Goal: Information Seeking & Learning: Check status

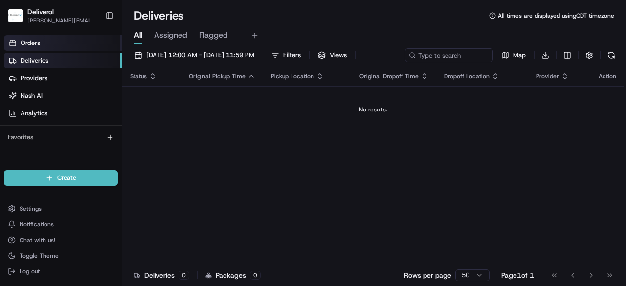
click at [46, 40] on link "Orders" at bounding box center [63, 43] width 118 height 16
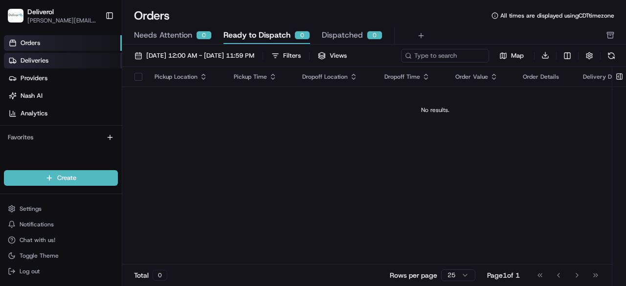
click at [48, 59] on link "Deliveries" at bounding box center [63, 61] width 118 height 16
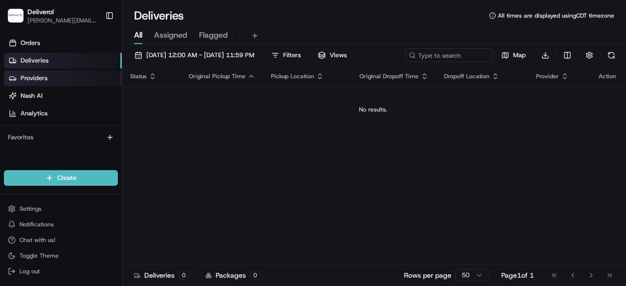
click at [44, 81] on span "Providers" at bounding box center [34, 78] width 27 height 9
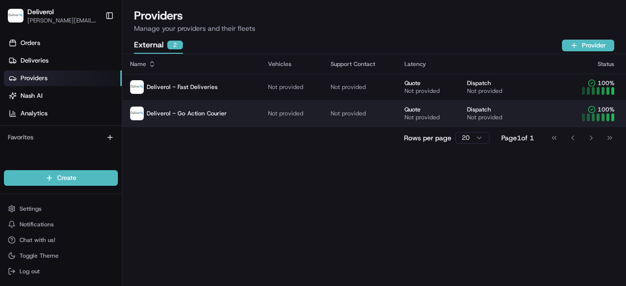
click at [205, 117] on span "Deliverol - Go Action Courier" at bounding box center [187, 114] width 80 height 8
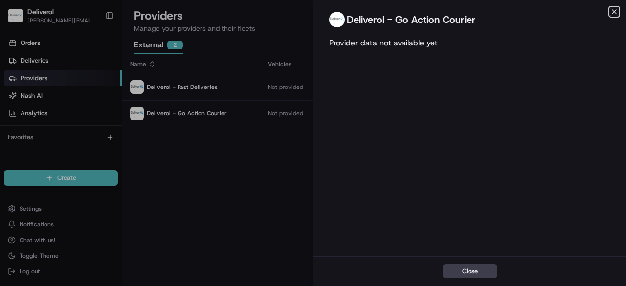
click at [615, 11] on icon "button" at bounding box center [615, 12] width 4 height 4
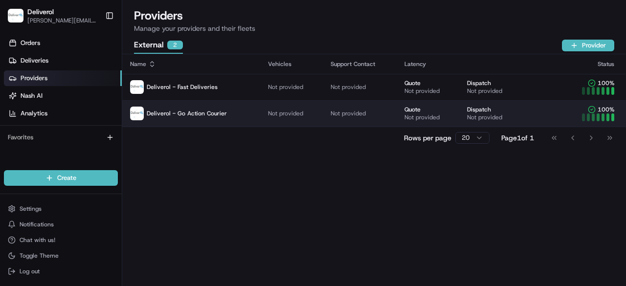
click at [508, 116] on div "Not provided" at bounding box center [494, 118] width 55 height 8
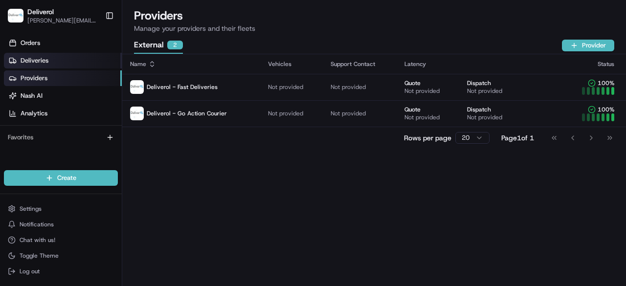
click at [82, 64] on link "Deliveries" at bounding box center [63, 61] width 118 height 16
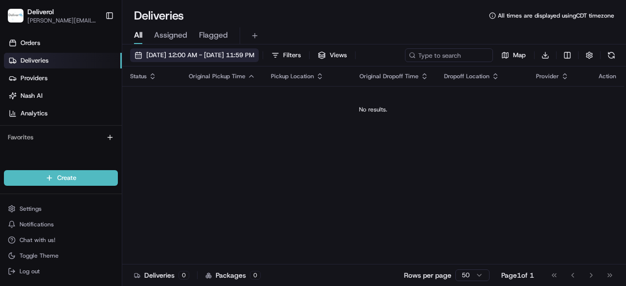
click at [169, 58] on span "[DATE] 12:00 AM - [DATE] 11:59 PM" at bounding box center [200, 55] width 108 height 9
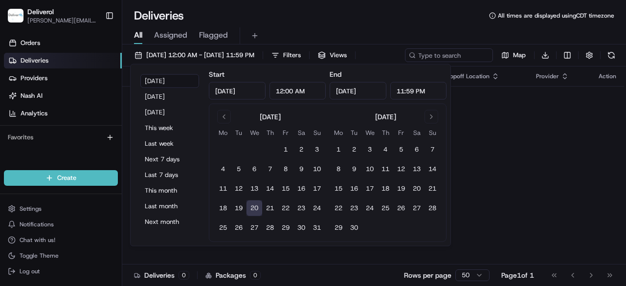
click at [255, 92] on input "Aug 20, 2025" at bounding box center [237, 91] width 57 height 18
click at [242, 208] on button "19" at bounding box center [239, 209] width 16 height 16
type input "Aug 19, 2025"
click at [351, 91] on input "Aug 19, 2025" at bounding box center [358, 91] width 57 height 18
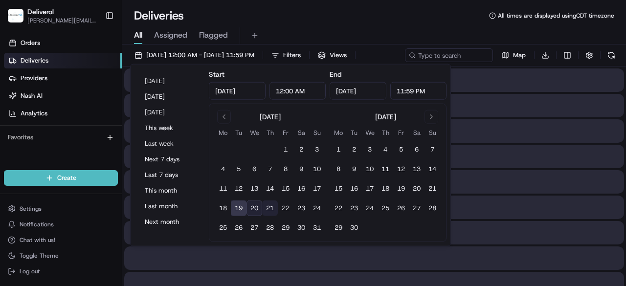
click at [271, 207] on button "21" at bounding box center [270, 209] width 16 height 16
type input "Aug 21, 2025"
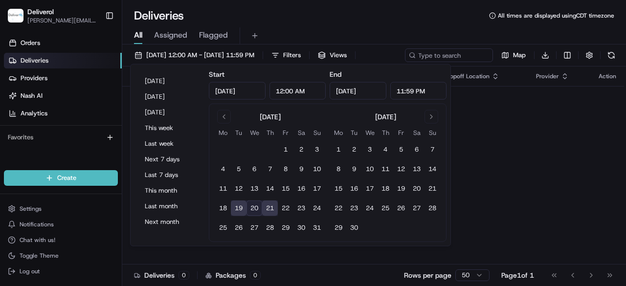
click at [485, 130] on td "No results." at bounding box center [373, 109] width 502 height 47
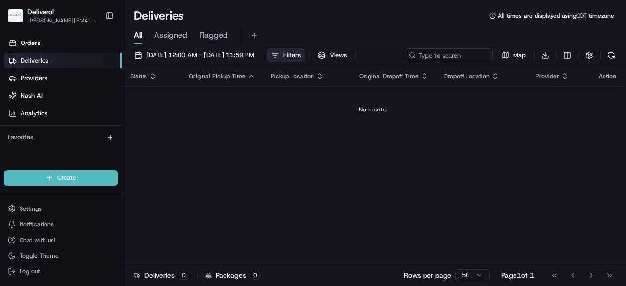
click at [301, 54] on span "Filters" at bounding box center [292, 55] width 18 height 9
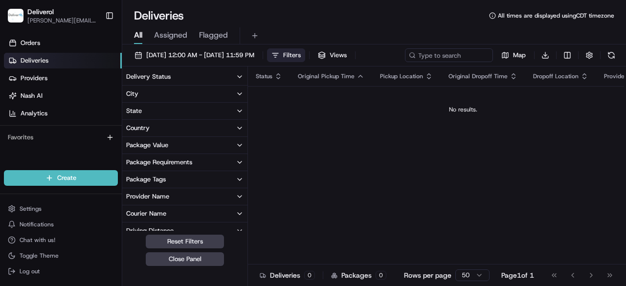
click at [186, 80] on button "Delivery Status" at bounding box center [184, 77] width 125 height 17
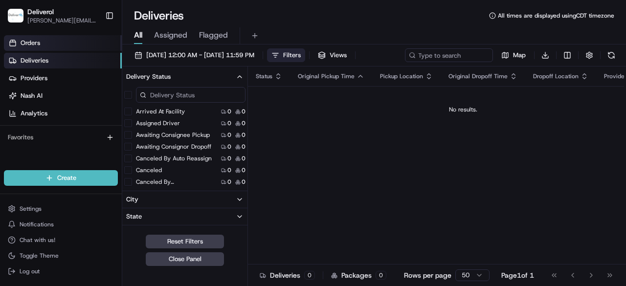
click at [68, 46] on link "Orders" at bounding box center [63, 43] width 118 height 16
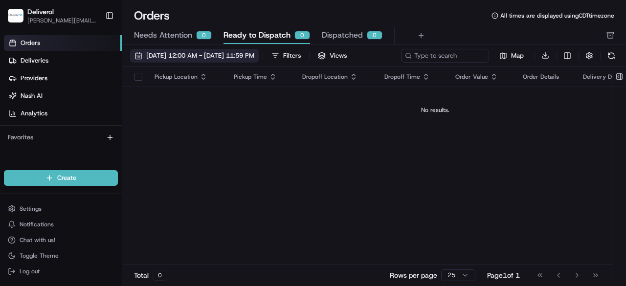
click at [191, 56] on span "[DATE] 12:00 AM - [DATE] 11:59 PM" at bounding box center [200, 55] width 108 height 9
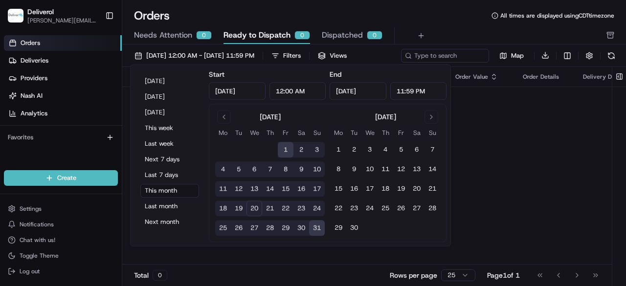
click at [236, 207] on button "19" at bounding box center [239, 209] width 16 height 16
type input "Aug 19, 2025"
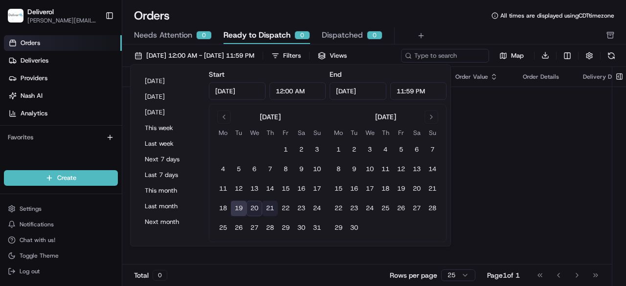
click at [267, 210] on button "21" at bounding box center [270, 209] width 16 height 16
type input "Aug 21, 2025"
click at [475, 148] on div "Pickup Location Pickup Time Dropoff Location Dropoff Time Order Value Order Det…" at bounding box center [435, 166] width 626 height 198
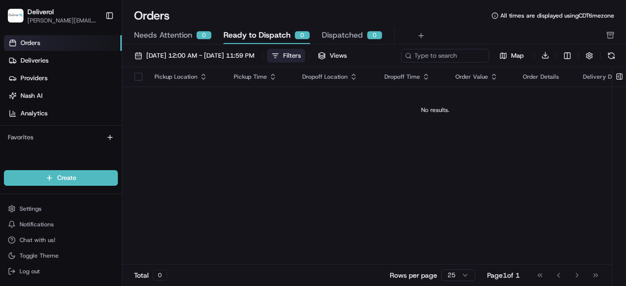
click at [301, 53] on div "Filters" at bounding box center [292, 55] width 18 height 9
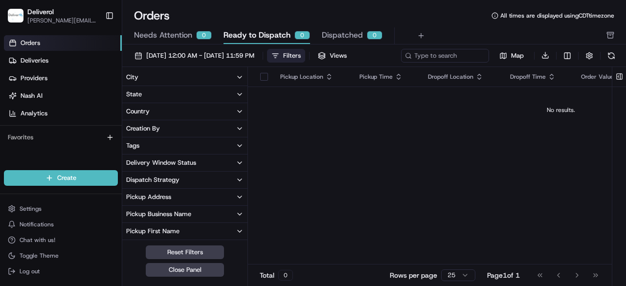
click at [235, 77] on button "City" at bounding box center [184, 77] width 125 height 17
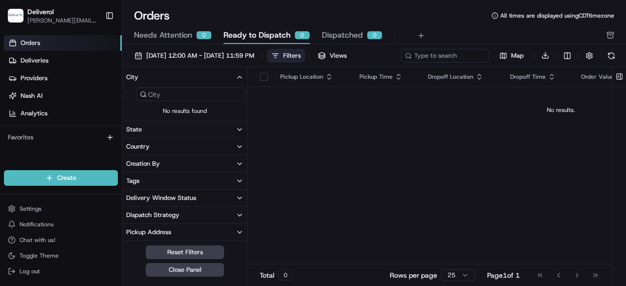
click at [181, 35] on span "Needs Attention" at bounding box center [163, 35] width 58 height 12
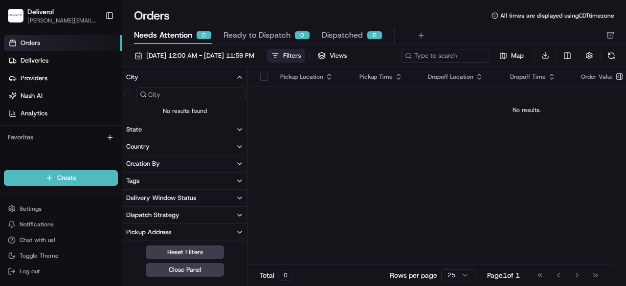
click at [253, 34] on span "Ready to Dispatch" at bounding box center [257, 35] width 67 height 12
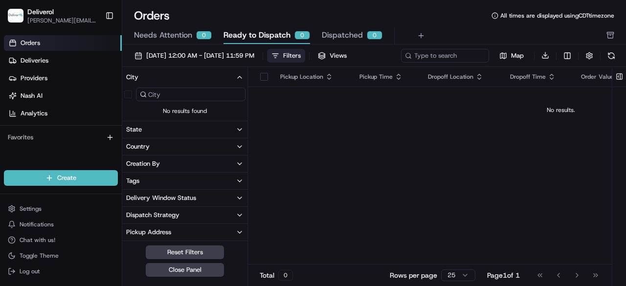
click at [330, 33] on span "Dispatched" at bounding box center [342, 35] width 41 height 12
click at [326, 126] on td "No results." at bounding box center [527, 110] width 558 height 47
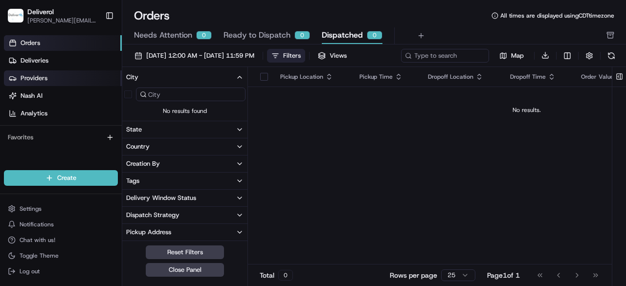
click at [57, 78] on link "Providers" at bounding box center [63, 78] width 118 height 16
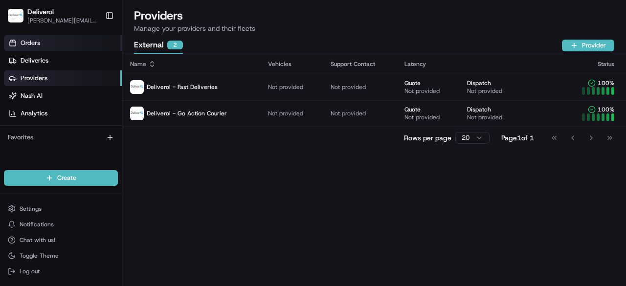
click at [54, 47] on link "Orders" at bounding box center [63, 43] width 118 height 16
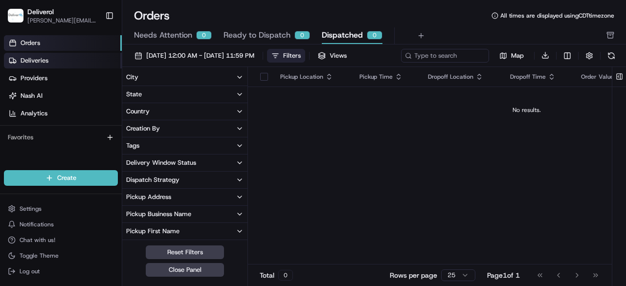
click at [67, 64] on link "Deliveries" at bounding box center [63, 61] width 118 height 16
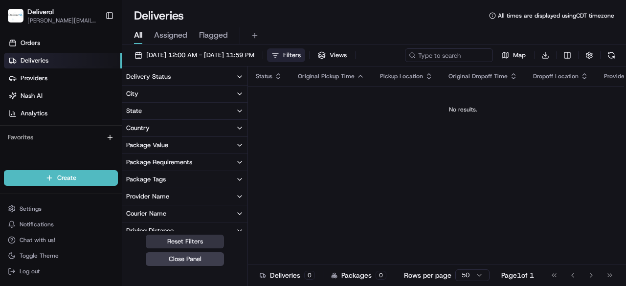
click at [208, 240] on button "Reset Filters" at bounding box center [185, 242] width 78 height 14
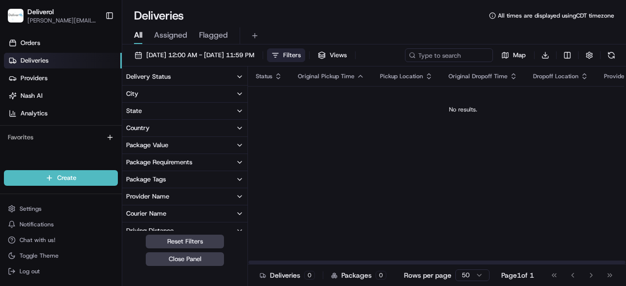
click at [307, 182] on div "Status Original Pickup Time Pickup Location Original Dropoff Time Dropoff Locat…" at bounding box center [463, 166] width 430 height 198
click at [48, 21] on span "[PERSON_NAME][EMAIL_ADDRESS][PERSON_NAME][DOMAIN_NAME]" at bounding box center [62, 21] width 70 height 8
click at [114, 13] on button "Toggle Sidebar" at bounding box center [109, 15] width 17 height 17
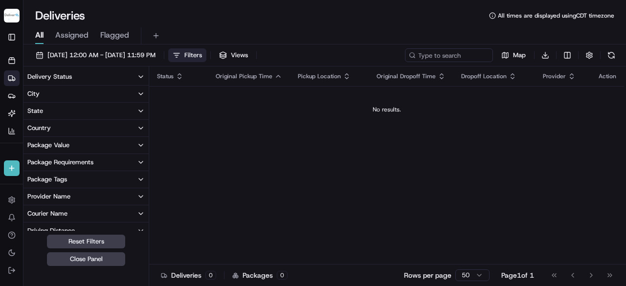
click at [9, 17] on img "button" at bounding box center [12, 16] width 16 height 14
click at [14, 36] on button "Toggle Sidebar" at bounding box center [12, 37] width 16 height 16
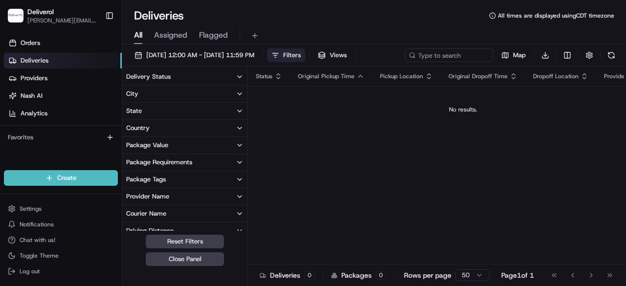
click at [183, 34] on span "Assigned" at bounding box center [170, 35] width 33 height 12
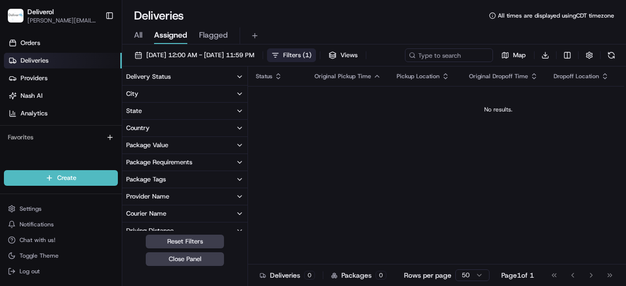
click at [132, 34] on div "All Assigned Flagged" at bounding box center [374, 35] width 504 height 17
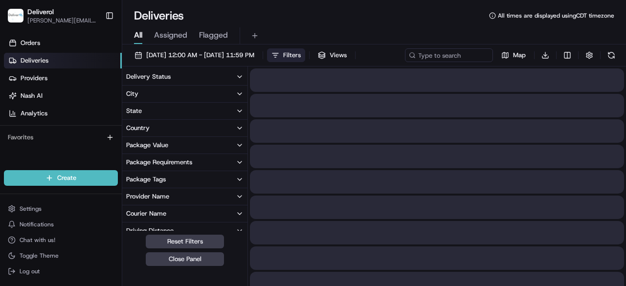
click at [136, 36] on span "All" at bounding box center [138, 35] width 8 height 12
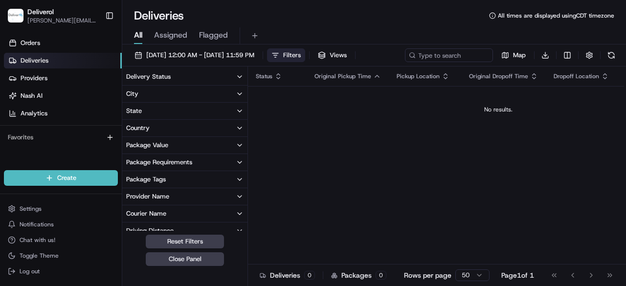
click at [161, 35] on span "Assigned" at bounding box center [170, 35] width 33 height 12
click at [312, 56] on span "Filters ( 1 )" at bounding box center [297, 55] width 28 height 9
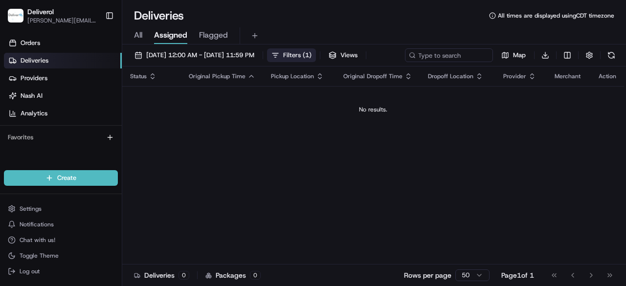
click at [312, 56] on span "Filters ( 1 )" at bounding box center [297, 55] width 28 height 9
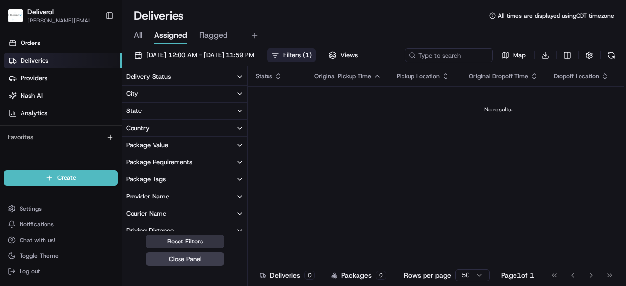
click at [191, 249] on button "Reset Filters" at bounding box center [185, 242] width 78 height 14
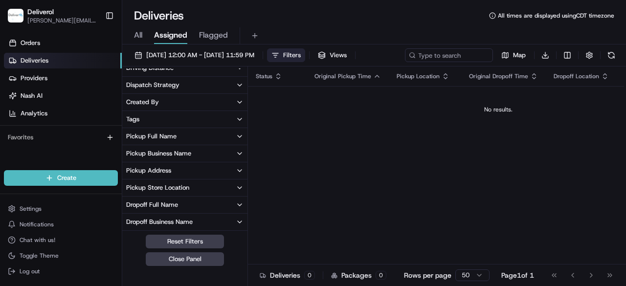
scroll to position [81, 0]
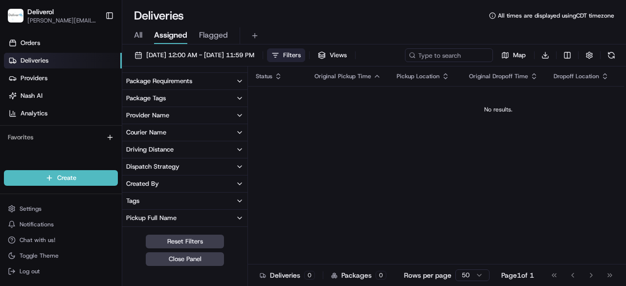
click at [171, 120] on button "Provider Name" at bounding box center [184, 115] width 125 height 17
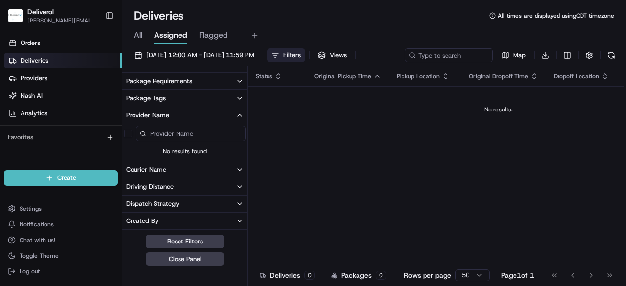
click at [187, 135] on input at bounding box center [191, 134] width 110 height 16
click at [187, 128] on input "ac" at bounding box center [191, 134] width 110 height 16
type input "go action"
click at [189, 242] on button "Reset Filters" at bounding box center [185, 242] width 78 height 14
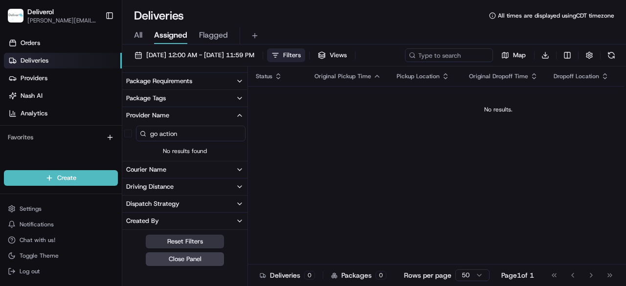
click at [189, 242] on button "Reset Filters" at bounding box center [185, 242] width 78 height 14
click at [198, 134] on input "go action" at bounding box center [191, 134] width 110 height 16
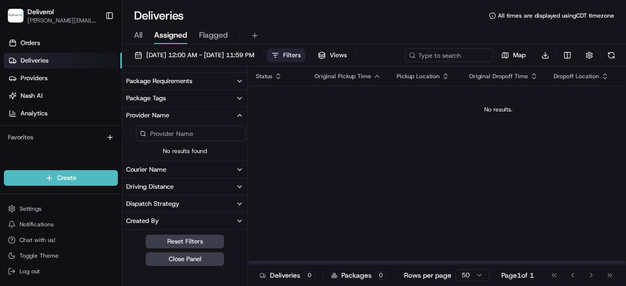
click at [286, 114] on td "No results." at bounding box center [498, 109] width 501 height 47
click at [305, 55] on button "Filters" at bounding box center [286, 55] width 38 height 14
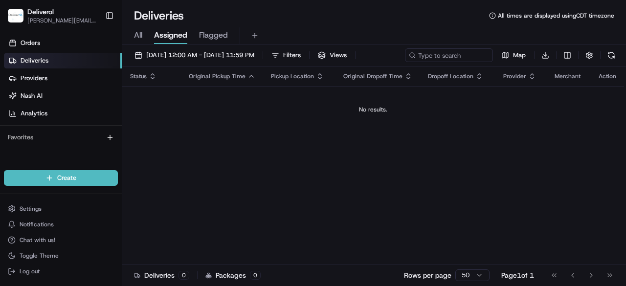
click at [258, 149] on div "Status Original Pickup Time Pickup Location Original Dropoff Time Dropoff Locat…" at bounding box center [373, 166] width 502 height 198
click at [510, 54] on button "Map" at bounding box center [513, 55] width 33 height 14
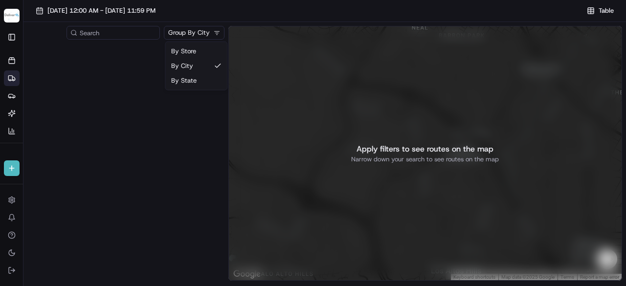
click at [186, 31] on html "Deliverol dayle.kruger@deliverol.com Toggle Sidebar Orders Deliveries Providers…" at bounding box center [313, 143] width 626 height 286
click at [193, 36] on html "Deliverol dayle.kruger@deliverol.com Toggle Sidebar Orders Deliveries Providers…" at bounding box center [313, 143] width 626 height 286
click at [118, 39] on input at bounding box center [97, 33] width 117 height 14
type input "f"
click at [185, 34] on html "Deliverol dayle.kruger@deliverol.com Toggle Sidebar Orders Deliveries Providers…" at bounding box center [313, 143] width 626 height 286
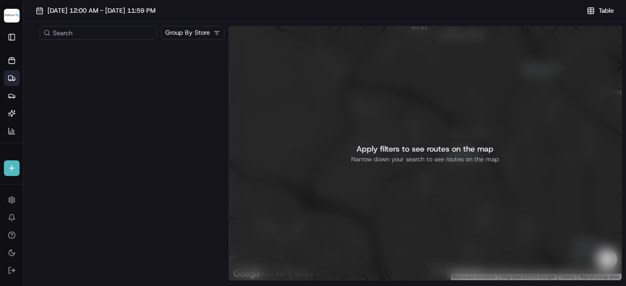
click at [75, 31] on input at bounding box center [98, 33] width 117 height 14
type input "3"
click at [10, 61] on icon at bounding box center [12, 61] width 8 height 8
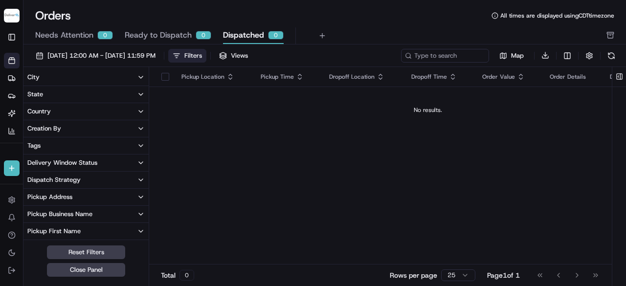
click at [10, 61] on icon at bounding box center [12, 61] width 8 height 8
click at [11, 95] on icon at bounding box center [12, 96] width 8 height 8
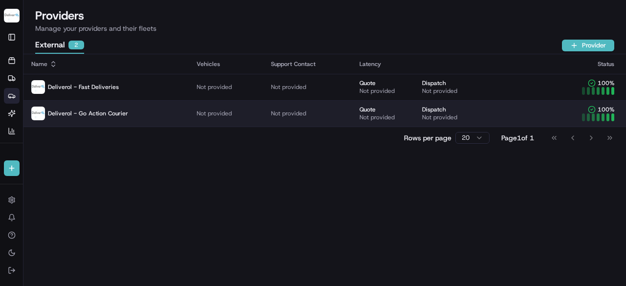
click at [73, 116] on span "Deliverol - Go Action Courier" at bounding box center [88, 114] width 80 height 8
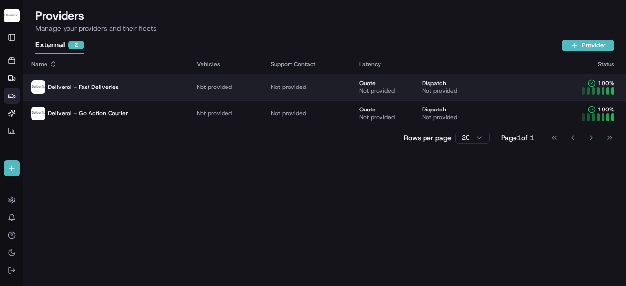
click at [69, 90] on span "Deliverol - Fast Deliveries" at bounding box center [83, 87] width 71 height 8
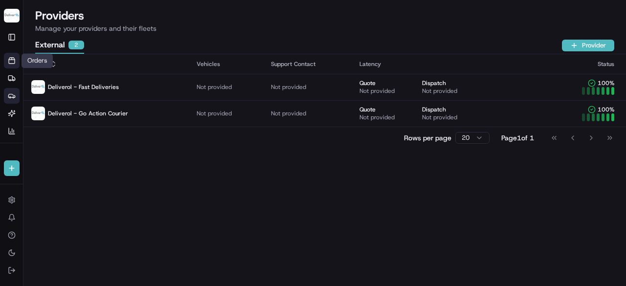
click at [12, 62] on icon at bounding box center [12, 61] width 8 height 8
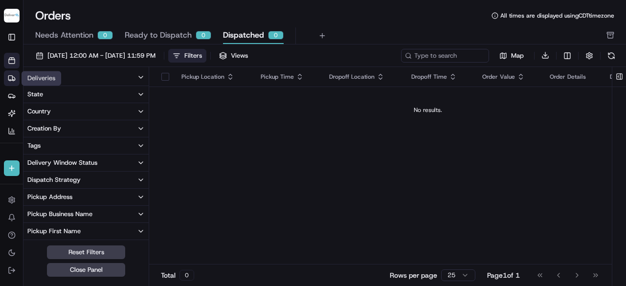
click at [9, 81] on icon at bounding box center [12, 78] width 8 height 8
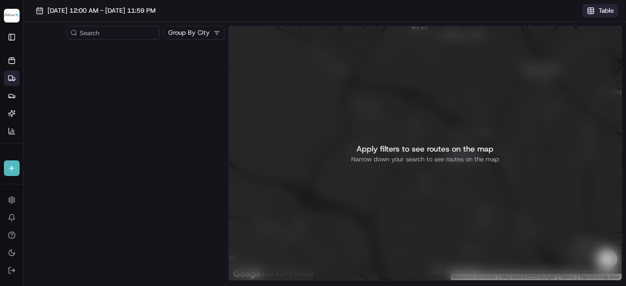
click at [599, 13] on span "Table" at bounding box center [606, 10] width 15 height 9
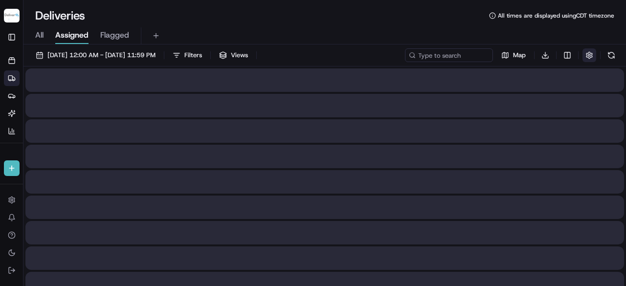
click at [591, 54] on button "button" at bounding box center [590, 55] width 14 height 14
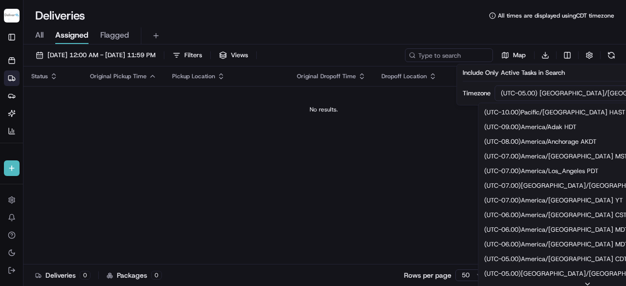
click at [569, 91] on html "Deliverol dayle.kruger@deliverol.com Toggle Sidebar Orders Deliveries Providers…" at bounding box center [313, 143] width 626 height 286
click at [440, 190] on html "Deliverol dayle.kruger@deliverol.com Toggle Sidebar Orders Deliveries Providers…" at bounding box center [313, 143] width 626 height 286
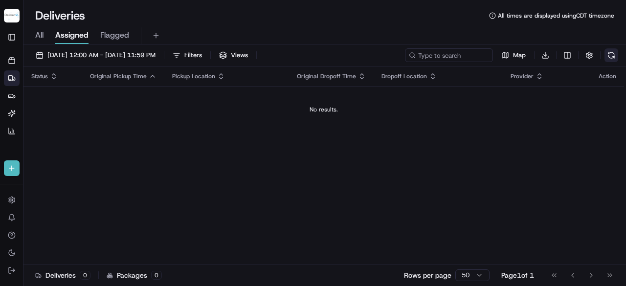
click at [611, 53] on button at bounding box center [612, 55] width 14 height 14
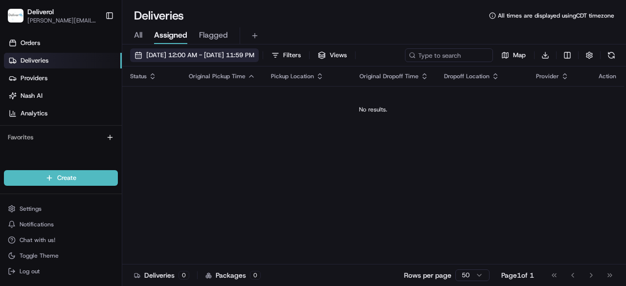
click at [205, 55] on span "08/19/2025 12:00 AM - 08/21/2025 11:59 PM" at bounding box center [200, 55] width 108 height 9
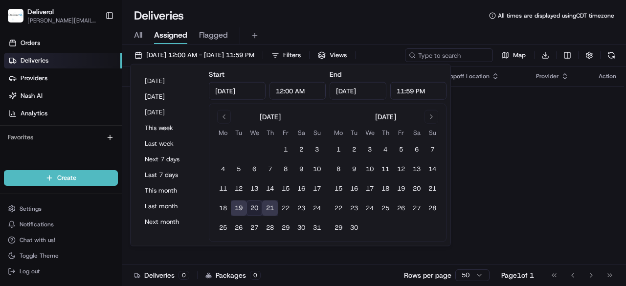
click at [255, 210] on button "20" at bounding box center [255, 209] width 16 height 16
type input "Aug 20, 2025"
click at [253, 208] on button "20" at bounding box center [255, 209] width 16 height 16
click at [304, 26] on div "All Assigned Flagged" at bounding box center [374, 33] width 504 height 21
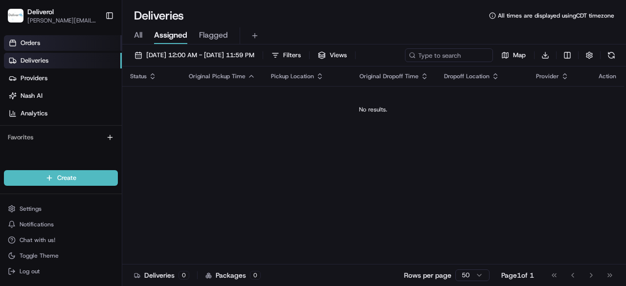
click at [59, 46] on link "Orders" at bounding box center [63, 43] width 118 height 16
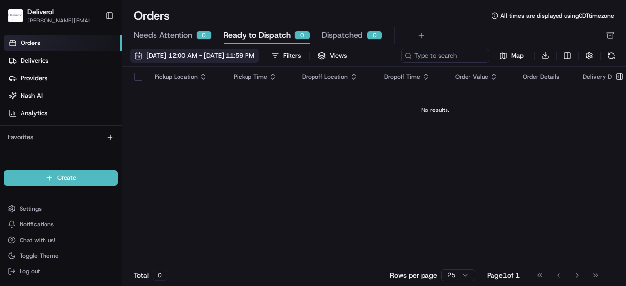
click at [181, 51] on span "08/01/2025 12:00 AM - 08/31/2025 11:59 PM" at bounding box center [200, 55] width 108 height 9
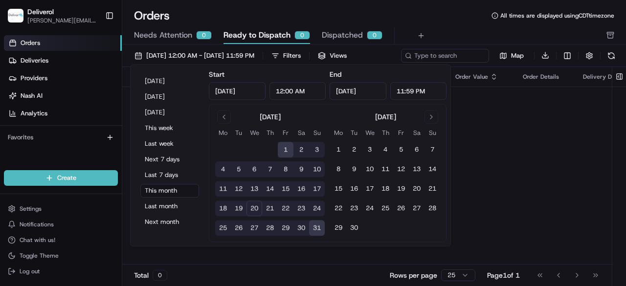
click at [252, 209] on button "20" at bounding box center [255, 209] width 16 height 16
type input "Aug 20, 2025"
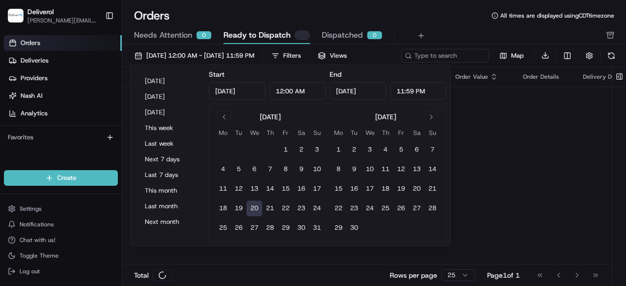
click at [253, 210] on button "20" at bounding box center [255, 209] width 16 height 16
click at [439, 18] on div "Orders All times are displayed using CDT timezone" at bounding box center [374, 16] width 504 height 16
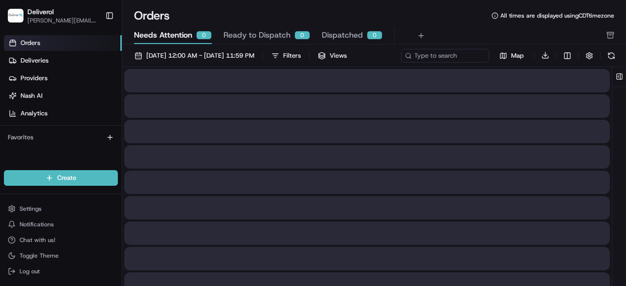
click at [167, 39] on span "Needs Attention" at bounding box center [163, 35] width 58 height 12
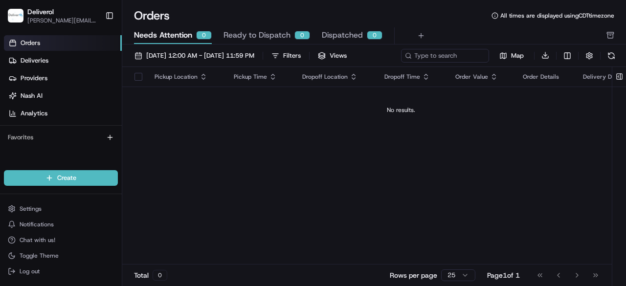
click at [346, 31] on span "Dispatched" at bounding box center [342, 35] width 41 height 12
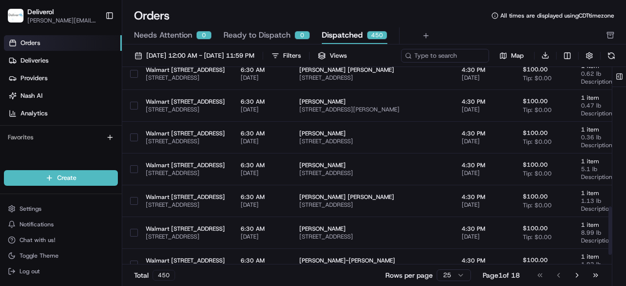
scroll to position [571, 0]
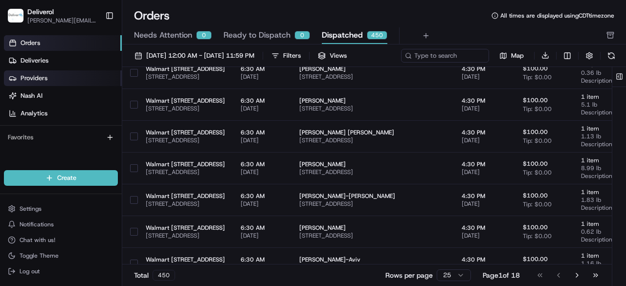
click at [48, 79] on link "Providers" at bounding box center [63, 78] width 118 height 16
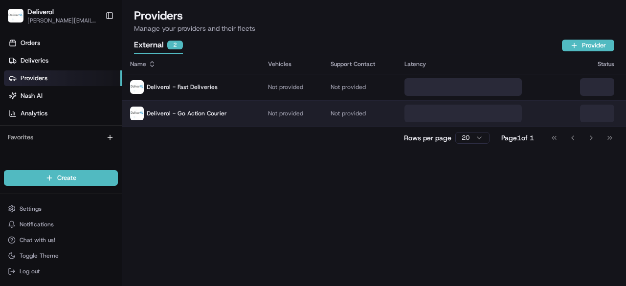
click at [192, 115] on span "Deliverol - Go Action Courier" at bounding box center [187, 114] width 80 height 8
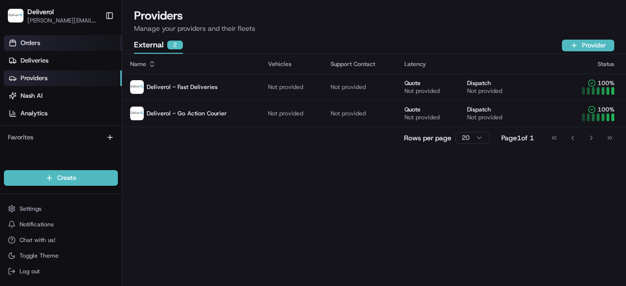
click at [58, 46] on link "Orders" at bounding box center [63, 43] width 118 height 16
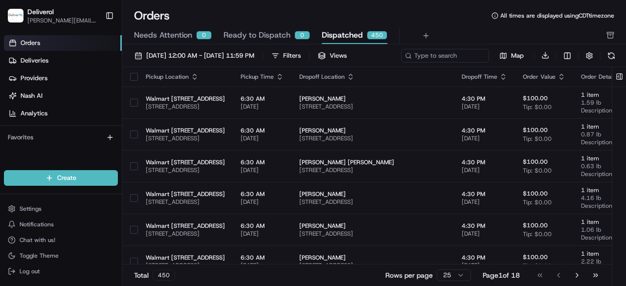
click at [111, 19] on button "Toggle Sidebar" at bounding box center [109, 15] width 17 height 17
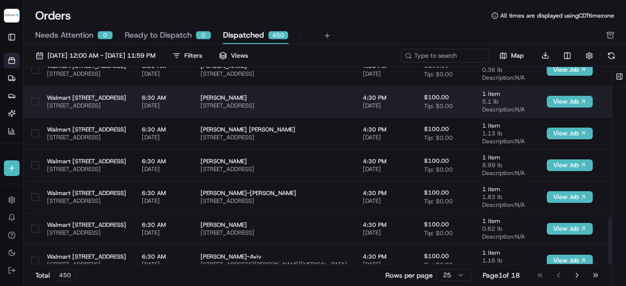
scroll to position [612, 0]
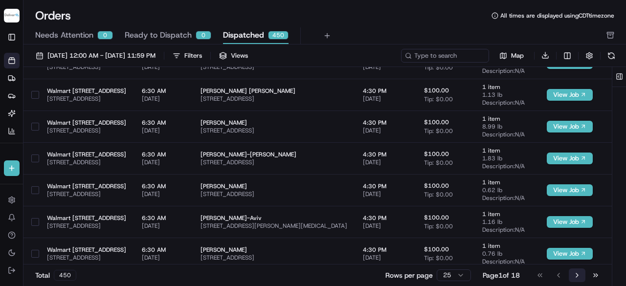
click at [578, 277] on button "Go to next page" at bounding box center [577, 276] width 17 height 14
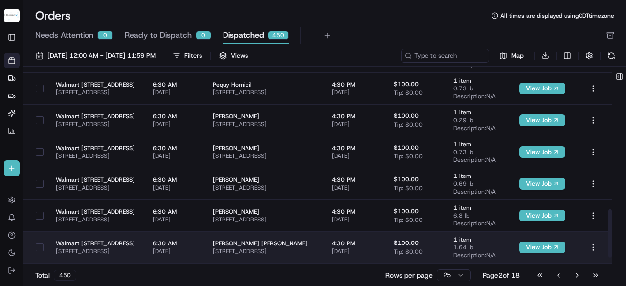
scroll to position [612, 0]
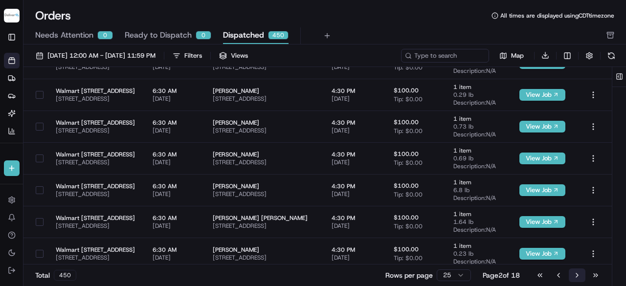
click at [575, 279] on button "Go to next page" at bounding box center [577, 276] width 17 height 14
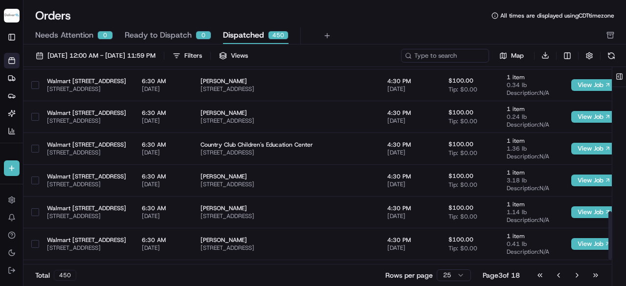
scroll to position [612, 0]
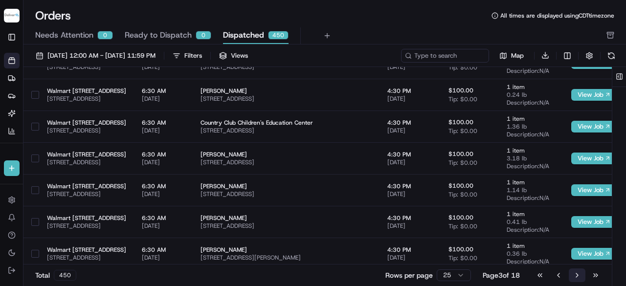
click at [580, 277] on button "Go to next page" at bounding box center [577, 276] width 17 height 14
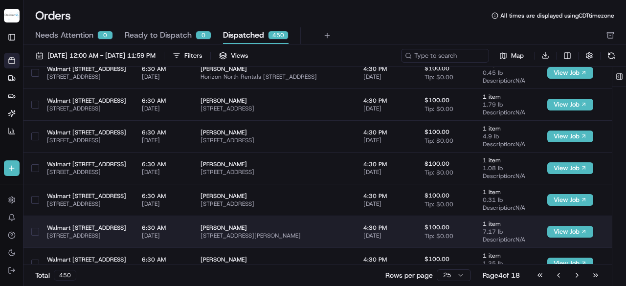
scroll to position [612, 0]
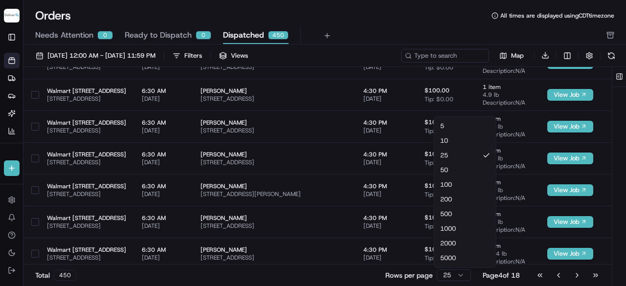
click at [458, 275] on html "Deliverol dayle.kruger@deliverol.com Toggle Sidebar Orders Deliveries Providers…" at bounding box center [313, 143] width 626 height 286
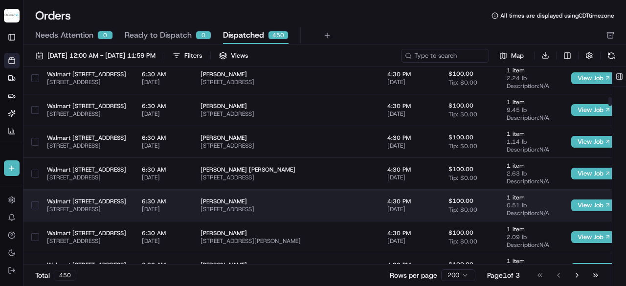
scroll to position [1060, 0]
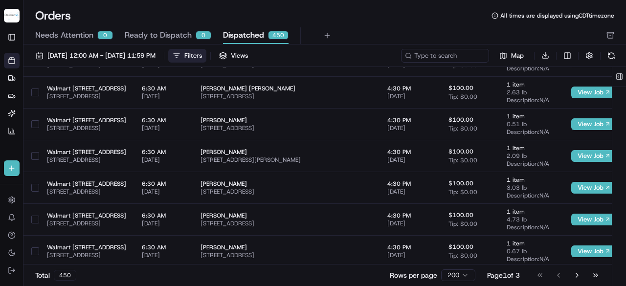
click at [202, 53] on div "Filters" at bounding box center [193, 55] width 18 height 9
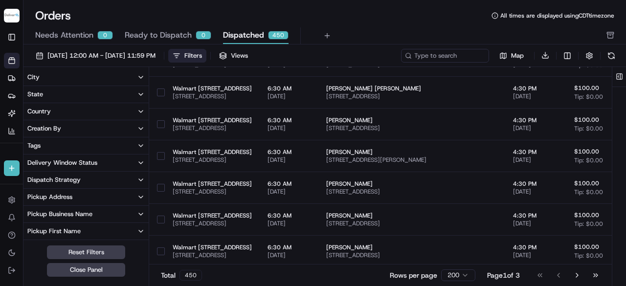
click at [137, 180] on icon "button" at bounding box center [141, 180] width 8 height 8
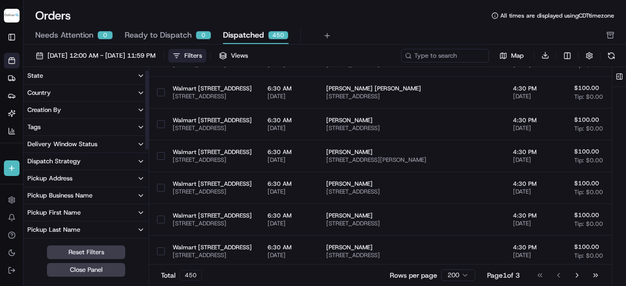
scroll to position [0, 0]
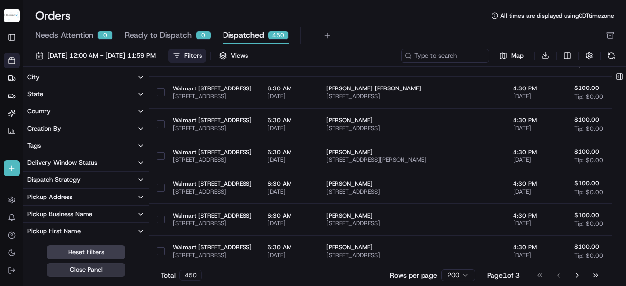
click at [116, 270] on button "Close Panel" at bounding box center [86, 270] width 78 height 14
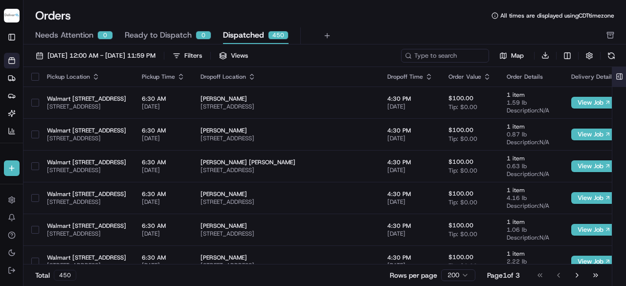
click at [624, 76] on button at bounding box center [620, 77] width 16 height 20
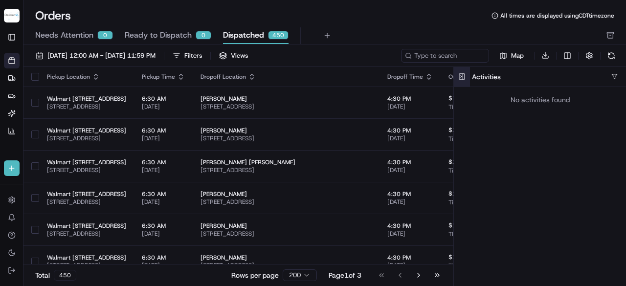
click at [465, 79] on button at bounding box center [462, 77] width 16 height 20
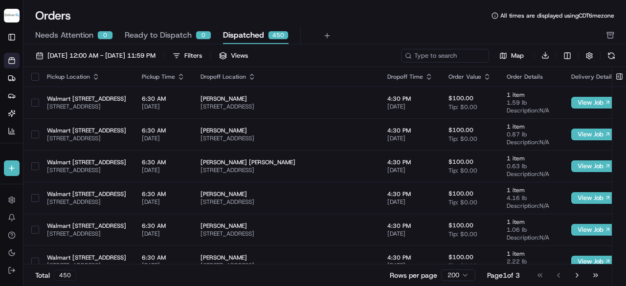
click at [556, 79] on div "Order Details" at bounding box center [531, 77] width 49 height 8
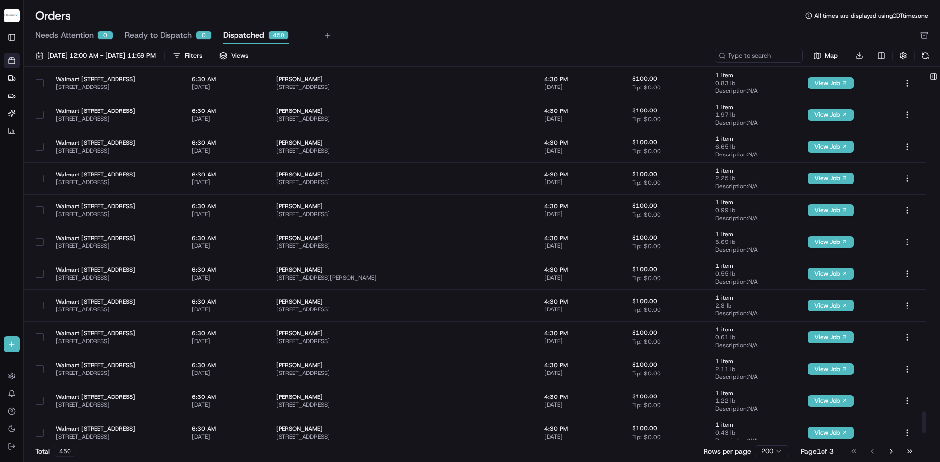
scroll to position [6007, 0]
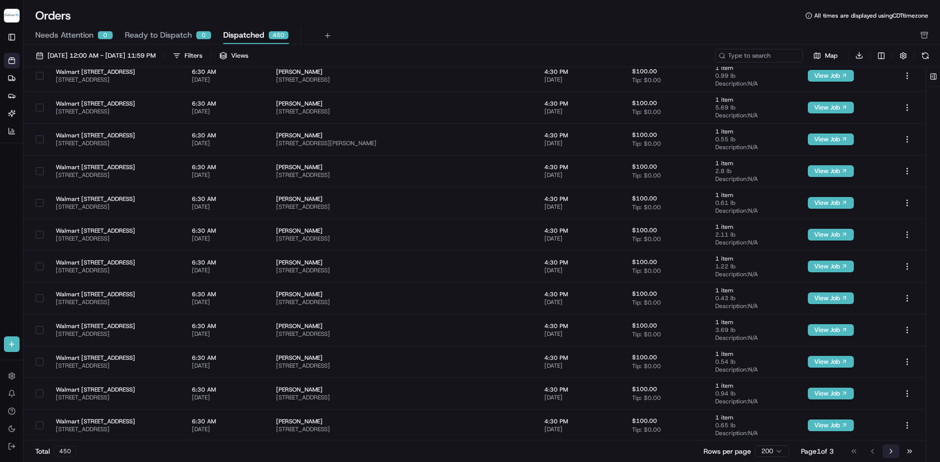
click at [626, 286] on button "Go to next page" at bounding box center [890, 452] width 17 height 14
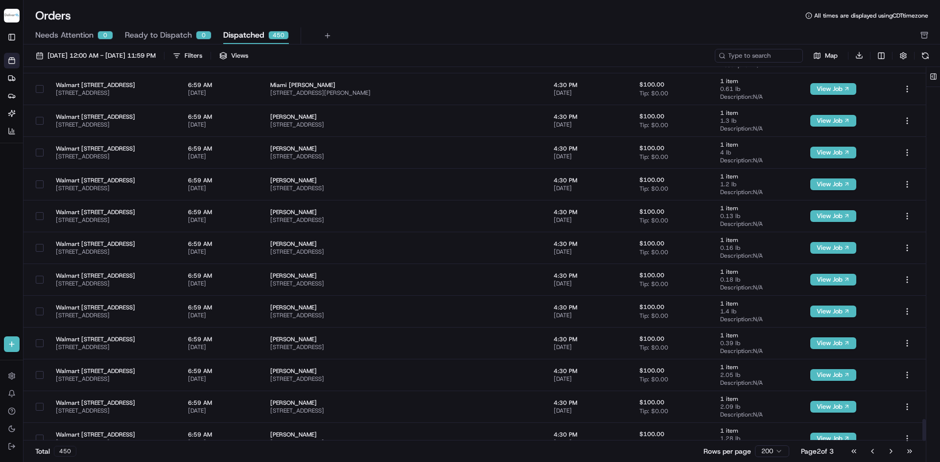
scroll to position [6007, 0]
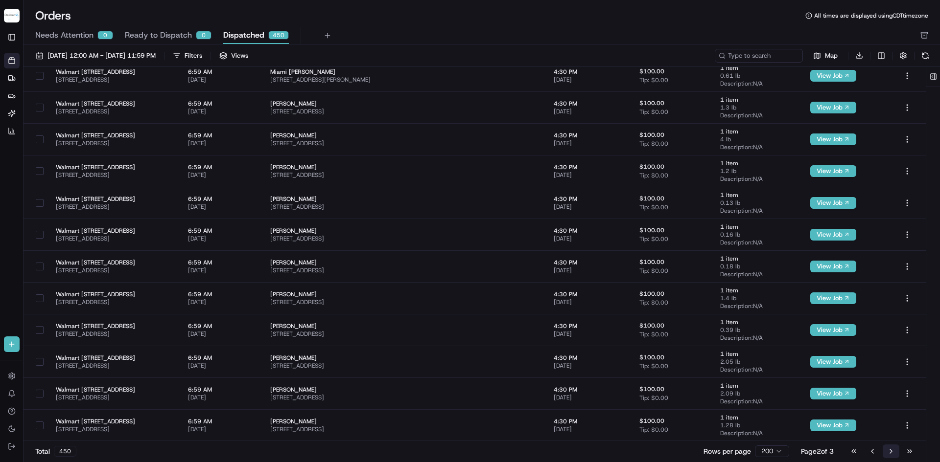
click at [626, 286] on button "Go to next page" at bounding box center [890, 452] width 17 height 14
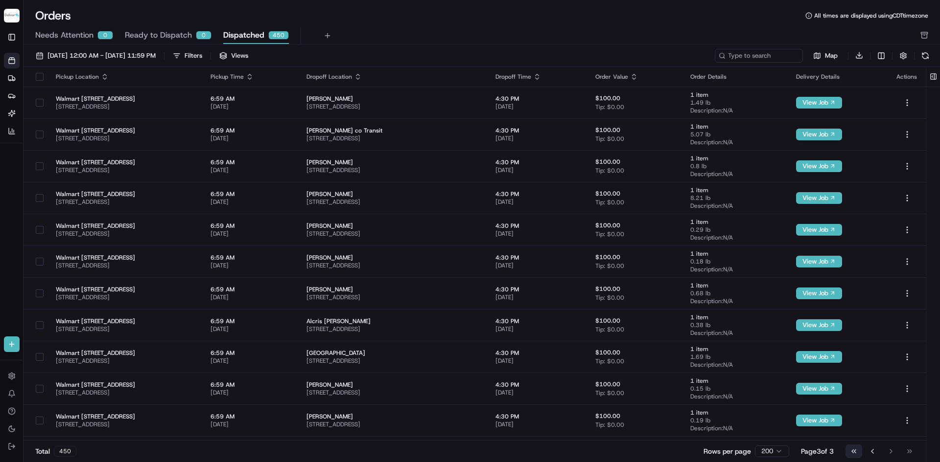
click at [626, 286] on button "Go to first page" at bounding box center [853, 452] width 17 height 14
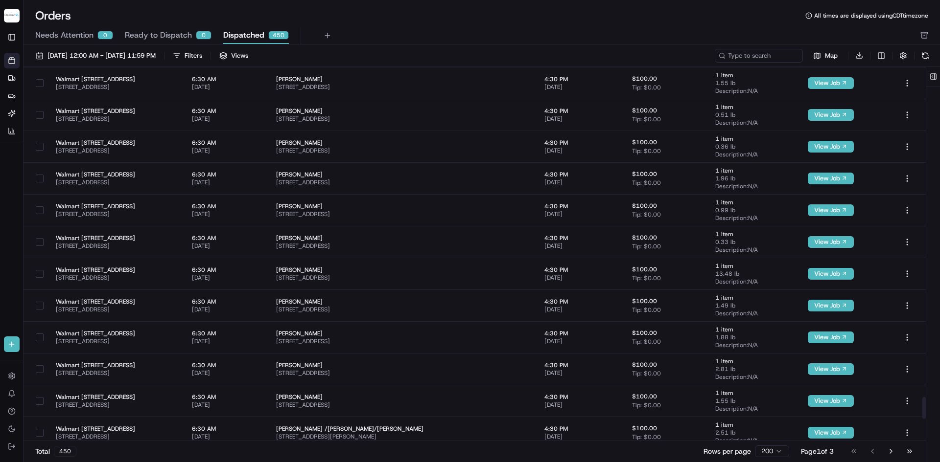
scroll to position [5628, 0]
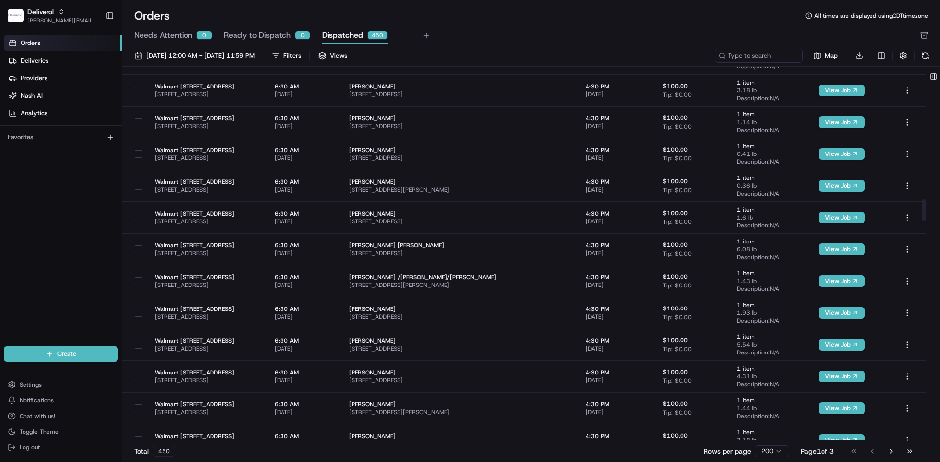
scroll to position [2255, 0]
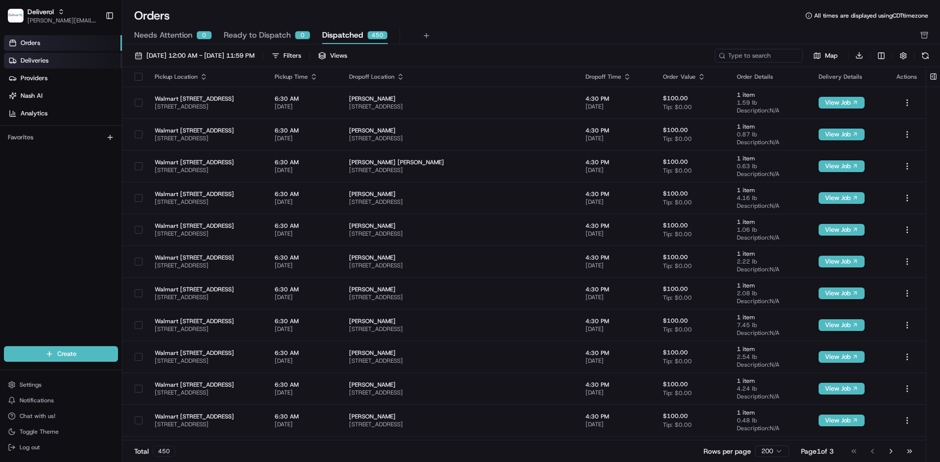
click at [74, 64] on link "Deliveries" at bounding box center [63, 61] width 118 height 16
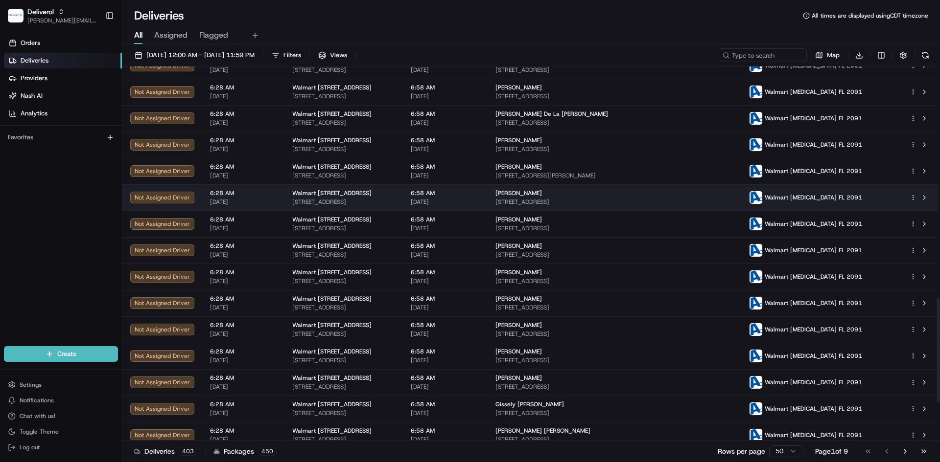
scroll to position [967, 0]
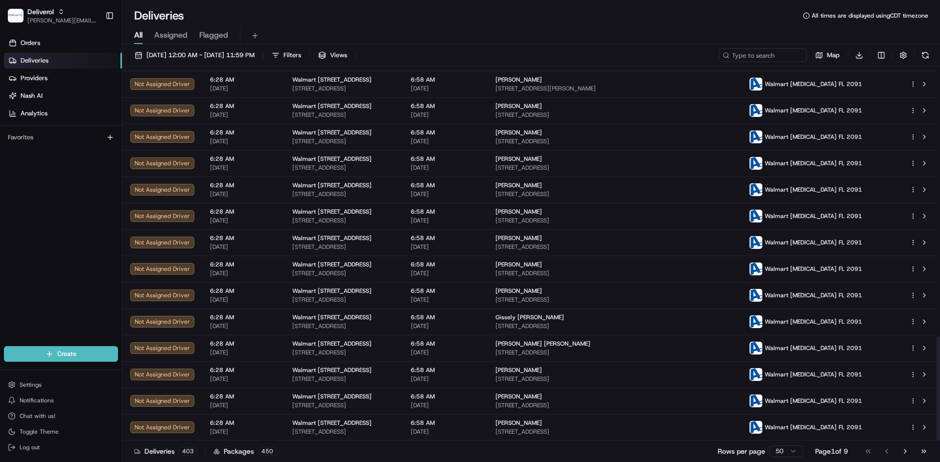
click at [783, 455] on html "Deliverol dayle.kruger@deliverol.com Toggle Sidebar Orders Deliveries Providers…" at bounding box center [470, 231] width 940 height 462
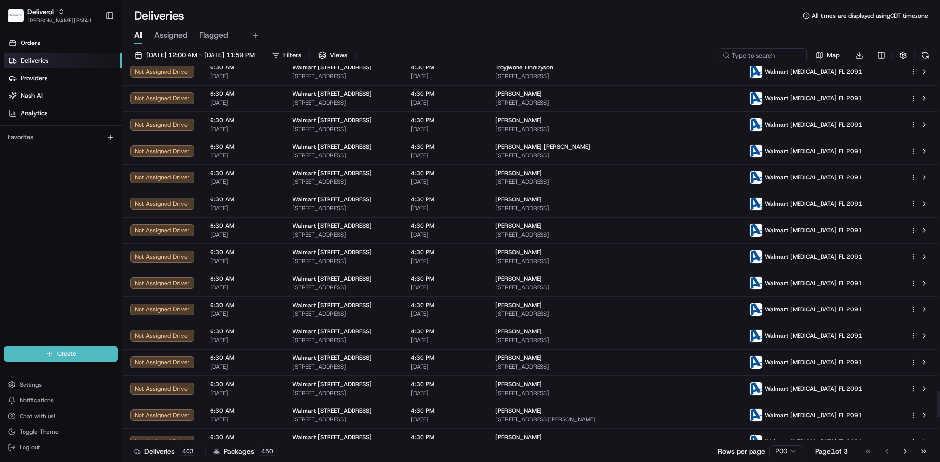
scroll to position [4930, 0]
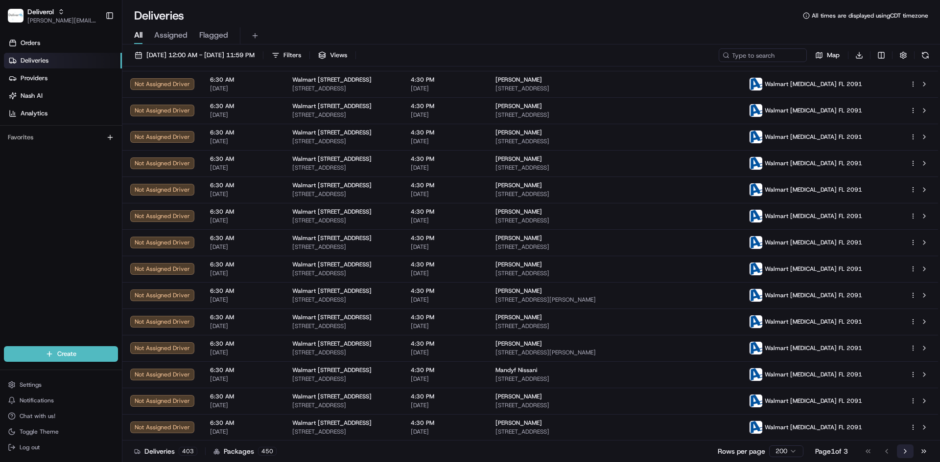
click at [905, 451] on button "Go to next page" at bounding box center [905, 452] width 17 height 14
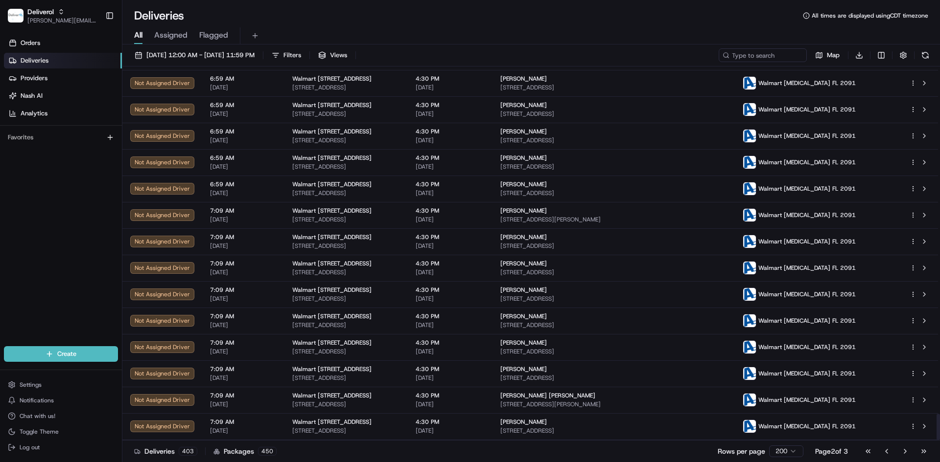
scroll to position [4930, 0]
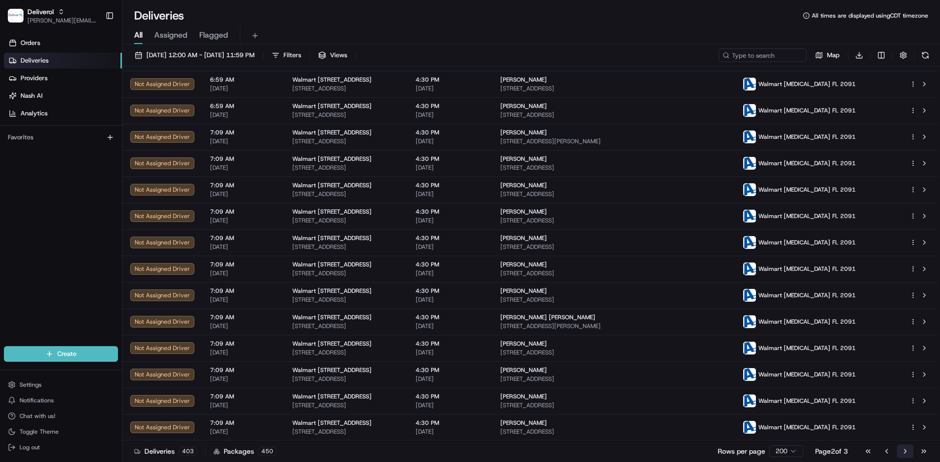
click at [903, 454] on button "Go to next page" at bounding box center [905, 452] width 17 height 14
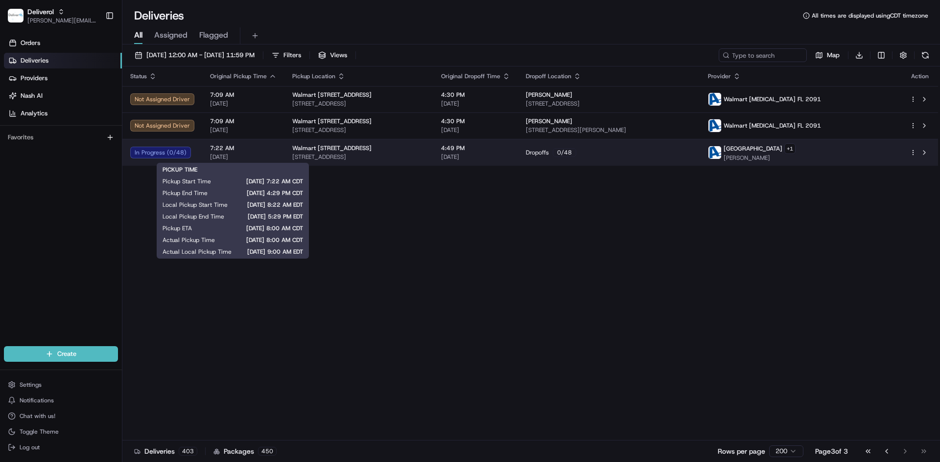
click at [215, 150] on span "7:22 AM" at bounding box center [243, 148] width 67 height 8
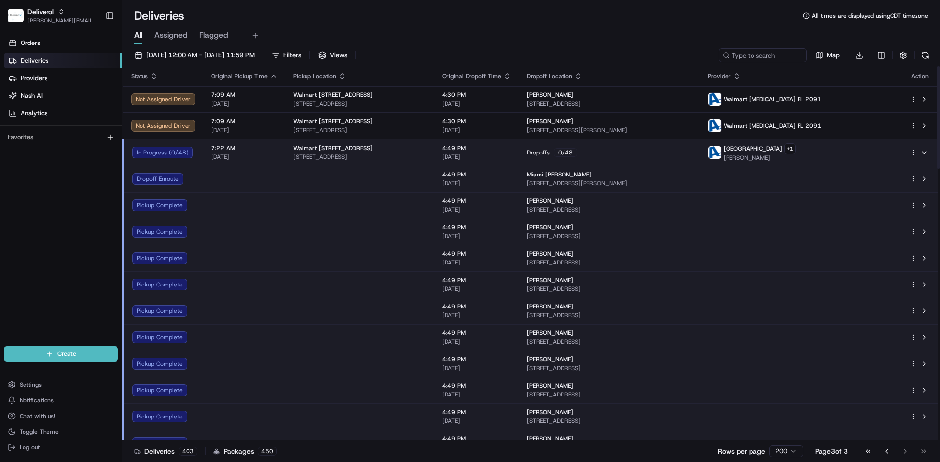
click at [183, 152] on div "In Progress ( 0 / 48 )" at bounding box center [163, 153] width 63 height 12
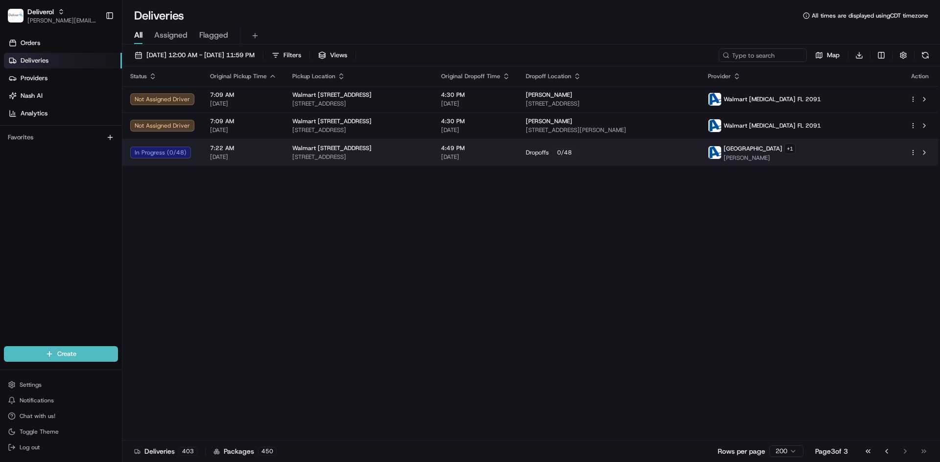
click at [183, 152] on div "In Progress ( 0 / 48 )" at bounding box center [162, 153] width 64 height 12
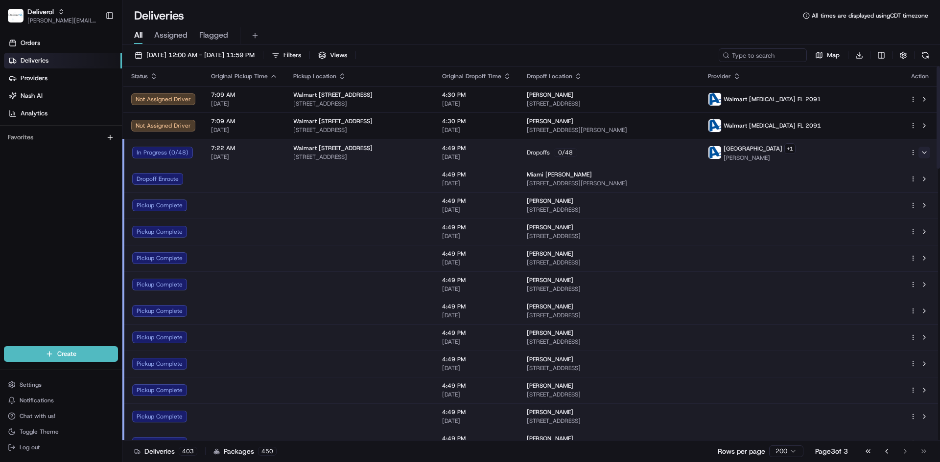
click at [927, 151] on button at bounding box center [924, 153] width 12 height 12
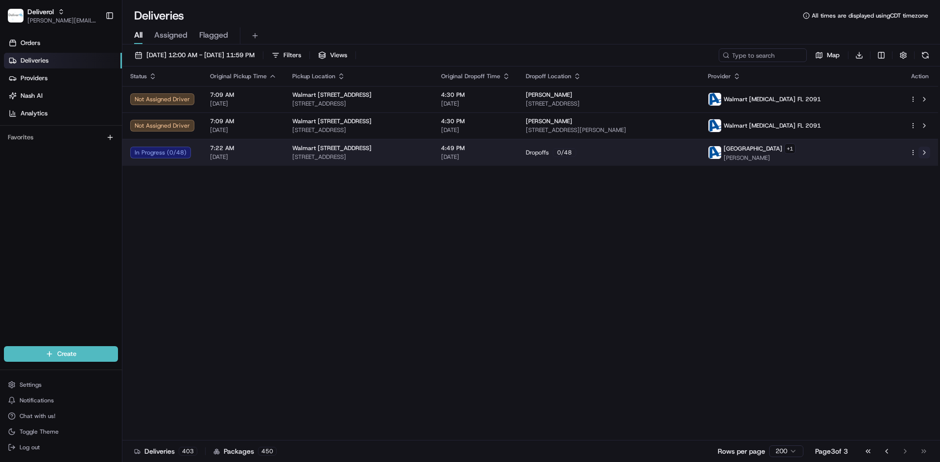
click at [926, 152] on button at bounding box center [924, 153] width 12 height 12
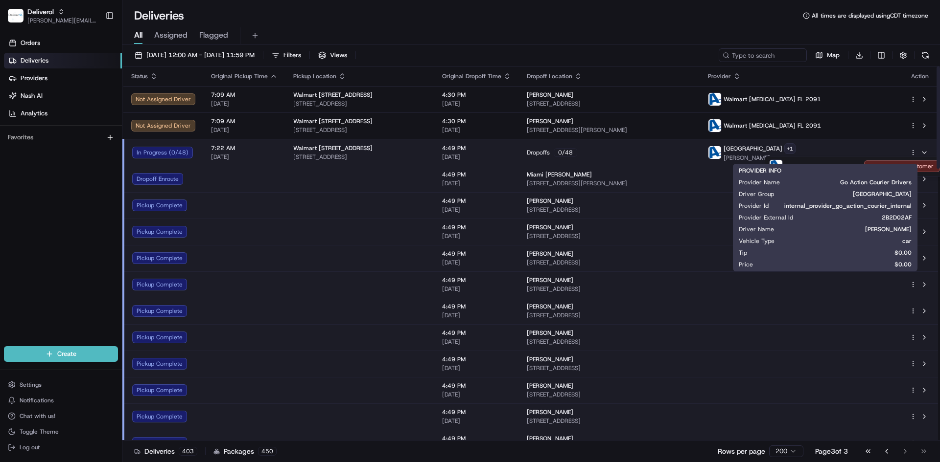
click at [870, 151] on html "Deliverol dayle.kruger@deliverol.com Toggle Sidebar Orders Deliveries Providers…" at bounding box center [470, 231] width 940 height 462
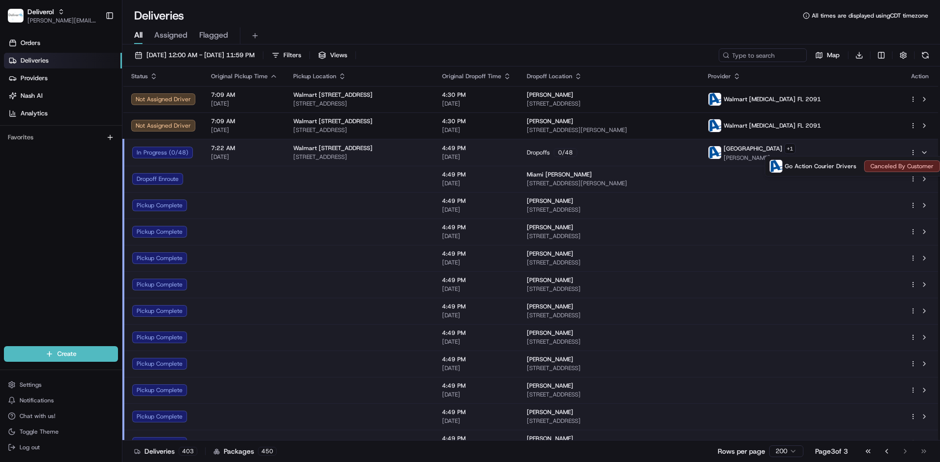
click at [712, 150] on html "Deliverol dayle.kruger@deliverol.com Toggle Sidebar Orders Deliveries Providers…" at bounding box center [470, 231] width 940 height 462
click at [65, 43] on link "Orders" at bounding box center [63, 43] width 118 height 16
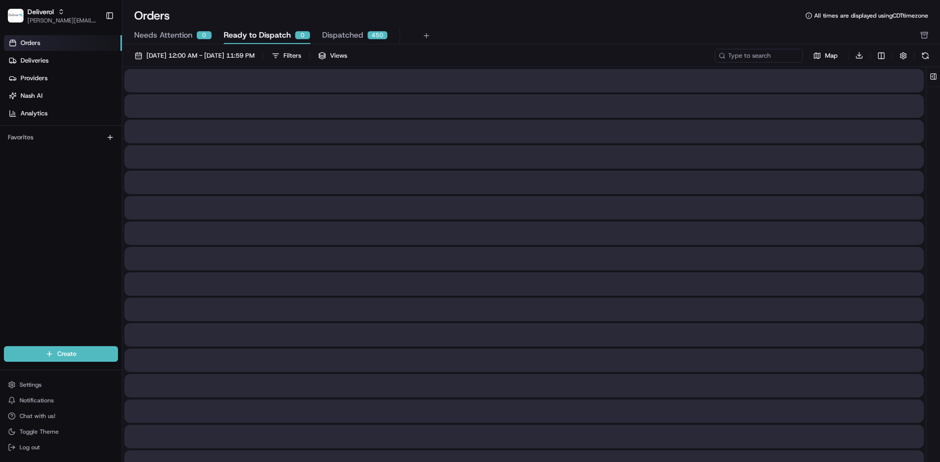
click at [246, 31] on span "Ready to Dispatch" at bounding box center [257, 35] width 67 height 12
click at [159, 32] on span "Needs Attention" at bounding box center [163, 35] width 58 height 12
click at [341, 29] on span "Dispatched" at bounding box center [342, 35] width 41 height 12
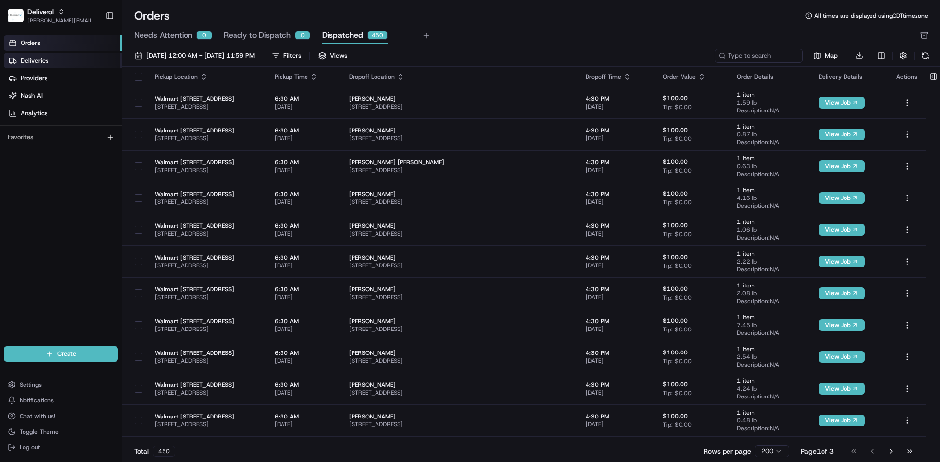
click at [61, 63] on link "Deliveries" at bounding box center [63, 61] width 118 height 16
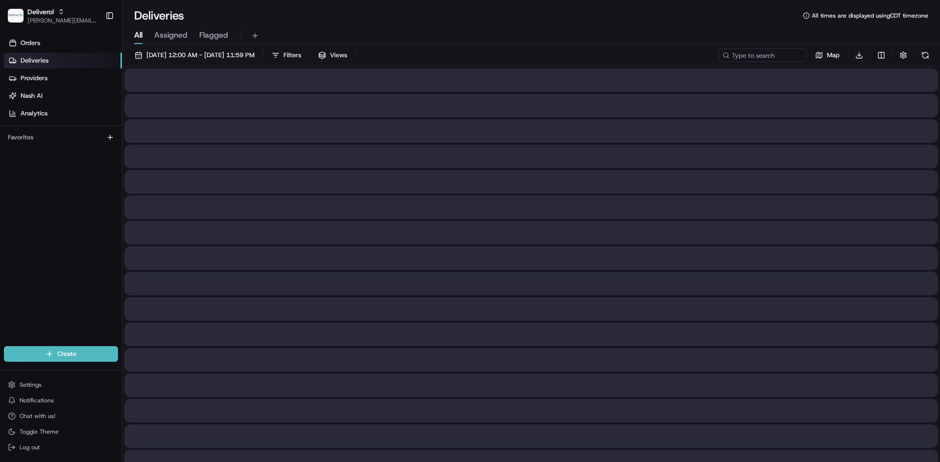
click at [172, 36] on span "Assigned" at bounding box center [170, 35] width 33 height 12
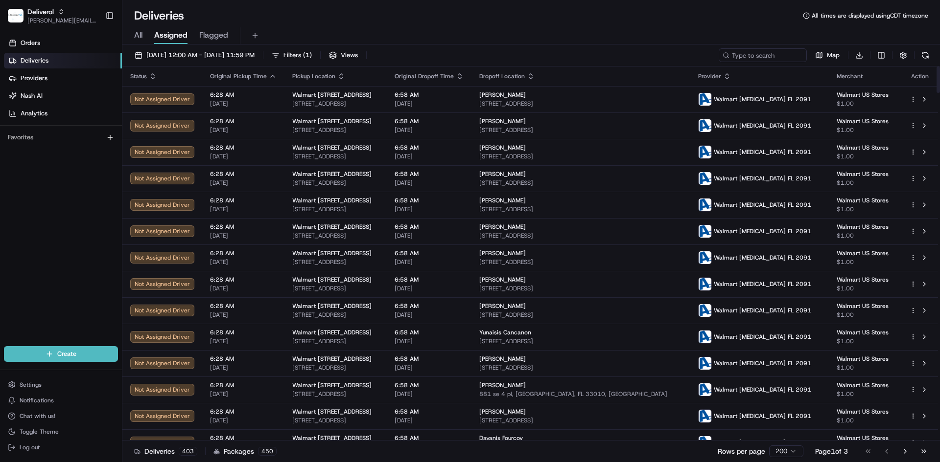
click at [152, 81] on th "Status" at bounding box center [162, 77] width 80 height 20
click at [150, 76] on icon "button" at bounding box center [153, 76] width 8 height 8
click at [152, 77] on icon "button" at bounding box center [153, 76] width 4 height 2
click at [312, 59] on span "Filters ( 1 )" at bounding box center [297, 55] width 28 height 9
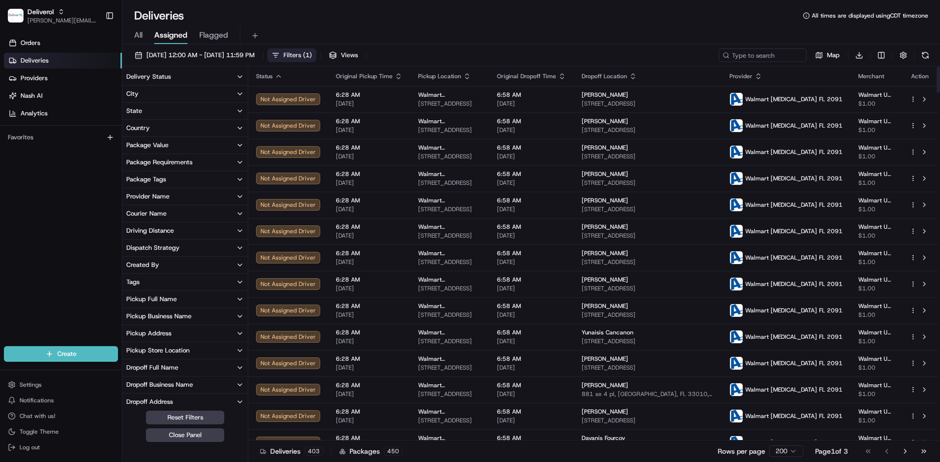
click at [213, 80] on button "Delivery Status" at bounding box center [184, 77] width 125 height 17
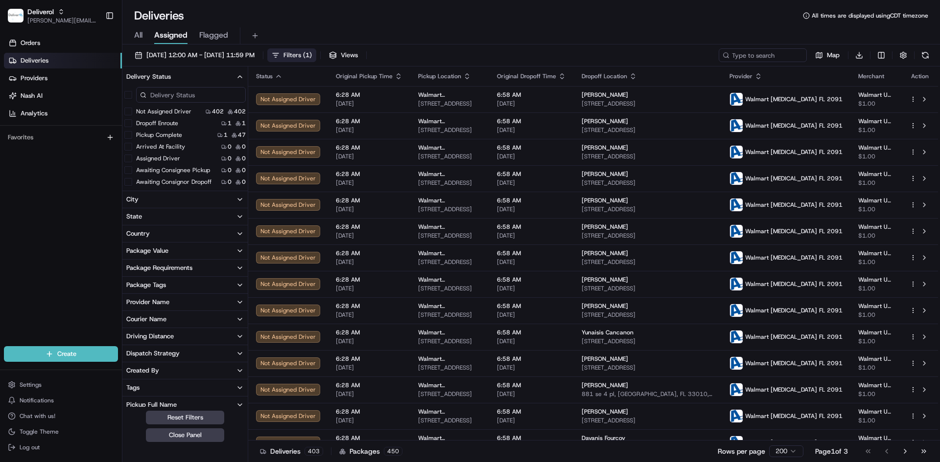
click at [129, 157] on button "Assigned Driver" at bounding box center [128, 159] width 8 height 8
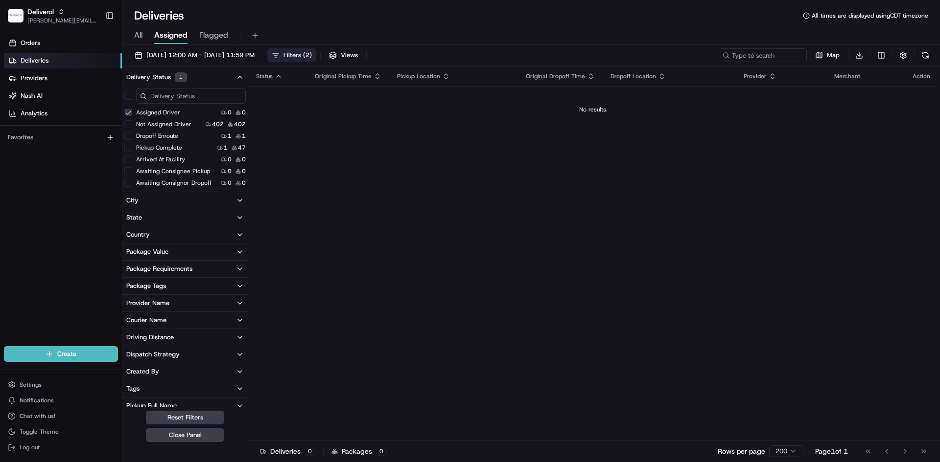
click at [128, 136] on button "Dropoff Enroute" at bounding box center [128, 136] width 8 height 8
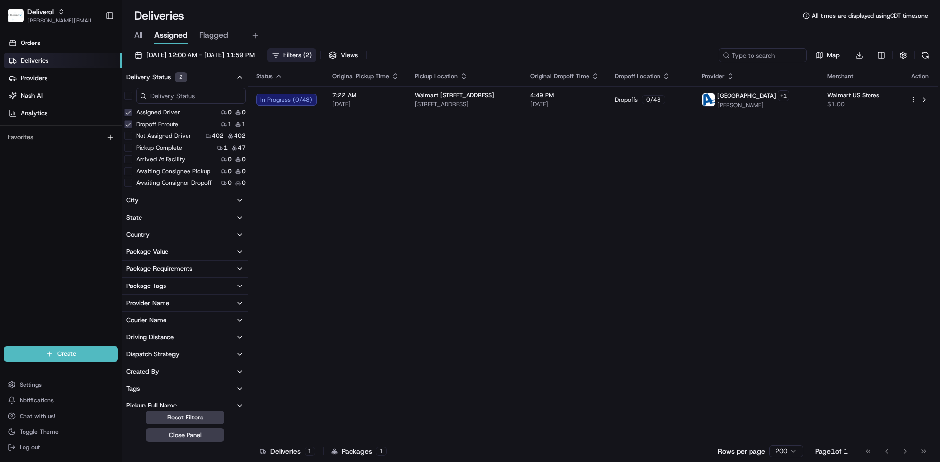
click at [130, 147] on button "Pickup Complete" at bounding box center [128, 148] width 8 height 8
click at [181, 436] on button "Close Panel" at bounding box center [185, 436] width 78 height 14
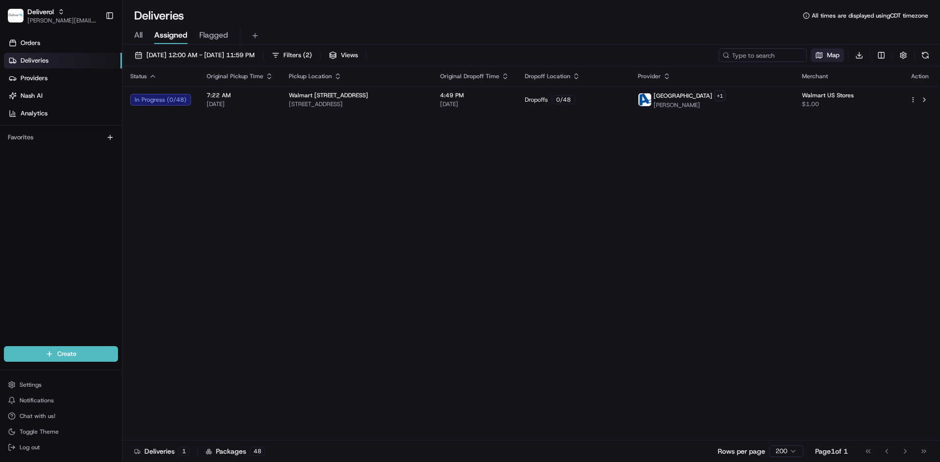
click at [823, 53] on button "Map" at bounding box center [826, 55] width 33 height 14
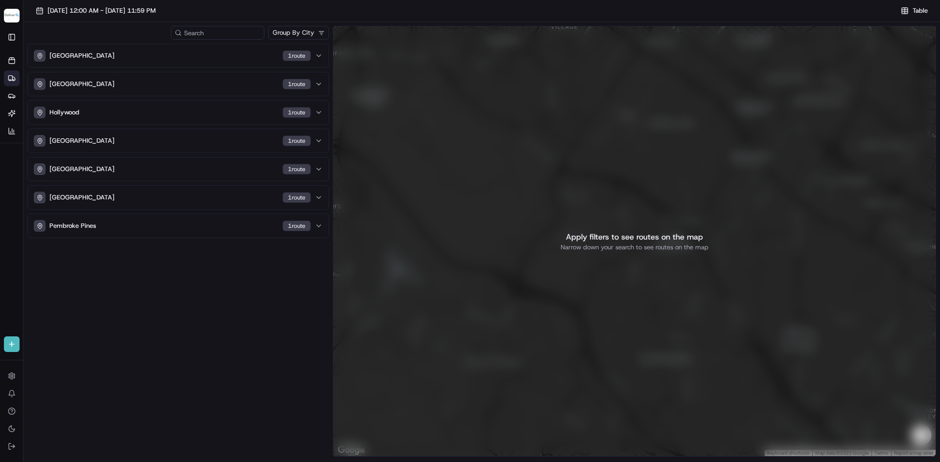
click at [303, 36] on html "Deliverol dayle.kruger@deliverol.com Toggle Sidebar Orders Deliveries Providers…" at bounding box center [470, 231] width 940 height 462
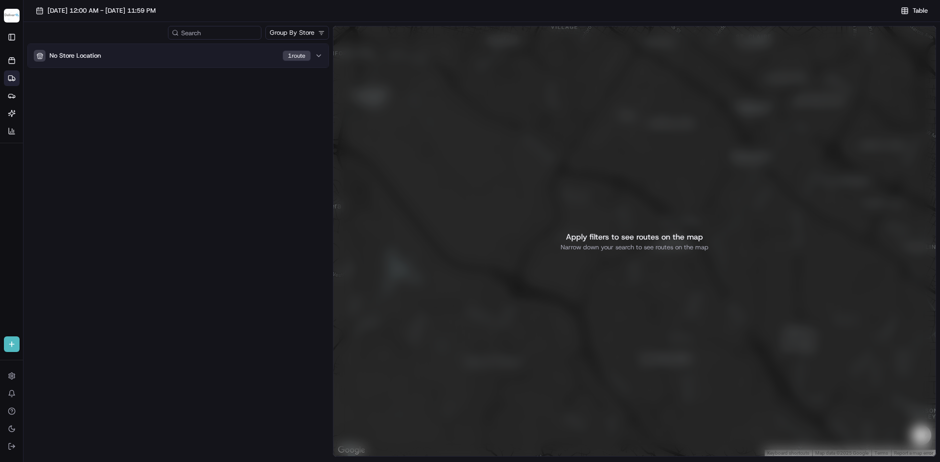
click at [295, 58] on div "1 route" at bounding box center [296, 55] width 28 height 11
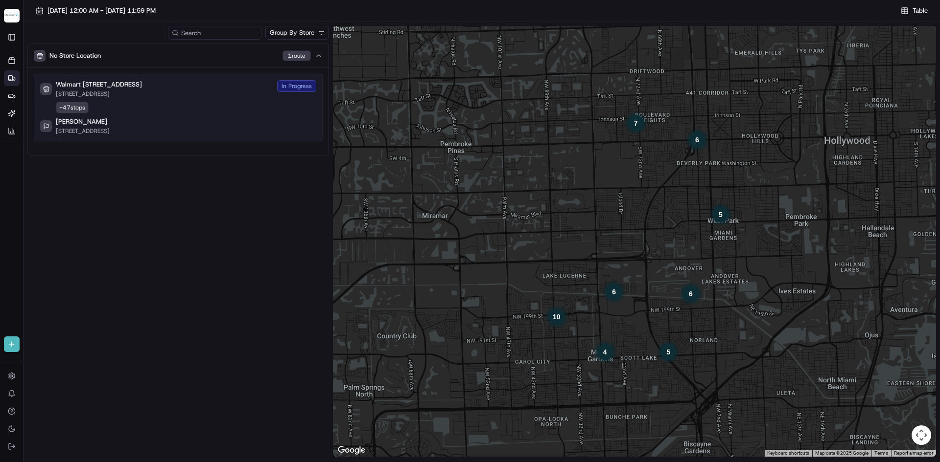
click at [296, 98] on div "Walmart 3311 - Miami Gardens, FL 19501 NW 27TH AVE, MIAMI GARDENS, FL 33056, US…" at bounding box center [178, 107] width 276 height 55
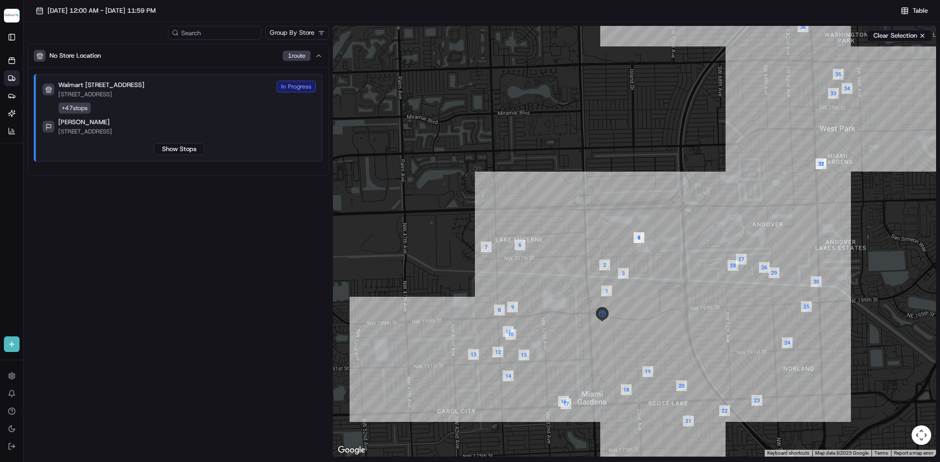
click at [300, 88] on div "In Progress" at bounding box center [295, 87] width 39 height 12
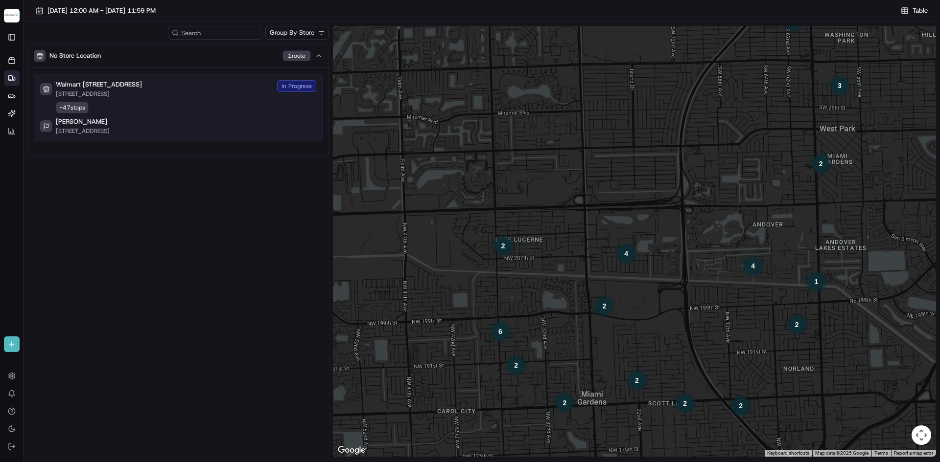
click at [302, 88] on div "In Progress" at bounding box center [296, 86] width 39 height 12
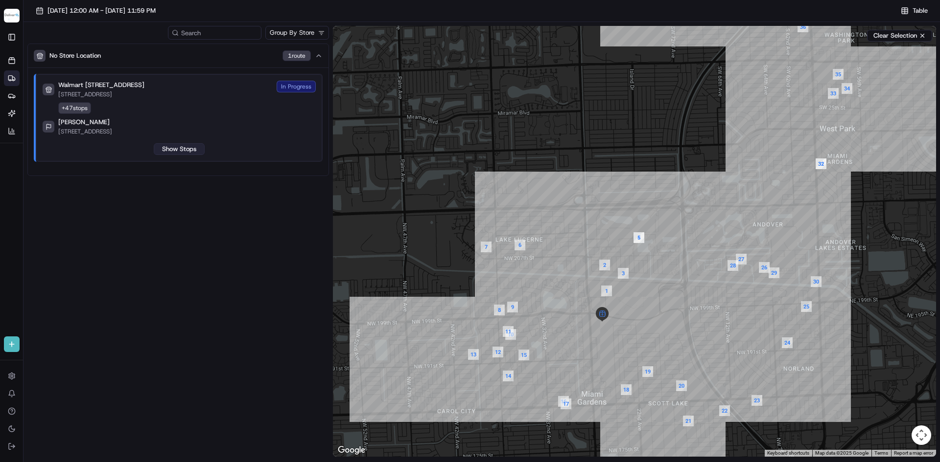
click at [192, 149] on button "Show Stops" at bounding box center [179, 149] width 51 height 12
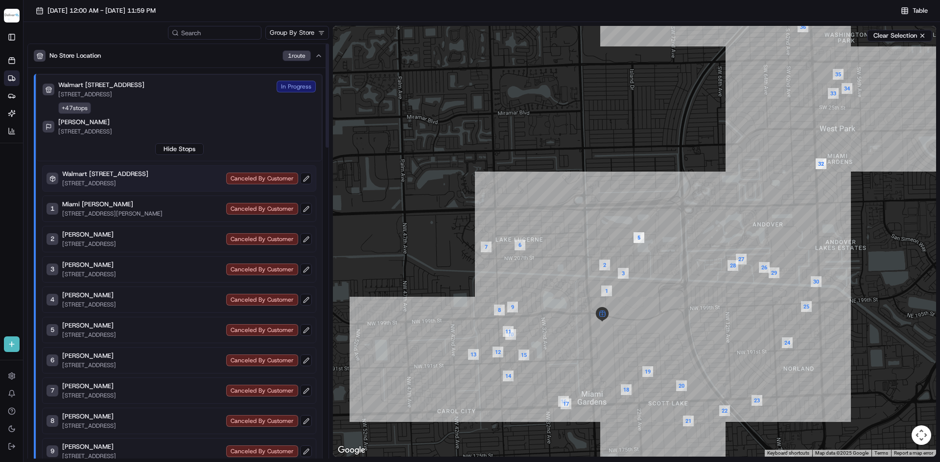
click at [259, 177] on div "Canceled By Customer" at bounding box center [269, 179] width 86 height 12
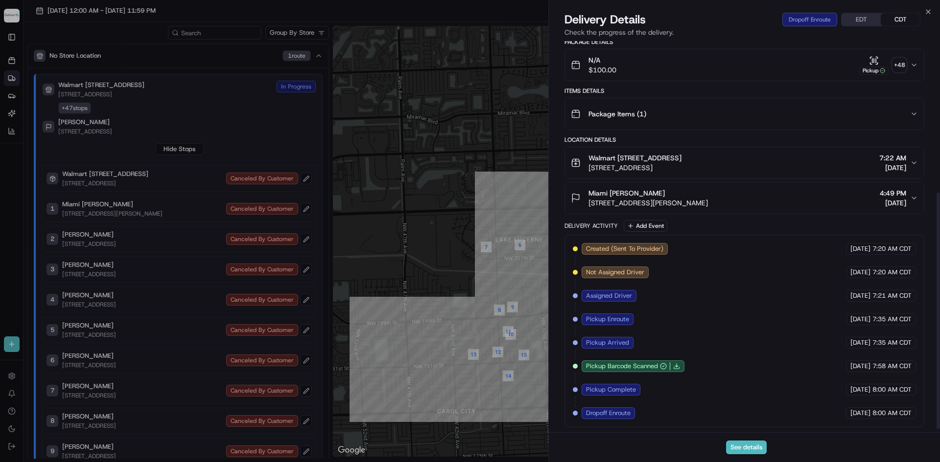
scroll to position [255, 0]
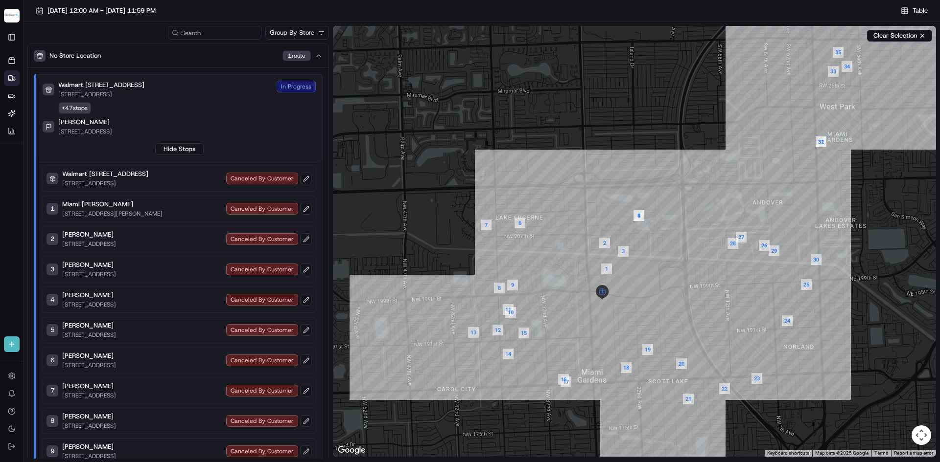
drag, startPoint x: 653, startPoint y: 339, endPoint x: 648, endPoint y: 303, distance: 35.5
click at [652, 306] on div at bounding box center [634, 241] width 603 height 431
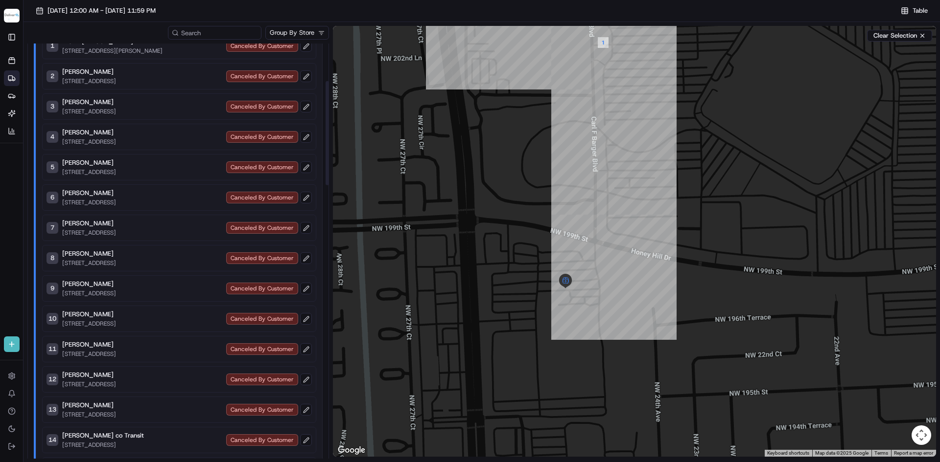
scroll to position [0, 0]
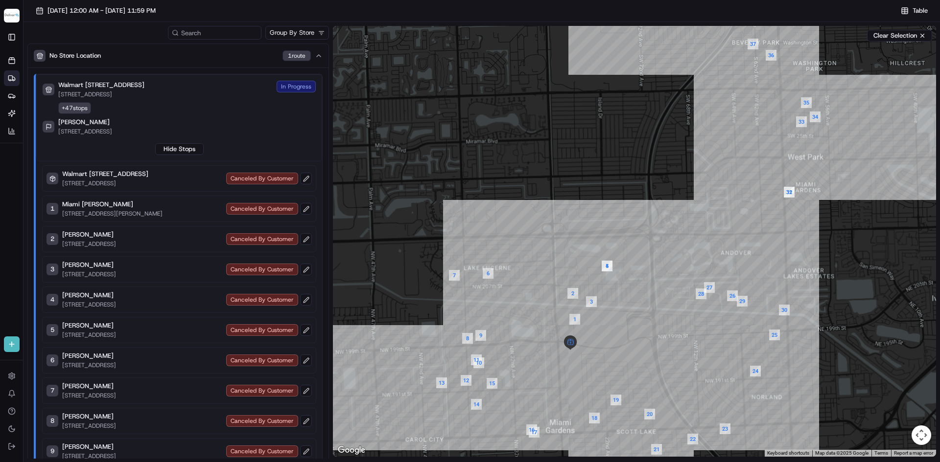
drag, startPoint x: 664, startPoint y: 233, endPoint x: 624, endPoint y: 332, distance: 106.3
click at [624, 332] on div at bounding box center [634, 241] width 603 height 431
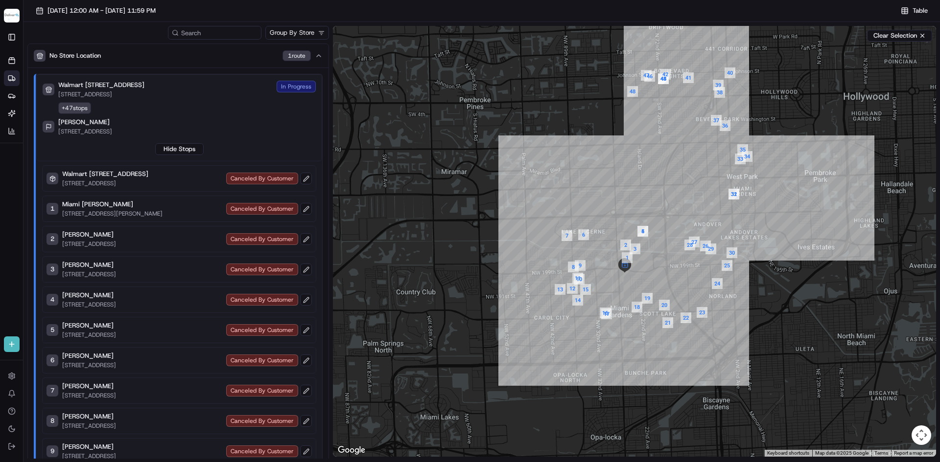
drag, startPoint x: 617, startPoint y: 337, endPoint x: 646, endPoint y: 273, distance: 70.5
click at [646, 273] on div at bounding box center [634, 241] width 603 height 431
drag, startPoint x: 13, startPoint y: 60, endPoint x: 12, endPoint y: 72, distance: 12.8
click at [13, 60] on icon at bounding box center [12, 62] width 6 height 4
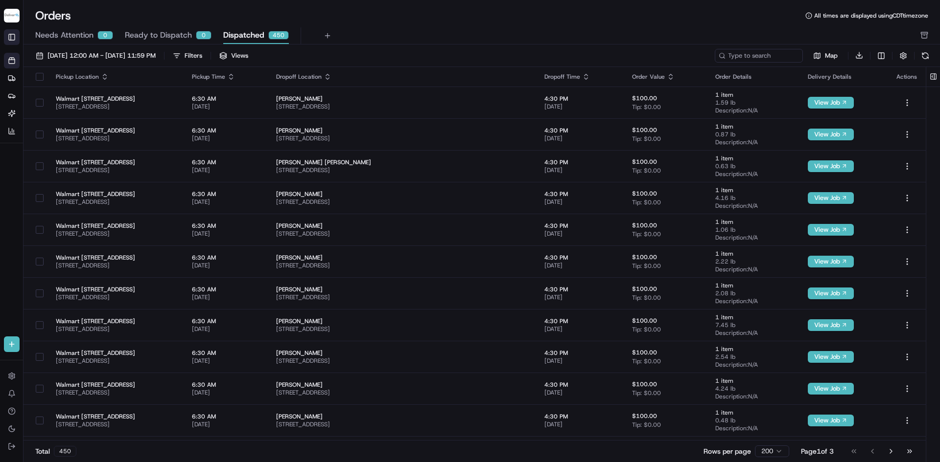
click at [10, 40] on button "Toggle Sidebar" at bounding box center [12, 37] width 16 height 16
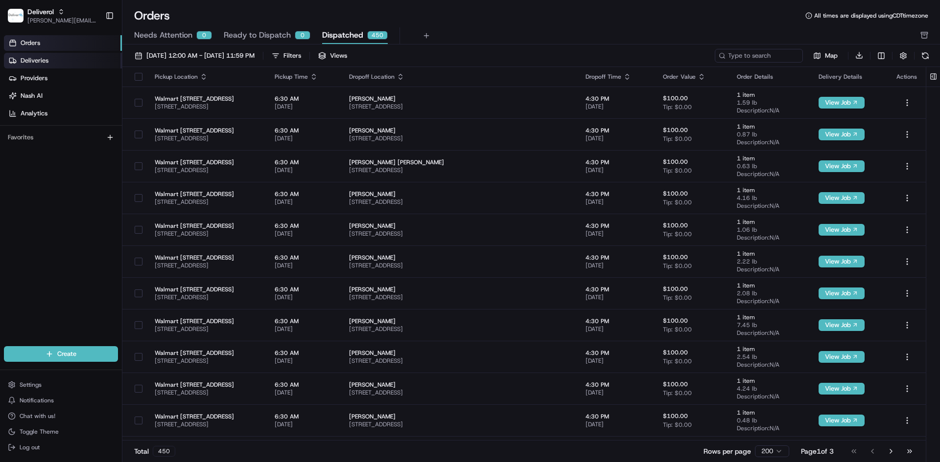
click at [41, 62] on span "Deliveries" at bounding box center [35, 60] width 28 height 9
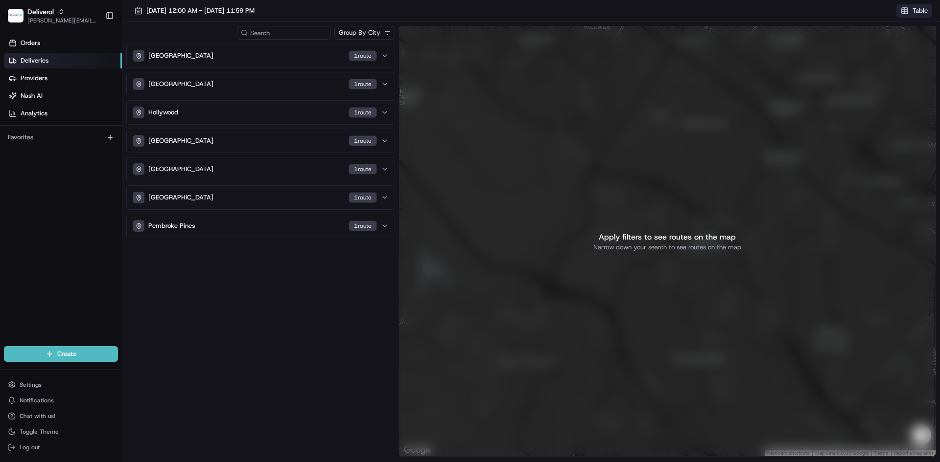
click at [909, 9] on button "Table" at bounding box center [914, 11] width 36 height 14
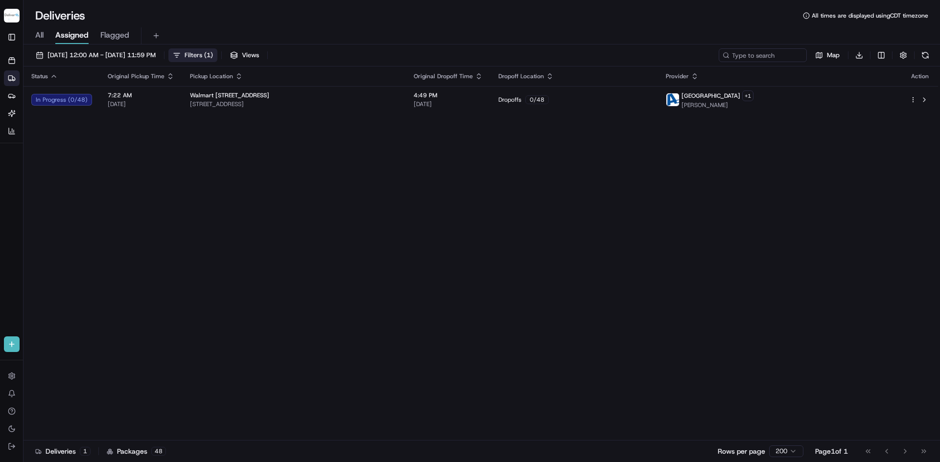
click at [213, 51] on span "Filters ( 1 )" at bounding box center [198, 55] width 28 height 9
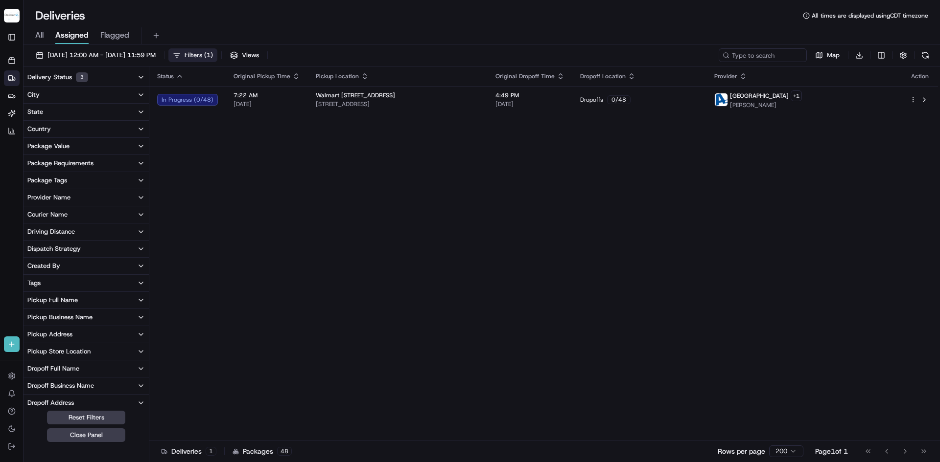
click at [143, 75] on icon "button" at bounding box center [141, 77] width 8 height 8
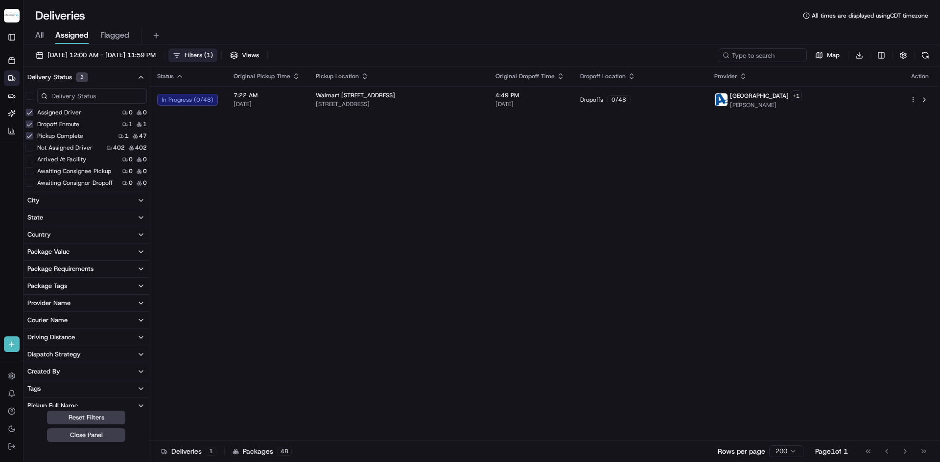
click at [31, 148] on button "Not Assigned Driver" at bounding box center [29, 148] width 8 height 8
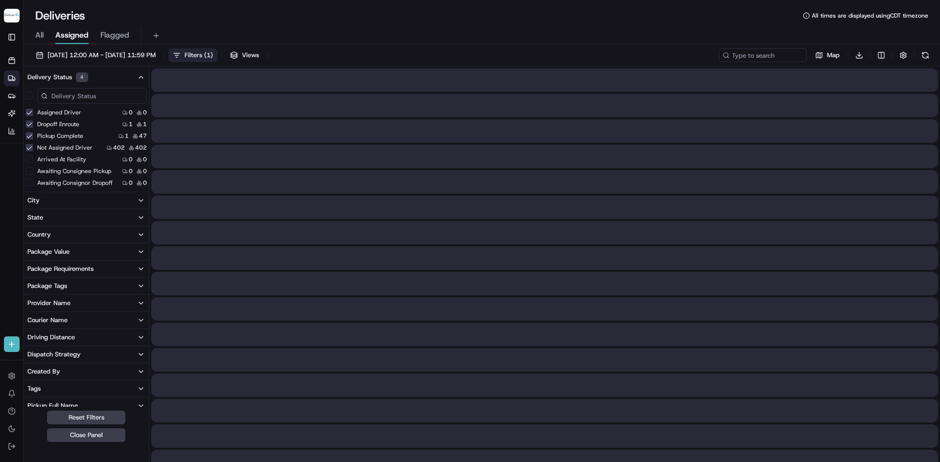
click at [30, 137] on button "Pickup Complete" at bounding box center [29, 136] width 8 height 8
click at [30, 123] on button "Dropoff Enroute" at bounding box center [29, 124] width 8 height 8
click at [31, 113] on button "Assigned Driver" at bounding box center [29, 113] width 8 height 8
click at [86, 437] on button "Close Panel" at bounding box center [86, 436] width 78 height 14
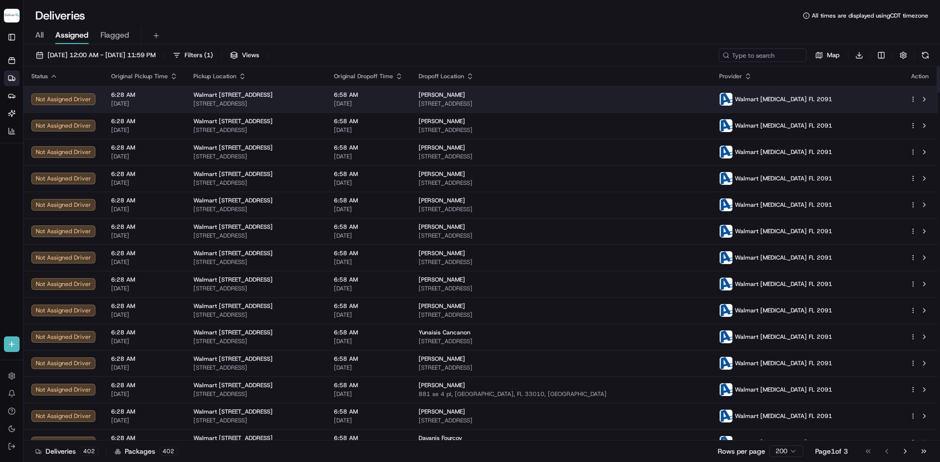
click at [85, 96] on div "Not Assigned Driver" at bounding box center [63, 99] width 64 height 12
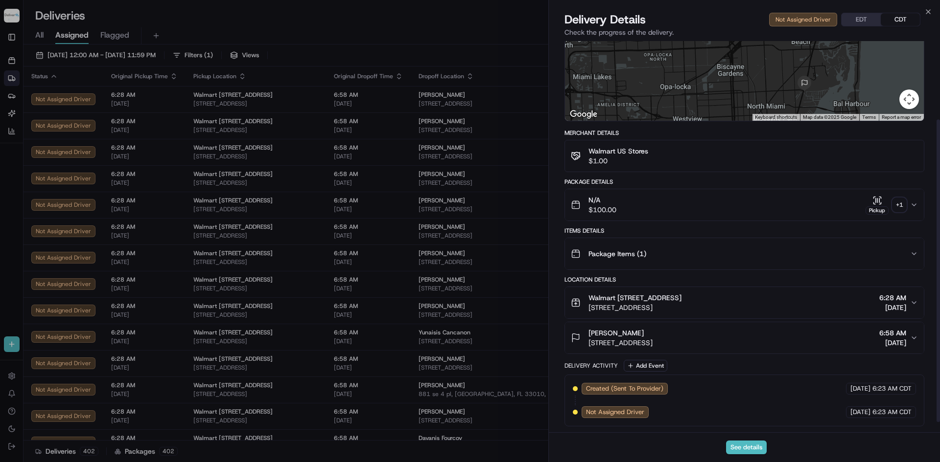
scroll to position [115, 0]
click at [707, 23] on div "Delivery Details Not Assigned Driver EDT CDT" at bounding box center [744, 20] width 360 height 16
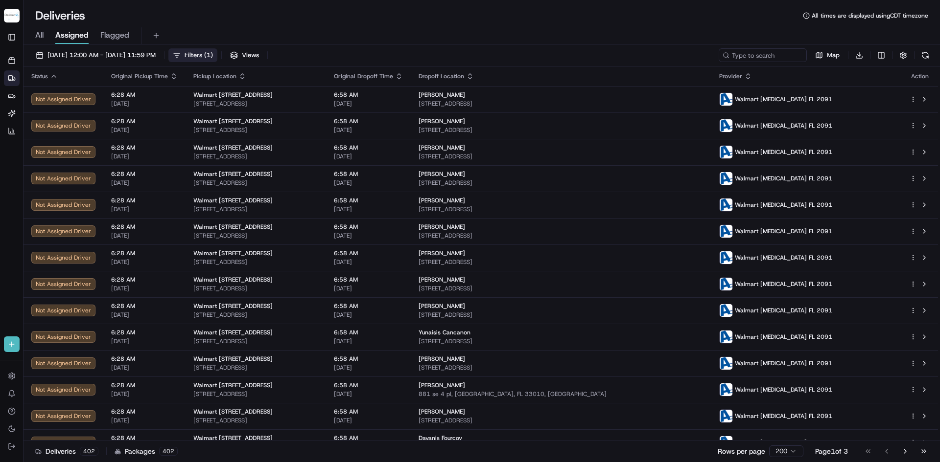
click at [213, 56] on span "( 1 )" at bounding box center [208, 55] width 9 height 9
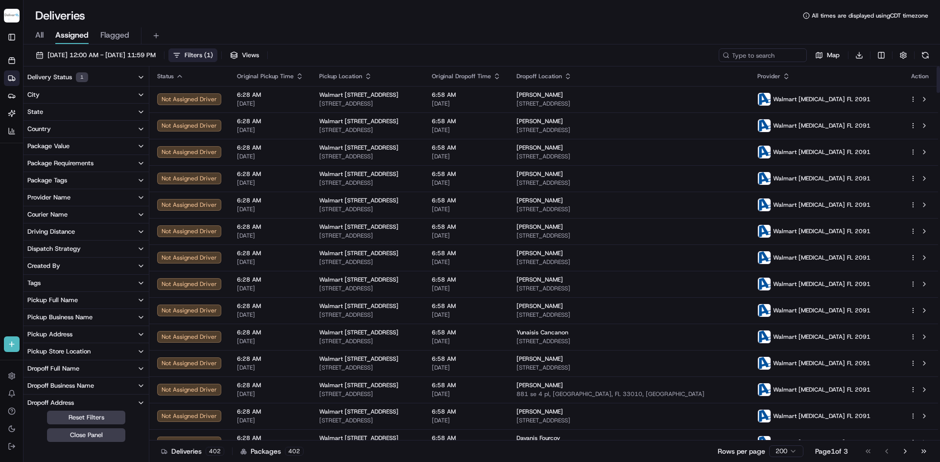
click at [131, 74] on button "Delivery Status 1" at bounding box center [85, 78] width 125 height 18
click at [141, 80] on icon "button" at bounding box center [141, 77] width 8 height 8
click at [134, 74] on button "Delivery Status 1" at bounding box center [85, 78] width 125 height 18
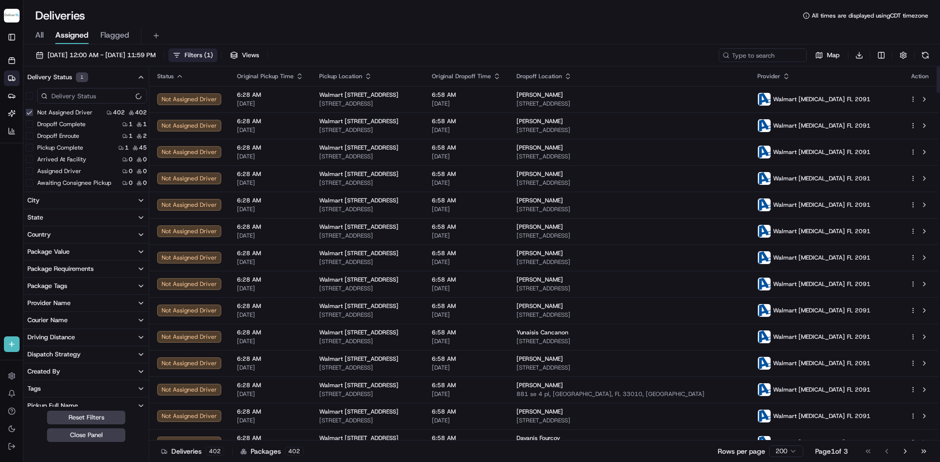
click at [139, 78] on icon "button" at bounding box center [141, 77] width 8 height 8
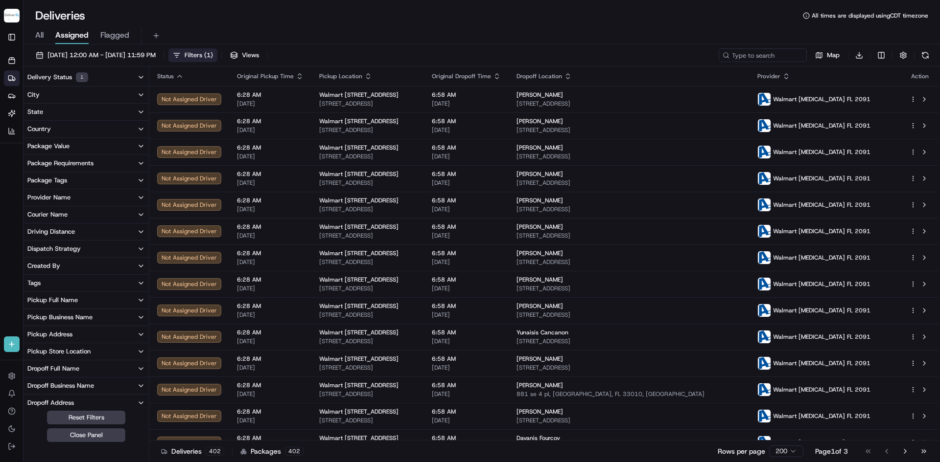
click at [133, 76] on button "Delivery Status 1" at bounding box center [85, 78] width 125 height 18
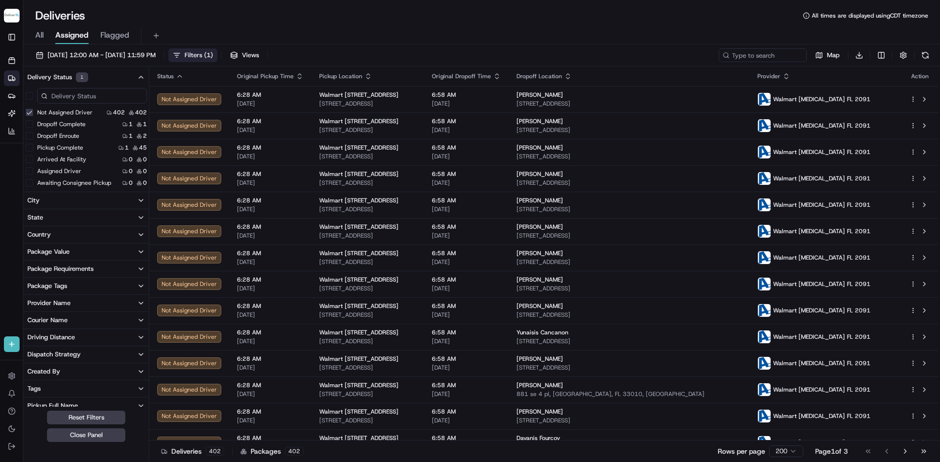
click at [31, 122] on button "Dropoff Complete" at bounding box center [29, 124] width 8 height 8
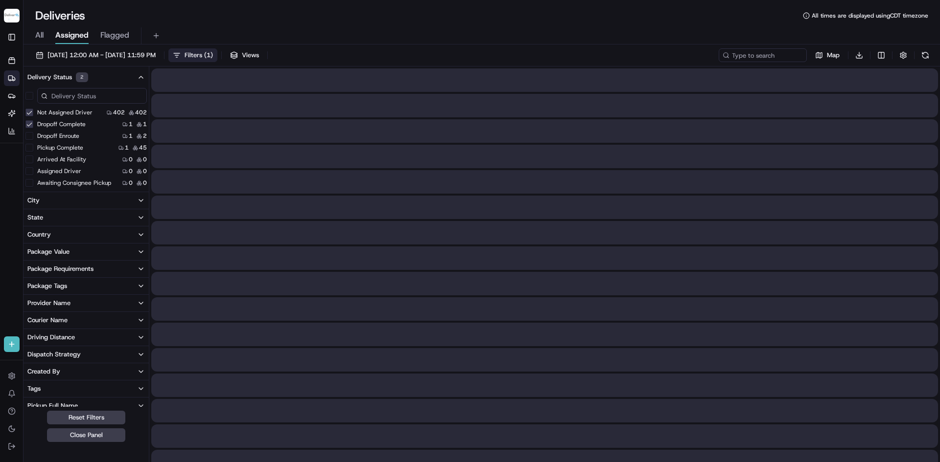
click at [30, 132] on button "Dropoff Enroute" at bounding box center [29, 136] width 8 height 8
click at [32, 146] on button "Pickup Complete" at bounding box center [29, 148] width 8 height 8
click at [29, 138] on button "Dropoff Enroute" at bounding box center [29, 136] width 8 height 8
click at [31, 147] on button "Dropoff Enroute" at bounding box center [29, 148] width 8 height 8
click at [27, 115] on button "Not Assigned Driver" at bounding box center [29, 113] width 8 height 8
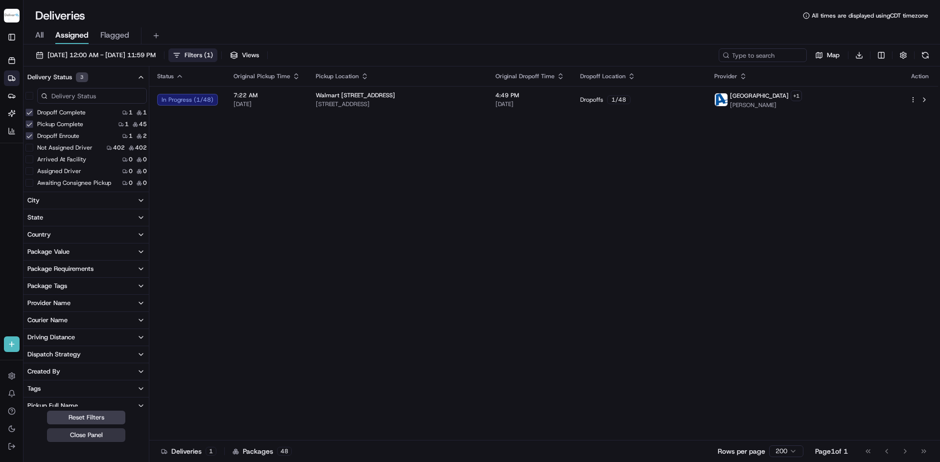
click at [88, 437] on button "Close Panel" at bounding box center [86, 436] width 78 height 14
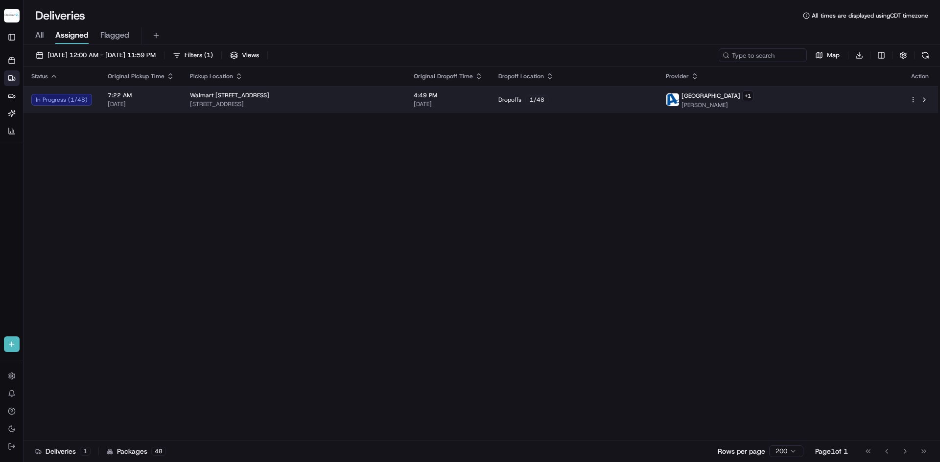
click at [87, 98] on div "In Progress ( 1 / 48 )" at bounding box center [61, 100] width 61 height 12
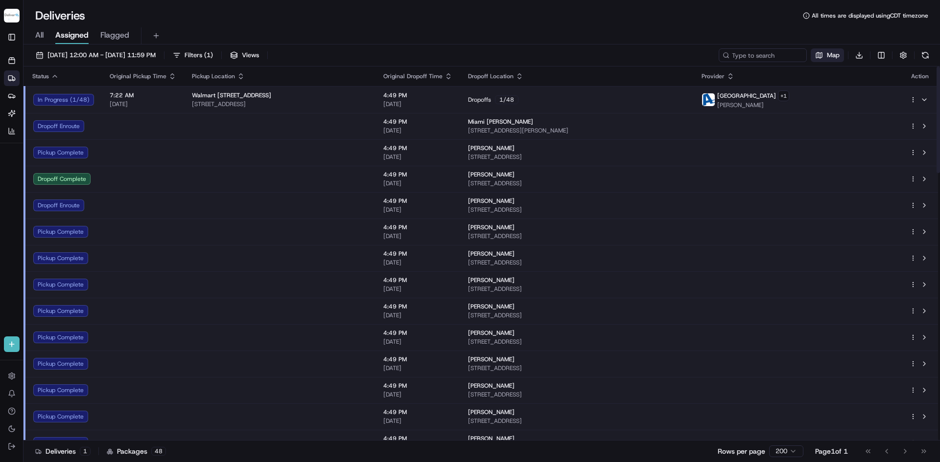
click at [825, 51] on button "Map" at bounding box center [826, 55] width 33 height 14
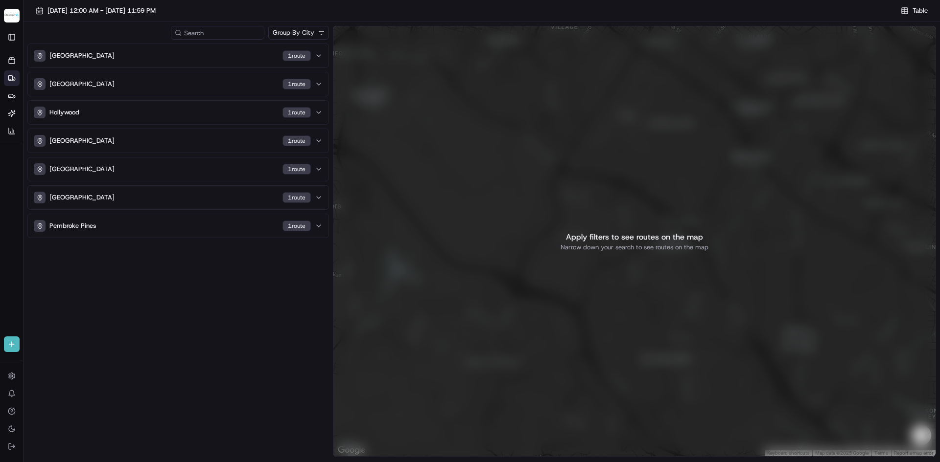
click at [293, 33] on html "Deliverol dayle.kruger@deliverol.com Toggle Sidebar Orders Deliveries Providers…" at bounding box center [470, 231] width 940 height 462
click at [192, 51] on html "Deliverol dayle.kruger@deliverol.com Toggle Sidebar Orders Deliveries Providers…" at bounding box center [470, 231] width 940 height 462
click at [192, 54] on div "MIAMI GARDENS 1 route" at bounding box center [172, 56] width 277 height 12
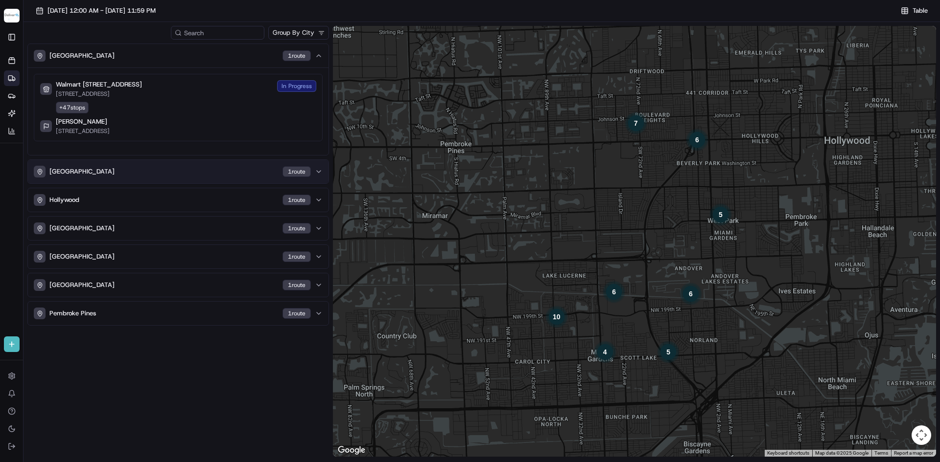
click at [154, 176] on div "Miami Gardens 1 route" at bounding box center [172, 172] width 277 height 12
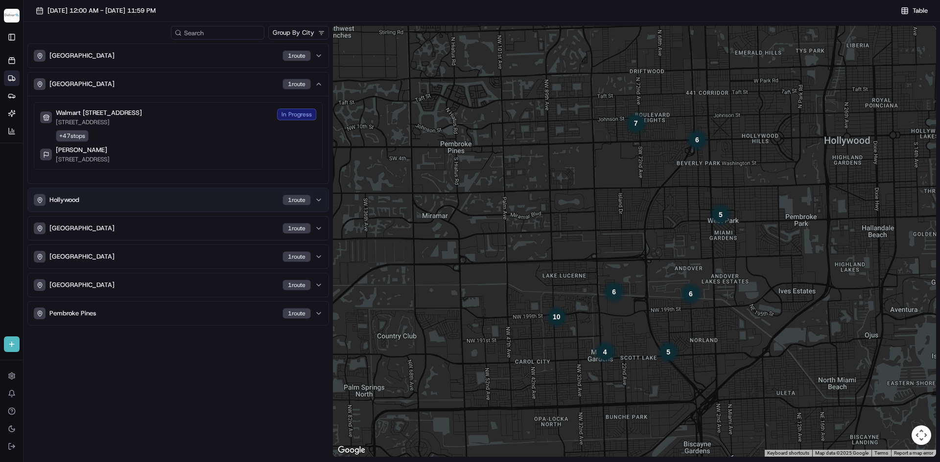
click at [151, 200] on div "Hollywood 1 route" at bounding box center [172, 200] width 277 height 12
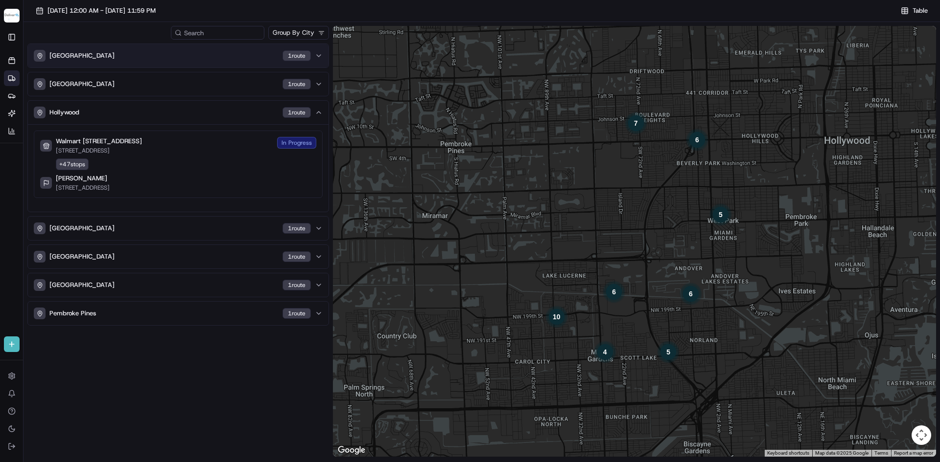
click at [164, 59] on div "MIAMI GARDENS 1 route" at bounding box center [172, 56] width 277 height 12
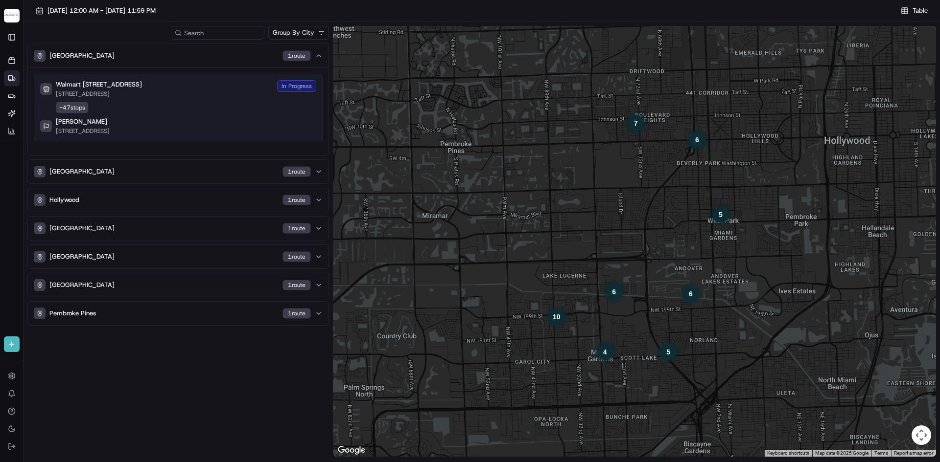
click at [142, 96] on p "[STREET_ADDRESS]" at bounding box center [99, 94] width 86 height 8
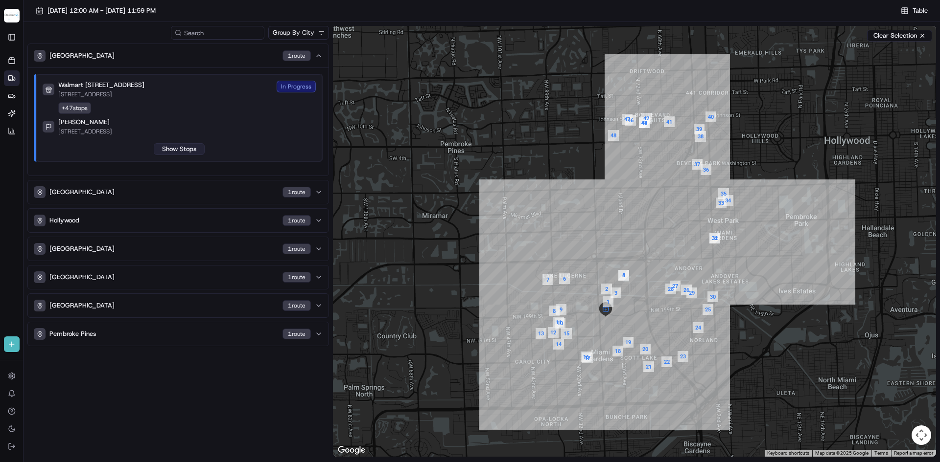
click at [186, 148] on button "Show Stops" at bounding box center [179, 149] width 51 height 12
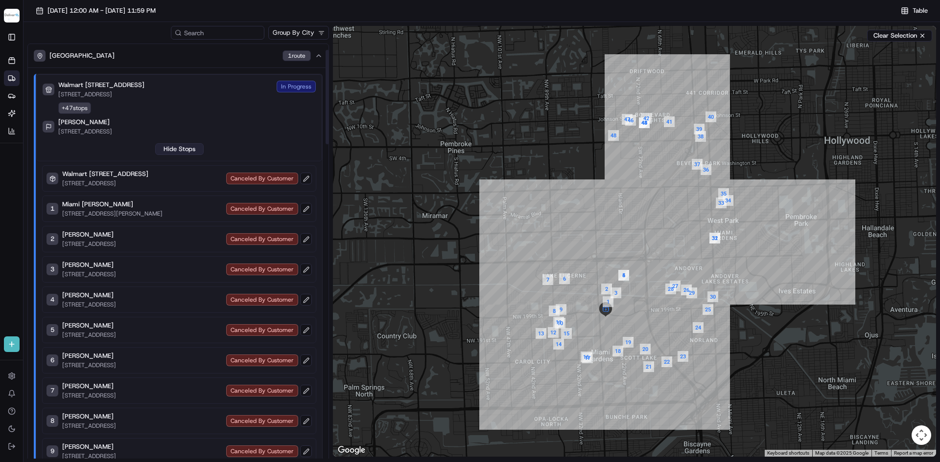
scroll to position [82, 0]
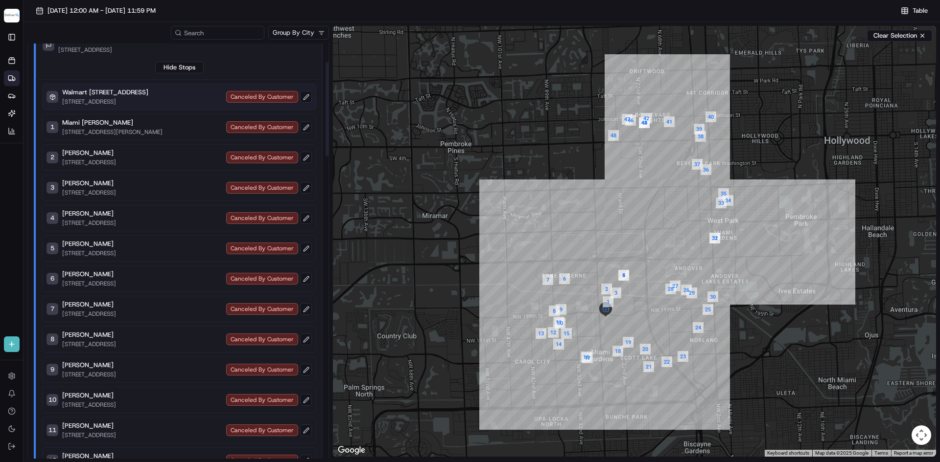
click at [251, 94] on div "Canceled By Customer" at bounding box center [269, 97] width 86 height 12
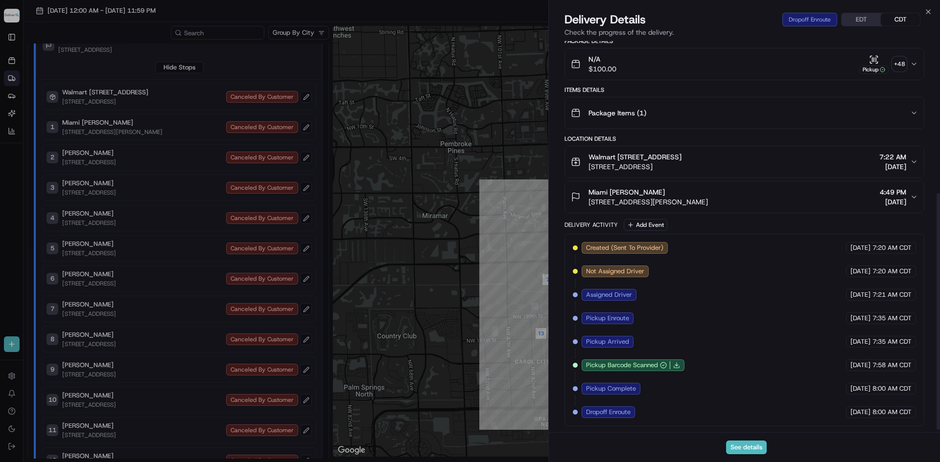
scroll to position [255, 0]
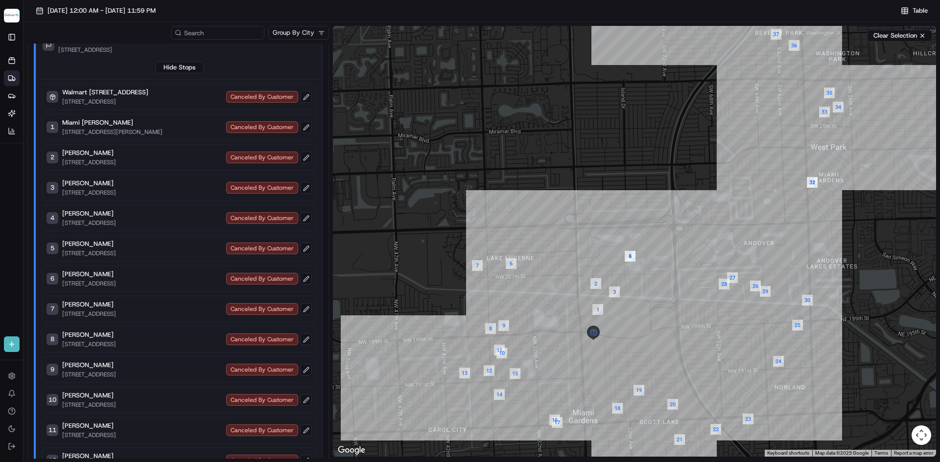
drag, startPoint x: 672, startPoint y: 262, endPoint x: 661, endPoint y: 326, distance: 65.0
click at [661, 326] on div at bounding box center [634, 241] width 603 height 431
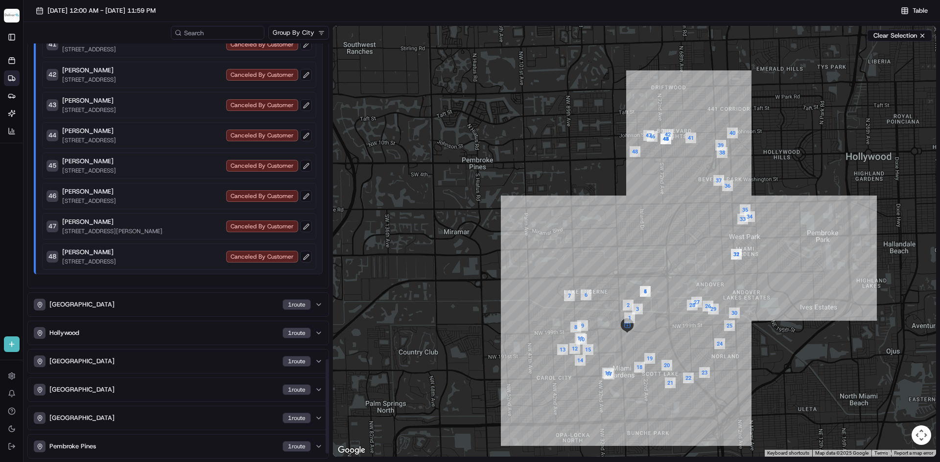
scroll to position [1409, 0]
click at [241, 308] on div "Miami Gardens 1 route" at bounding box center [172, 305] width 277 height 12
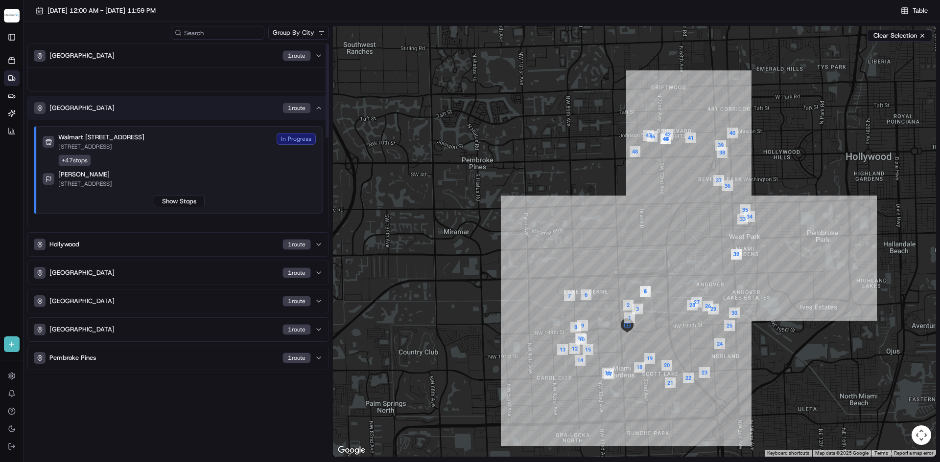
scroll to position [0, 0]
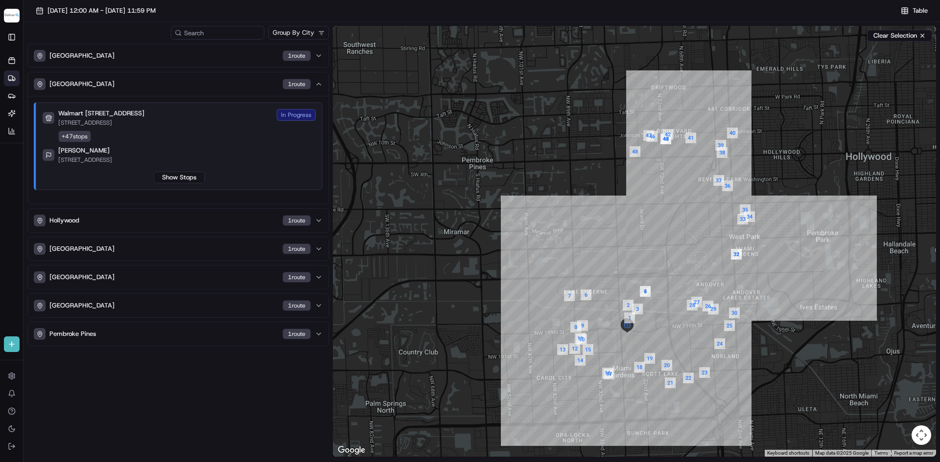
click at [299, 143] on div "Walmart 3311 - Miami Gardens, FL 19501 NW 27TH AVE, MIAMI GARDENS, FL 33056, US…" at bounding box center [179, 146] width 273 height 74
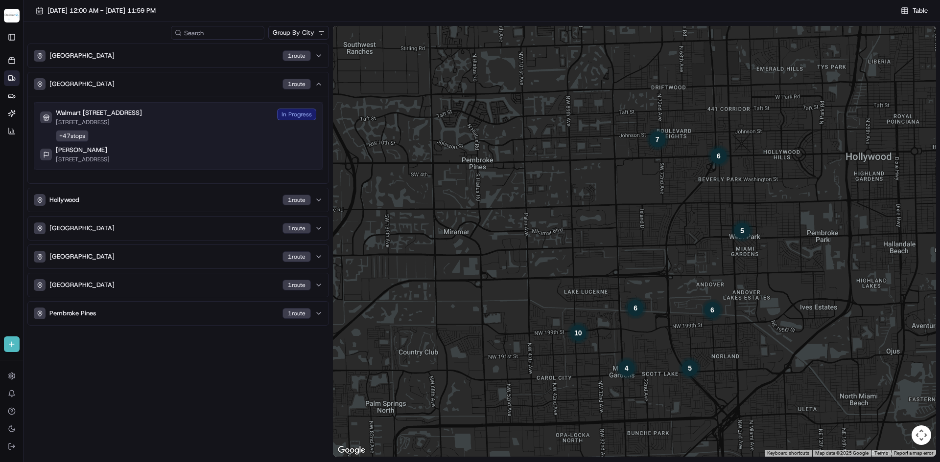
click at [285, 117] on div "In Progress" at bounding box center [296, 115] width 39 height 12
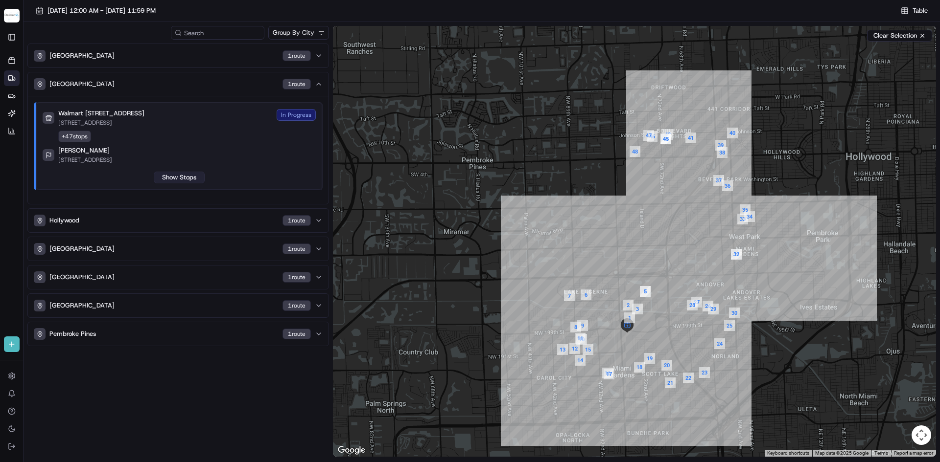
click at [192, 175] on button "Show Stops" at bounding box center [179, 178] width 51 height 12
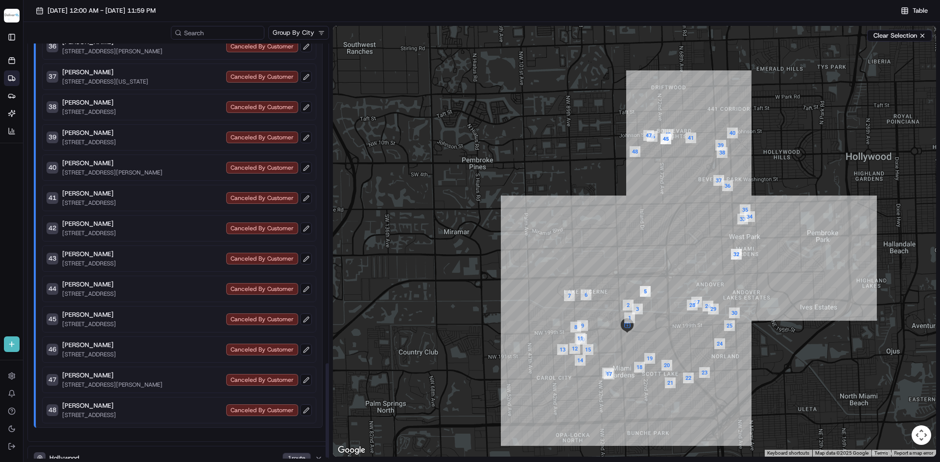
scroll to position [1409, 0]
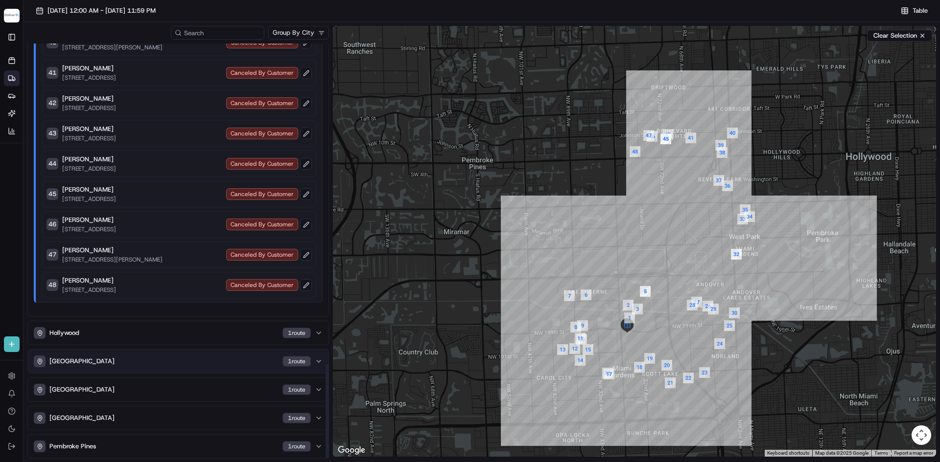
click at [118, 362] on div "Miami 1 route" at bounding box center [172, 362] width 277 height 12
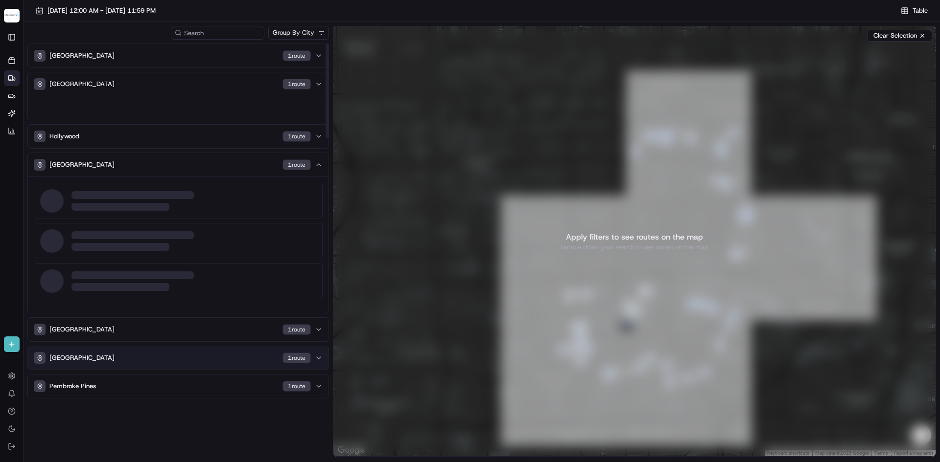
scroll to position [0, 0]
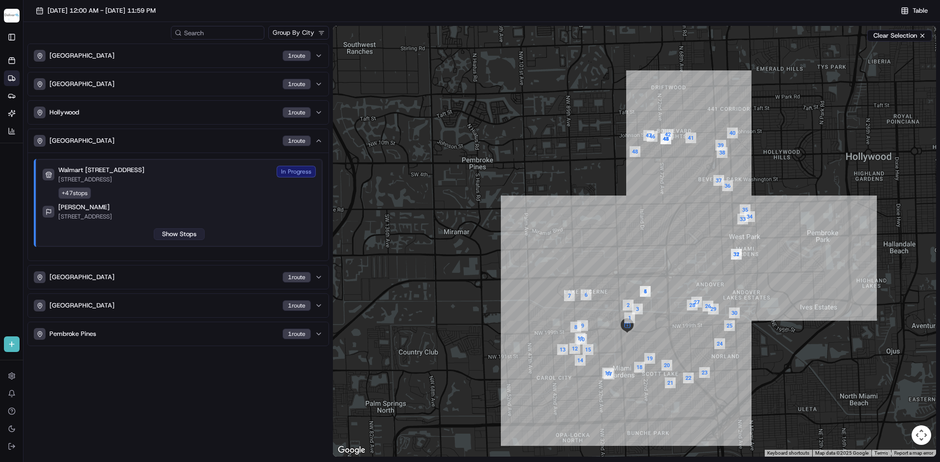
click at [184, 236] on button "Show Stops" at bounding box center [179, 235] width 51 height 12
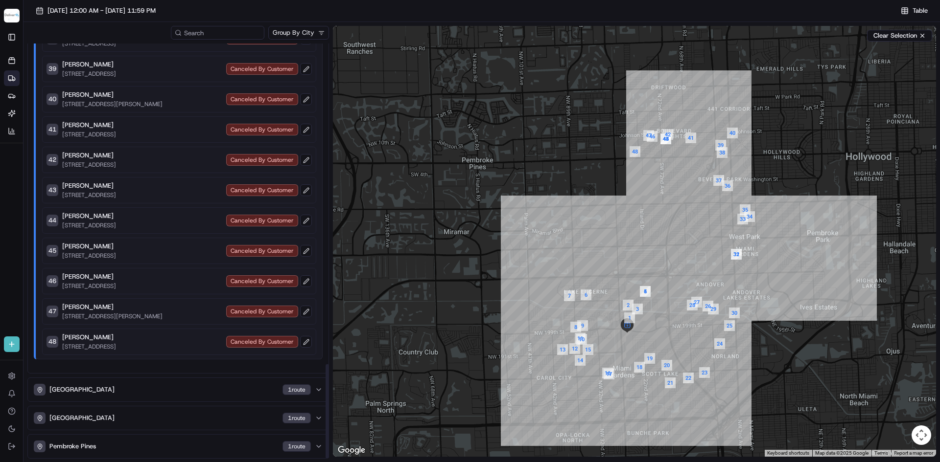
scroll to position [1409, 0]
click at [143, 419] on div "Miami Garden 1 route" at bounding box center [172, 419] width 277 height 12
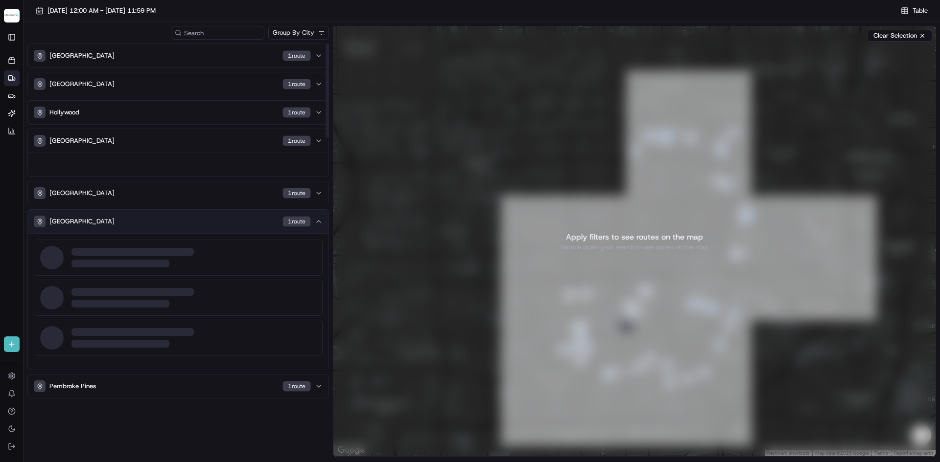
scroll to position [0, 0]
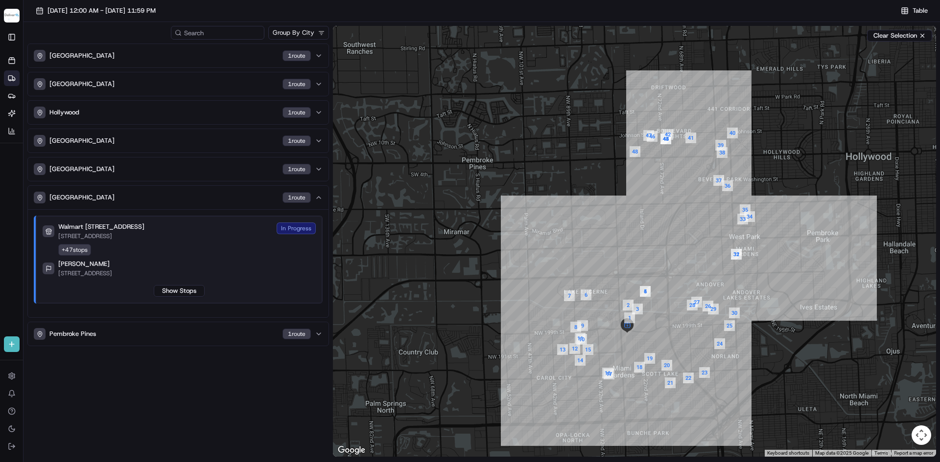
click at [13, 20] on img "button" at bounding box center [12, 16] width 16 height 14
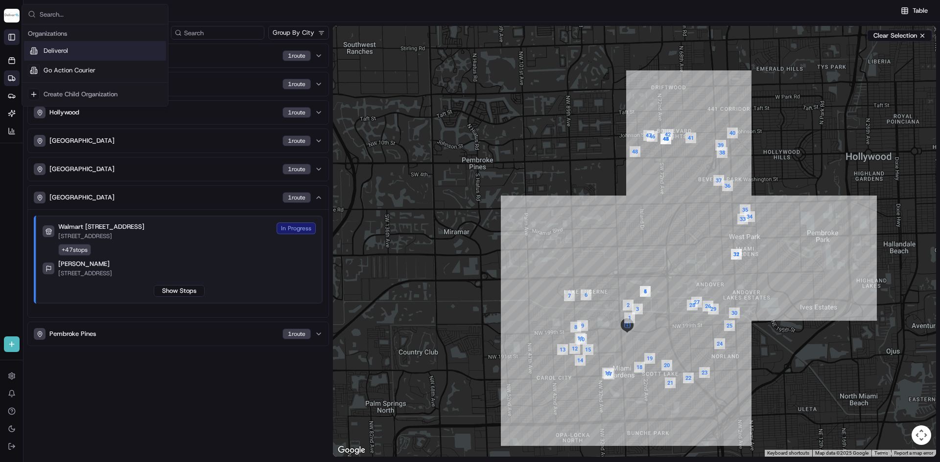
click at [8, 40] on button "Toggle Sidebar" at bounding box center [12, 37] width 16 height 16
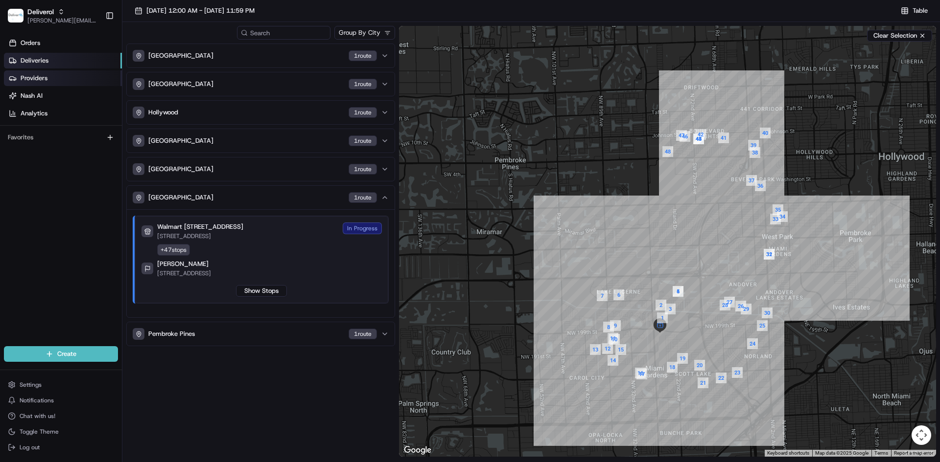
click at [26, 77] on span "Providers" at bounding box center [34, 78] width 27 height 9
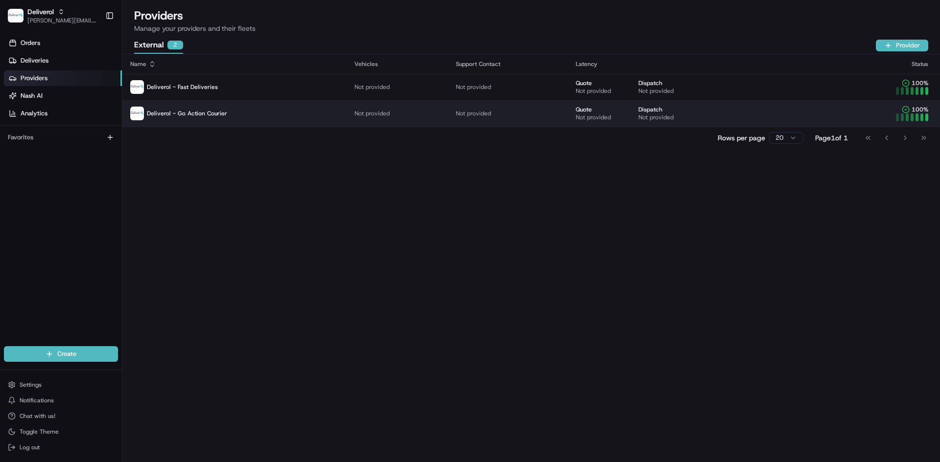
click at [195, 114] on span "Deliverol - Go Action Courier" at bounding box center [187, 114] width 80 height 8
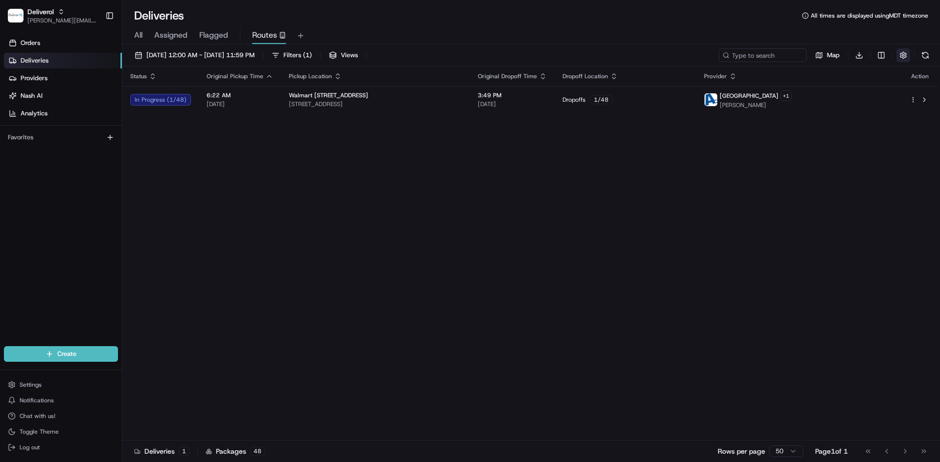
click at [900, 55] on button "button" at bounding box center [903, 55] width 14 height 14
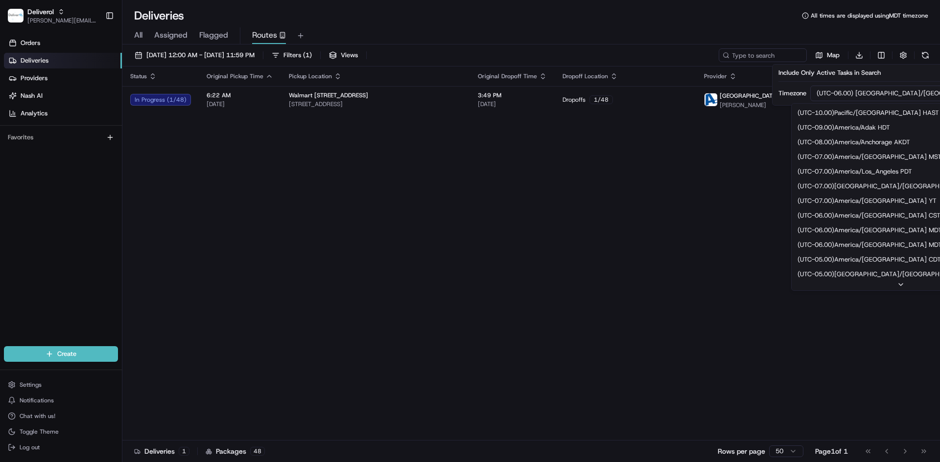
click at [881, 94] on html "Deliverol [PERSON_NAME][EMAIL_ADDRESS][PERSON_NAME][DOMAIN_NAME] Toggle Sidebar…" at bounding box center [470, 231] width 940 height 462
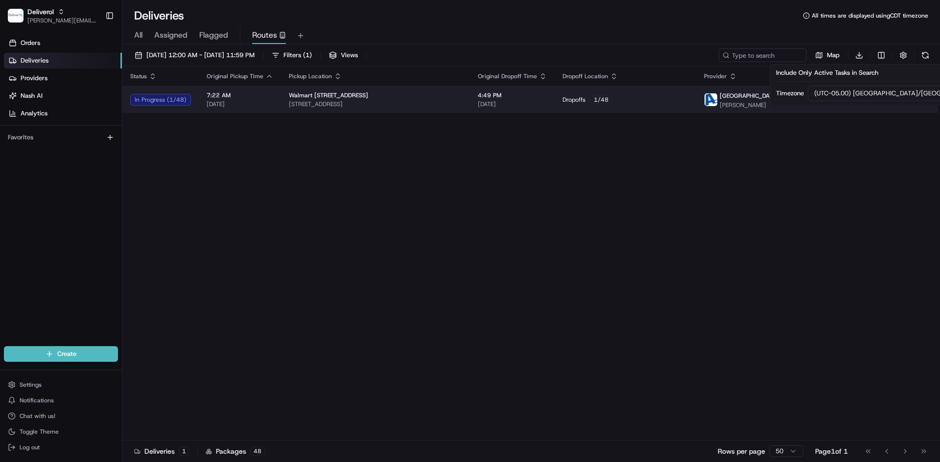
click at [177, 99] on div "In Progress ( 1 / 48 )" at bounding box center [160, 100] width 61 height 12
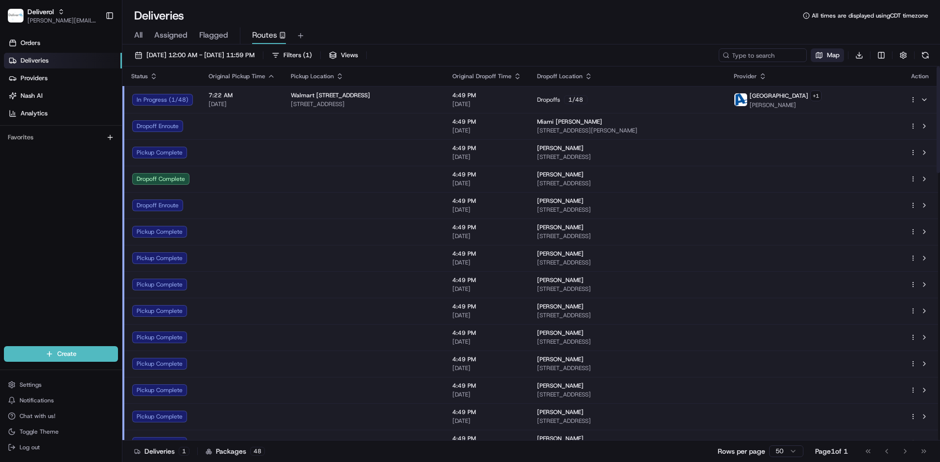
click at [828, 56] on span "Map" at bounding box center [833, 55] width 13 height 9
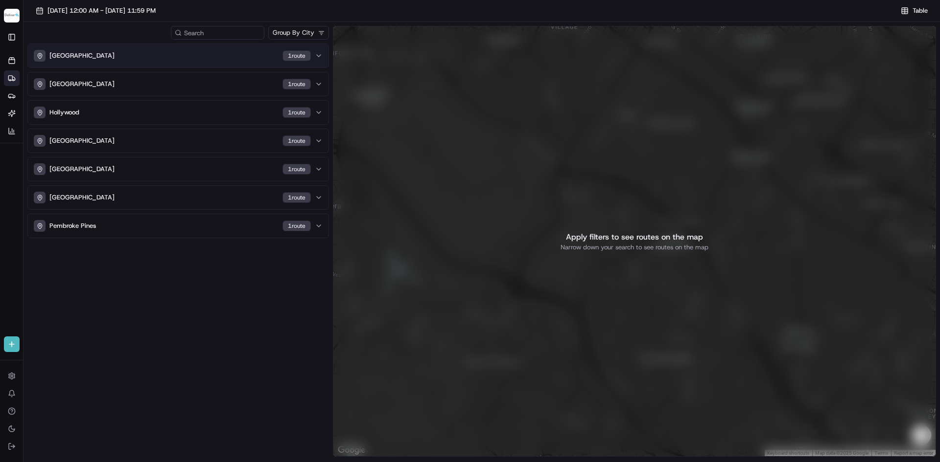
click at [201, 55] on div "MIAMI GARDENS 1 route" at bounding box center [172, 56] width 277 height 12
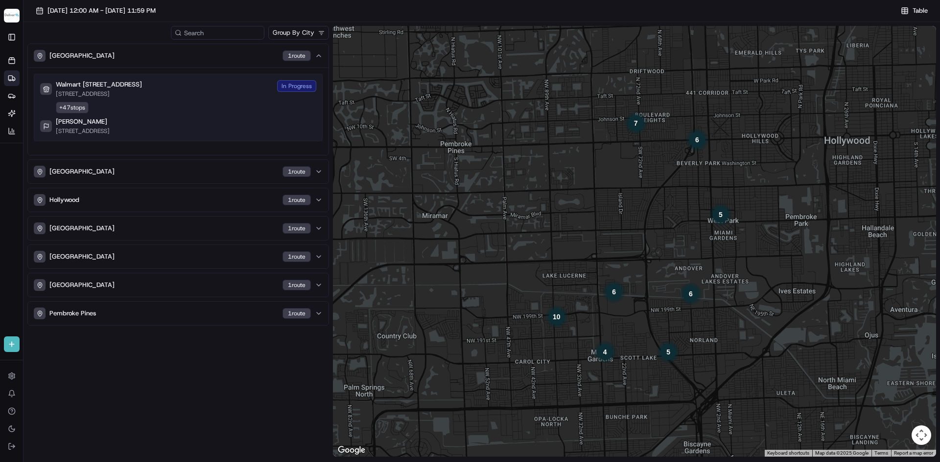
click at [201, 109] on div "Walmart [STREET_ADDRESS][GEOGRAPHIC_DATA][STREET_ADDRESS][GEOGRAPHIC_DATA] In P…" at bounding box center [178, 107] width 276 height 55
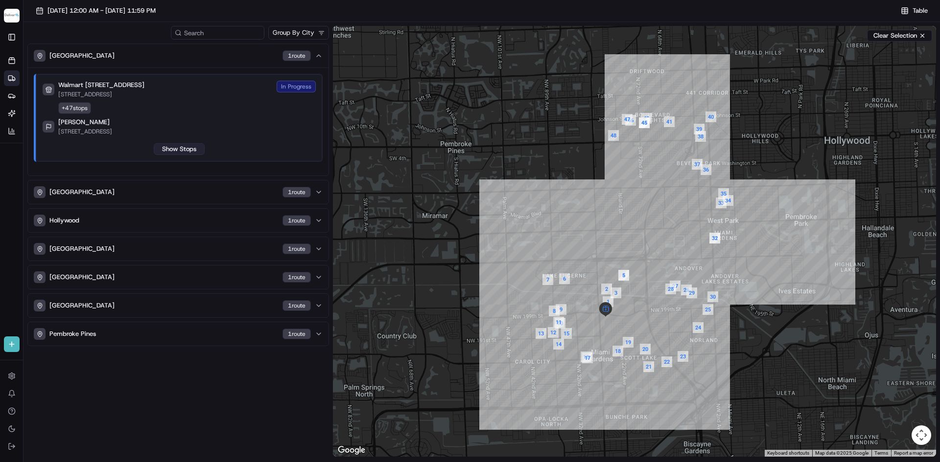
click at [185, 146] on button "Show Stops" at bounding box center [179, 149] width 51 height 12
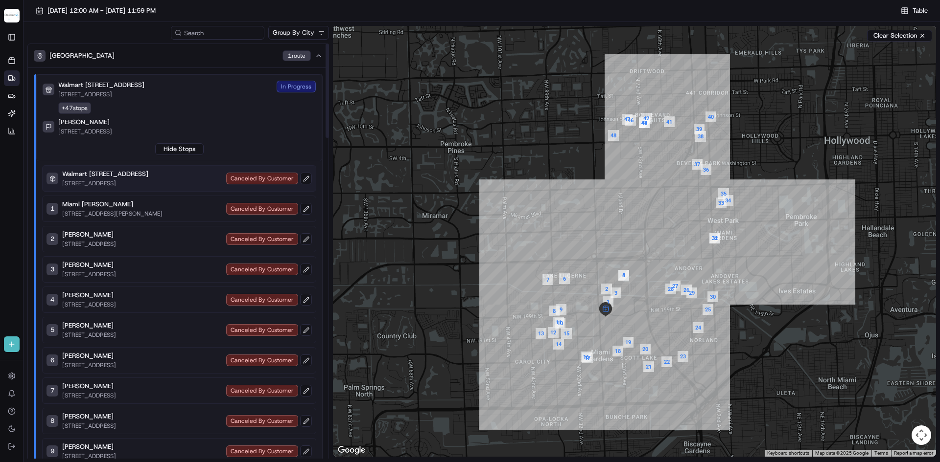
click at [271, 180] on div "Canceled By Customer" at bounding box center [269, 179] width 86 height 12
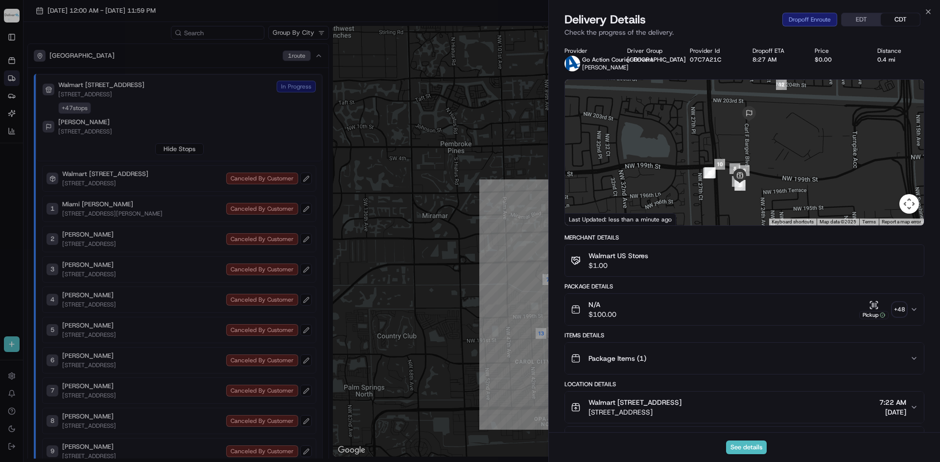
click at [906, 356] on div "Package Items ( 1 )" at bounding box center [740, 359] width 339 height 20
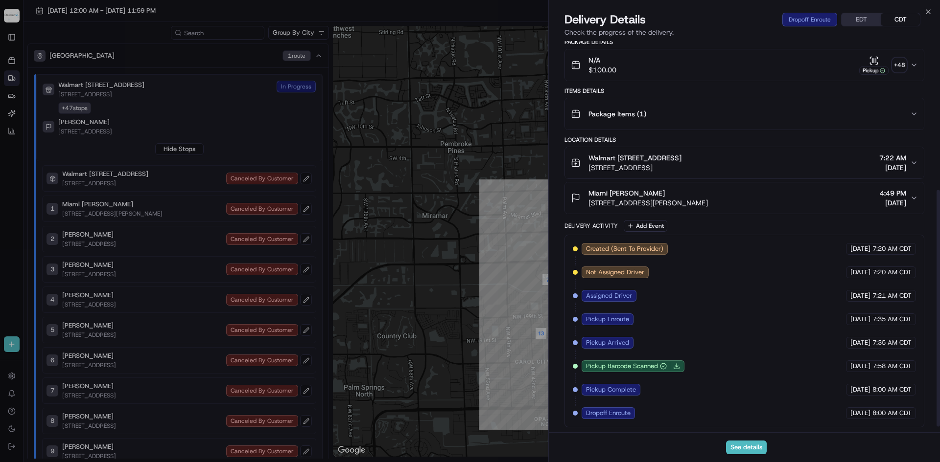
scroll to position [255, 0]
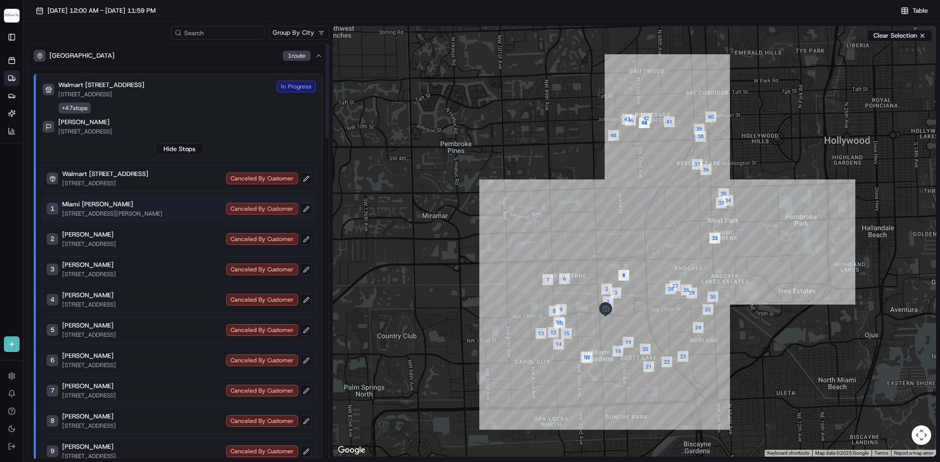
click at [249, 211] on div "Canceled By Customer" at bounding box center [269, 209] width 86 height 12
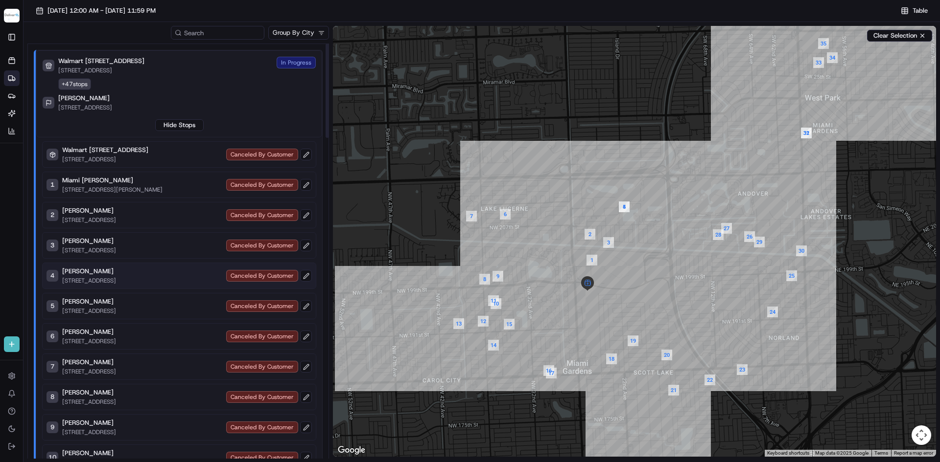
scroll to position [0, 0]
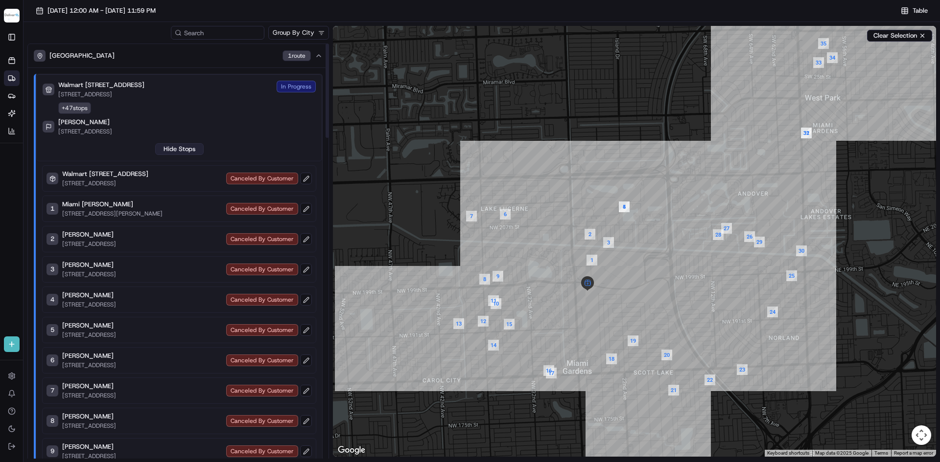
click at [178, 151] on button "Hide Stops" at bounding box center [179, 149] width 48 height 12
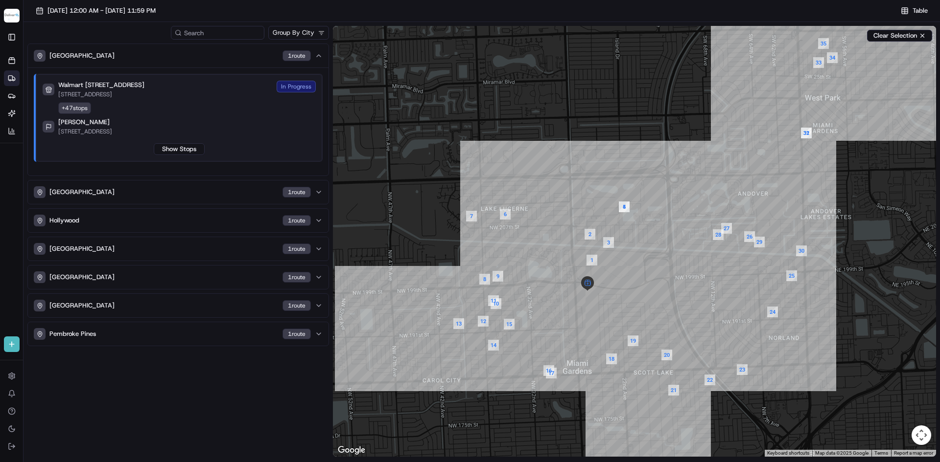
click at [288, 93] on div "Walmart [STREET_ADDRESS][GEOGRAPHIC_DATA][STREET_ADDRESS][GEOGRAPHIC_DATA] In P…" at bounding box center [179, 90] width 273 height 18
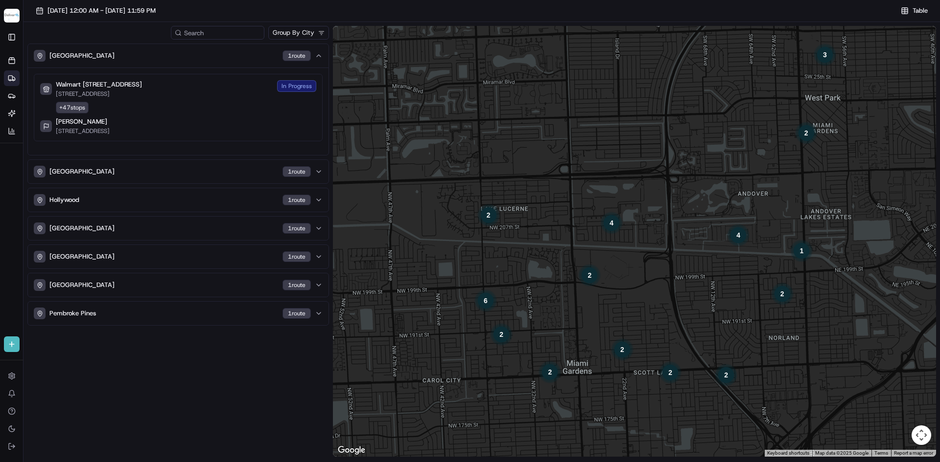
click at [9, 14] on img "button" at bounding box center [12, 16] width 16 height 14
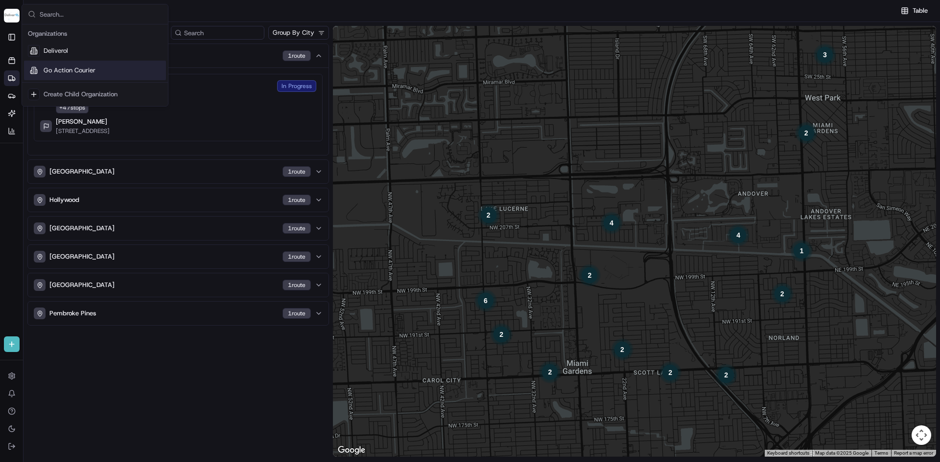
click at [61, 71] on span "Go Action Courier" at bounding box center [70, 70] width 52 height 9
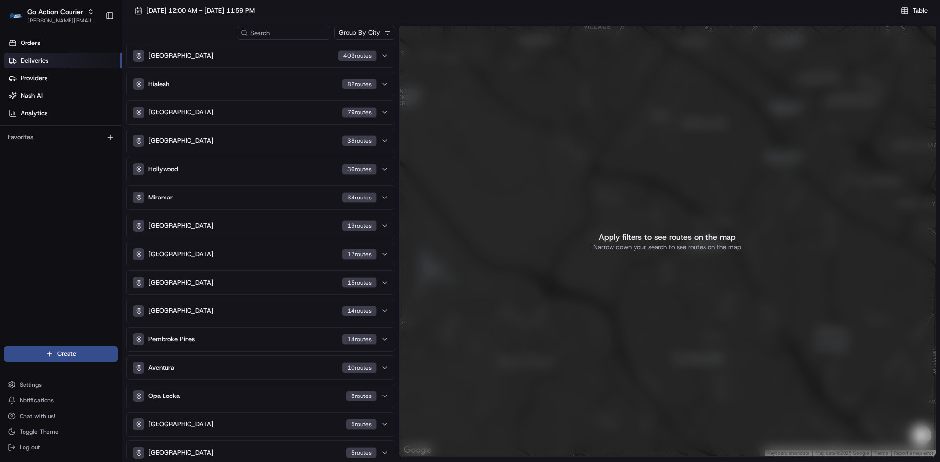
click at [379, 33] on html "Go Action Courier [PERSON_NAME][EMAIL_ADDRESS][PERSON_NAME][DOMAIN_NAME] Toggle…" at bounding box center [470, 231] width 940 height 462
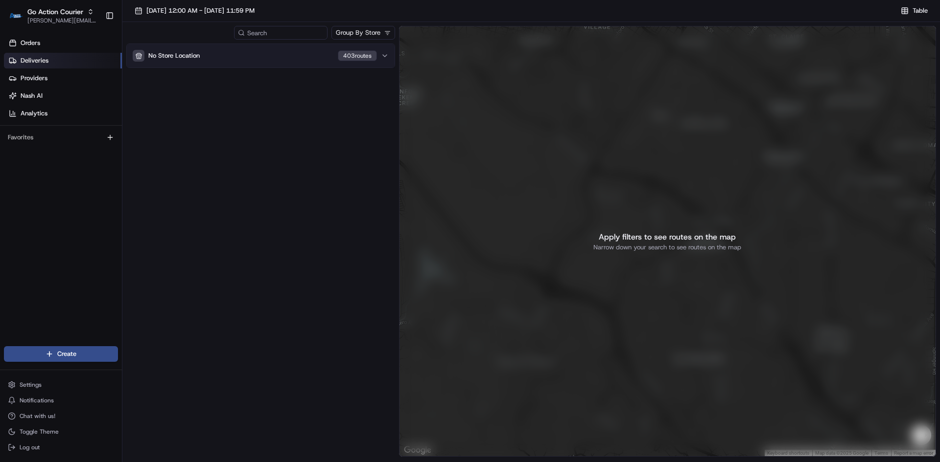
click at [384, 56] on icon "button" at bounding box center [385, 56] width 4 height 2
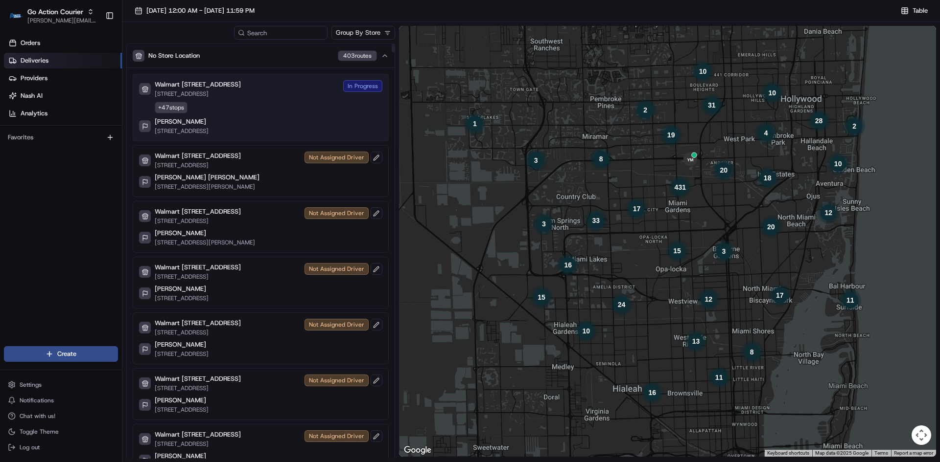
click at [354, 99] on div "Walmart [STREET_ADDRESS][GEOGRAPHIC_DATA][STREET_ADDRESS][GEOGRAPHIC_DATA] In P…" at bounding box center [260, 107] width 243 height 55
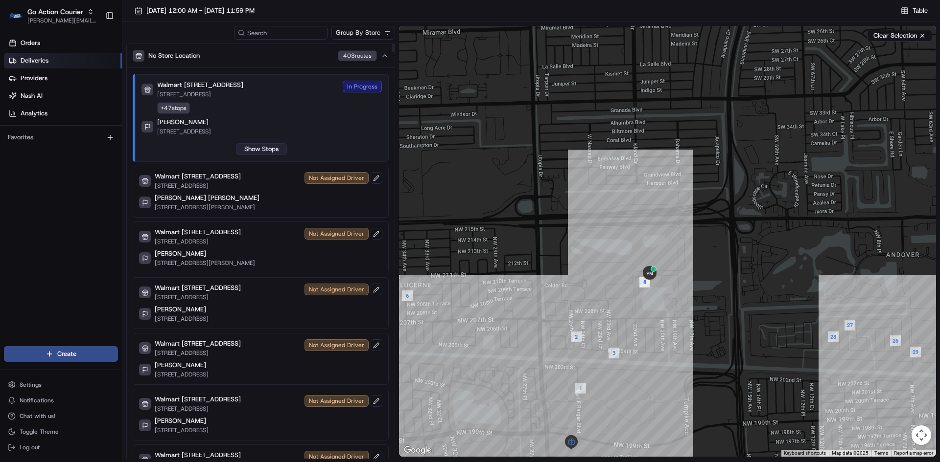
click at [280, 146] on button "Show Stops" at bounding box center [261, 149] width 51 height 12
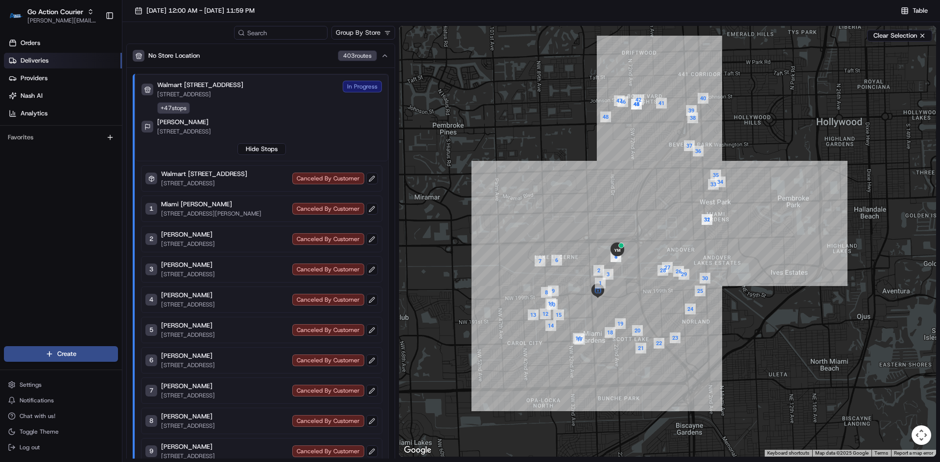
drag, startPoint x: 552, startPoint y: 213, endPoint x: 583, endPoint y: 216, distance: 32.0
click at [583, 216] on div at bounding box center [667, 241] width 537 height 431
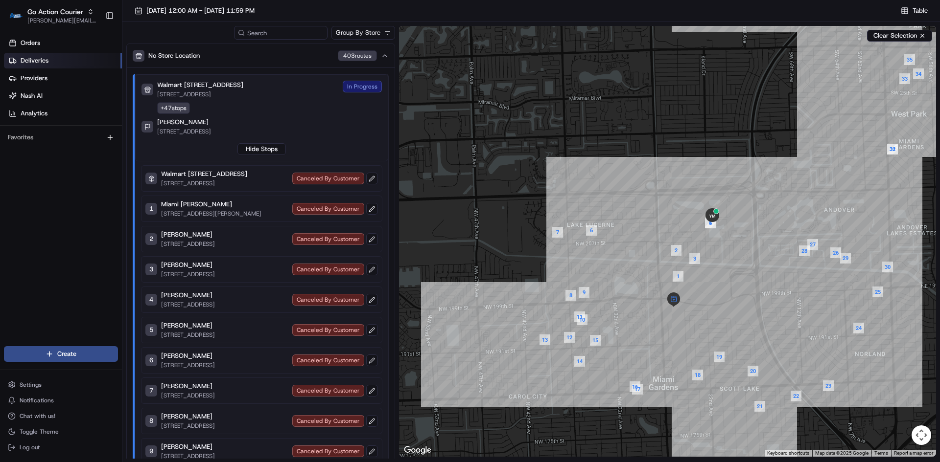
drag, startPoint x: 659, startPoint y: 232, endPoint x: 636, endPoint y: 192, distance: 46.5
click at [636, 192] on div at bounding box center [667, 241] width 537 height 431
click at [41, 46] on link "Orders" at bounding box center [63, 43] width 118 height 16
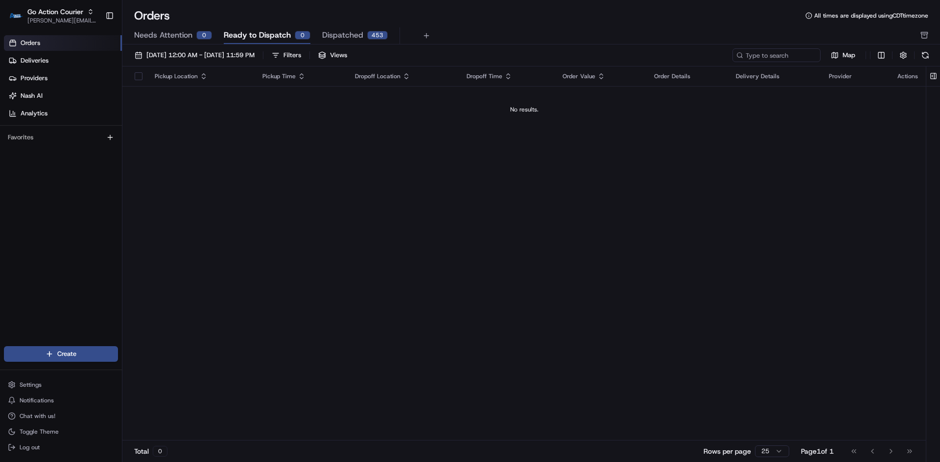
click at [338, 37] on span "Dispatched" at bounding box center [342, 35] width 41 height 12
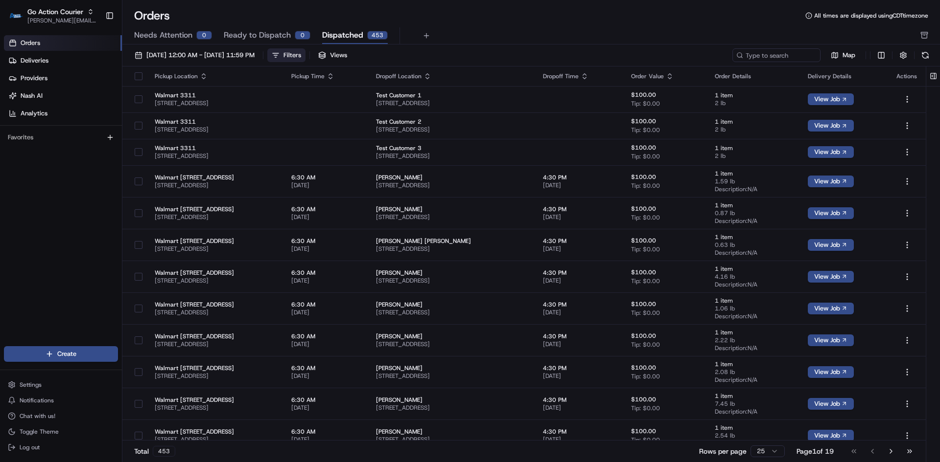
click at [301, 53] on div "Filters" at bounding box center [292, 55] width 18 height 9
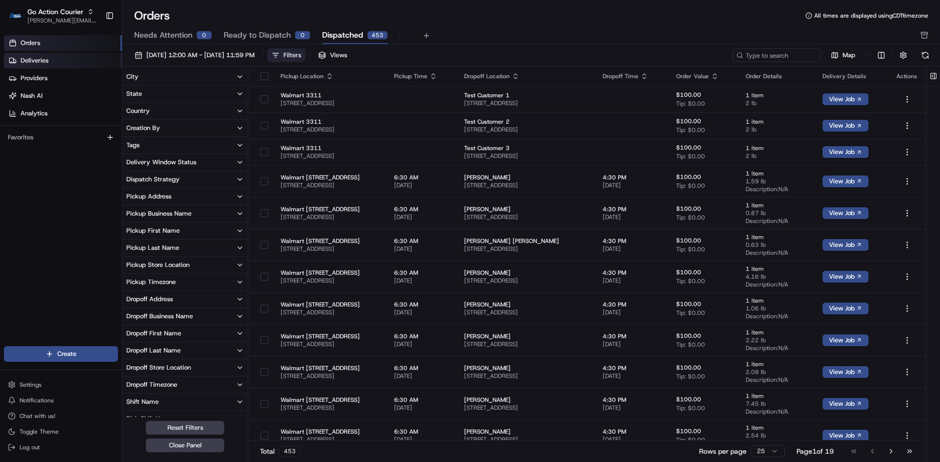
click at [54, 60] on link "Deliveries" at bounding box center [63, 61] width 118 height 16
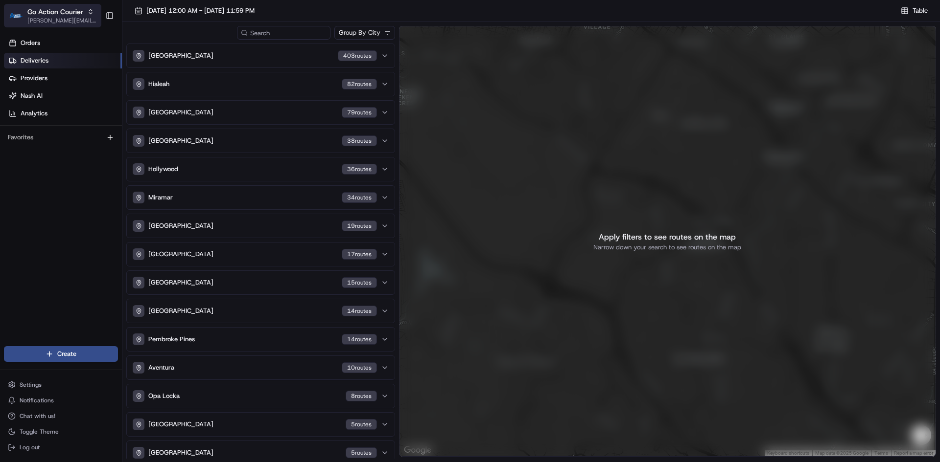
click at [61, 17] on span "[PERSON_NAME][EMAIL_ADDRESS][PERSON_NAME][DOMAIN_NAME]" at bounding box center [62, 21] width 70 height 8
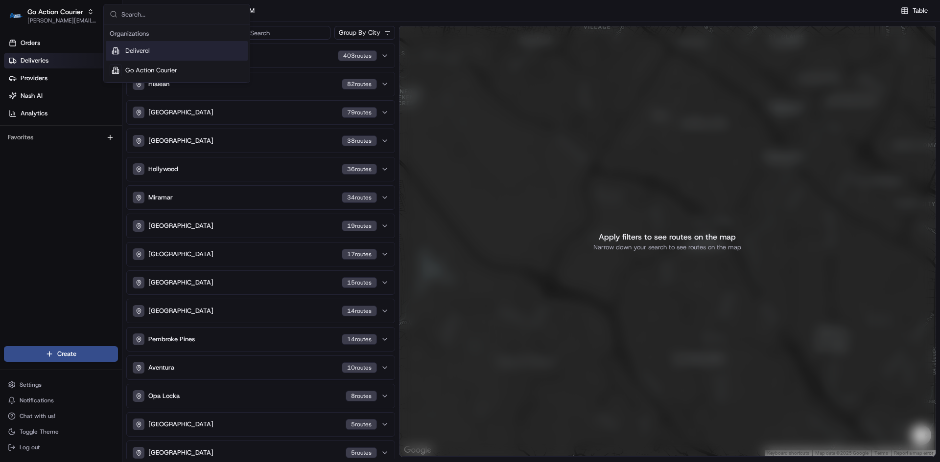
click at [145, 56] on div "Deliverol" at bounding box center [177, 51] width 142 height 20
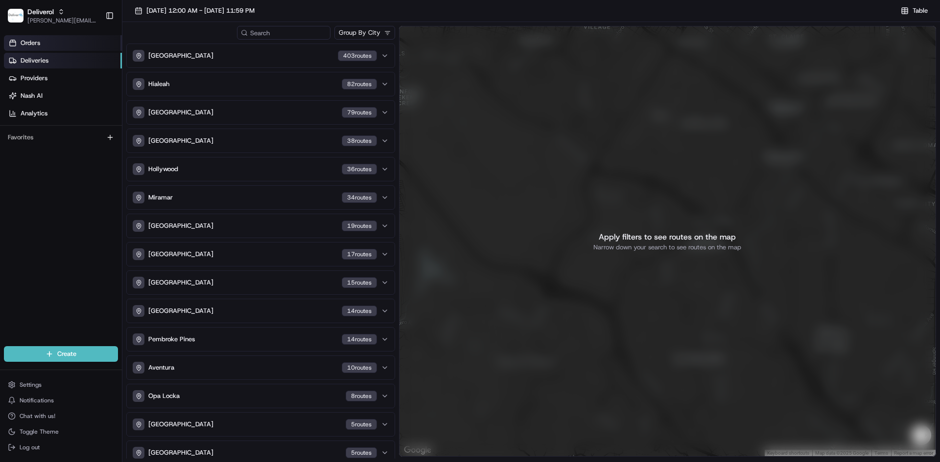
click at [39, 42] on span "Orders" at bounding box center [31, 43] width 20 height 9
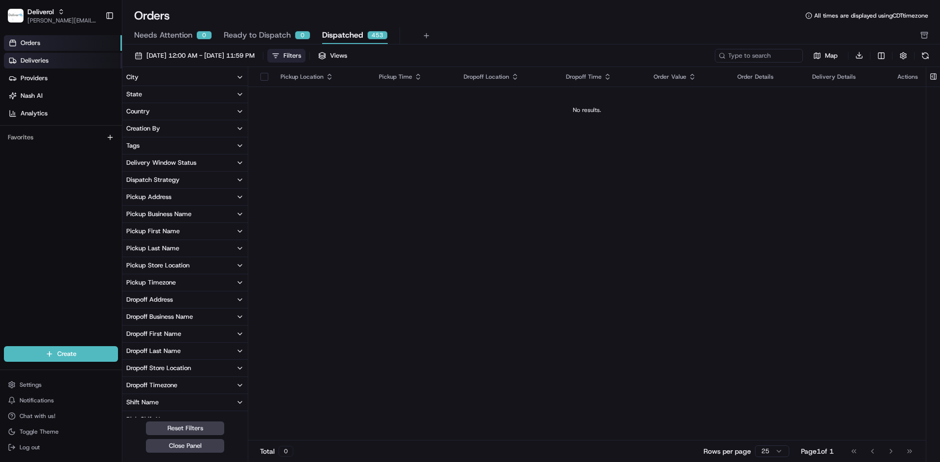
click at [35, 60] on span "Deliveries" at bounding box center [35, 60] width 28 height 9
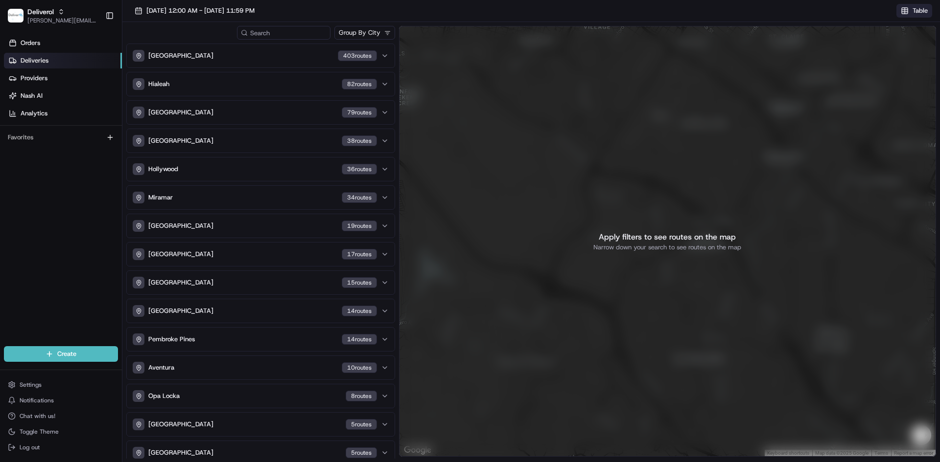
click at [911, 8] on button "Table" at bounding box center [914, 11] width 36 height 14
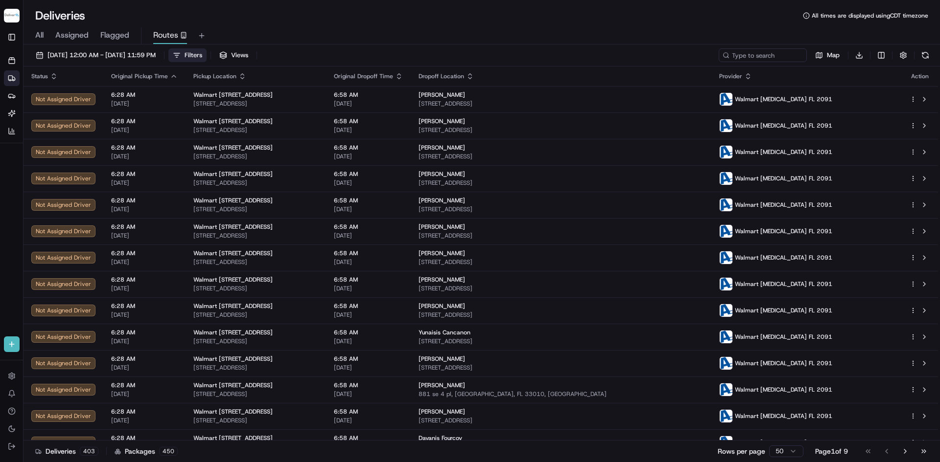
click at [202, 55] on span "Filters" at bounding box center [193, 55] width 18 height 9
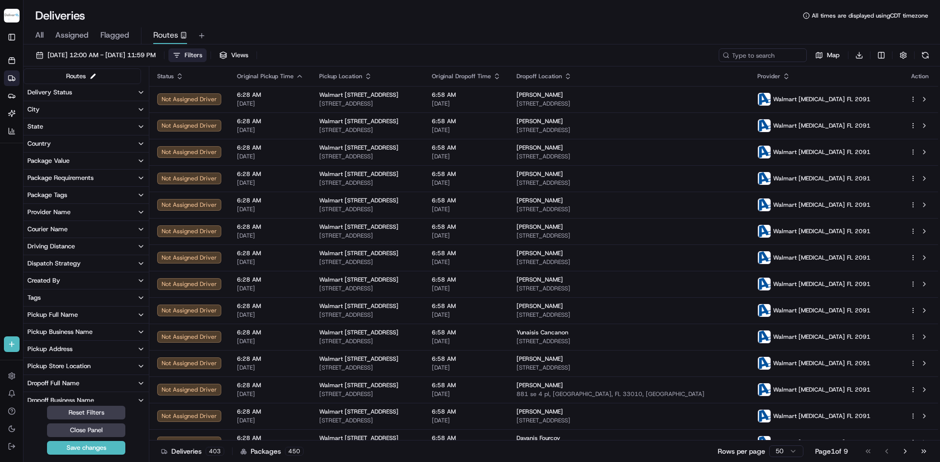
click at [98, 95] on button "Delivery Status" at bounding box center [85, 92] width 125 height 17
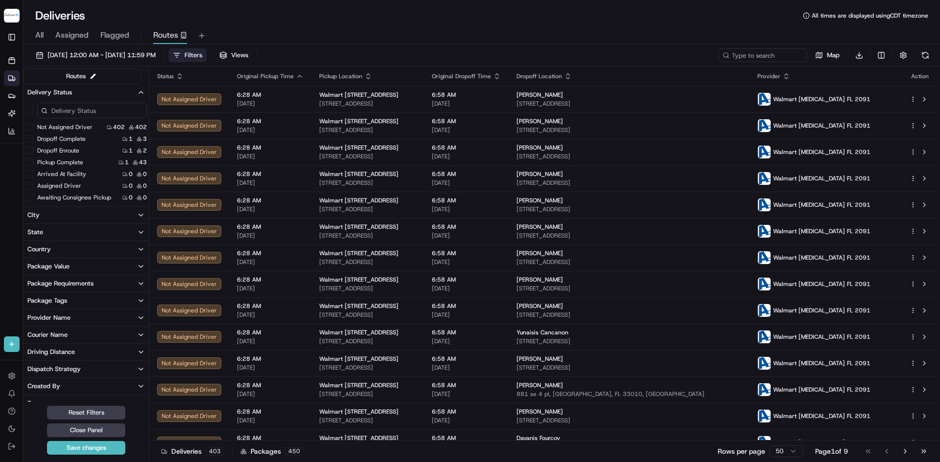
click at [30, 139] on button "Dropoff Complete" at bounding box center [29, 139] width 8 height 8
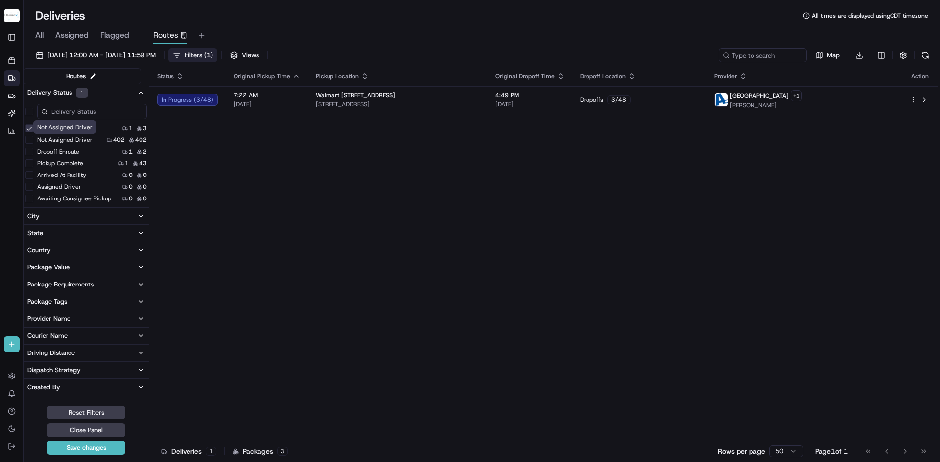
click at [289, 167] on div "Status Original Pickup Time Pickup Location Original Dropoff Time Dropoff Locat…" at bounding box center [543, 254] width 788 height 374
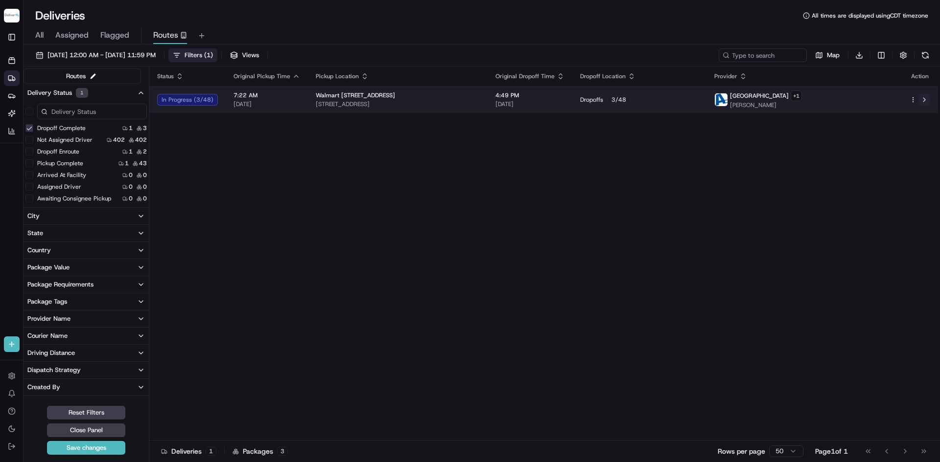
click at [923, 104] on button at bounding box center [924, 100] width 12 height 12
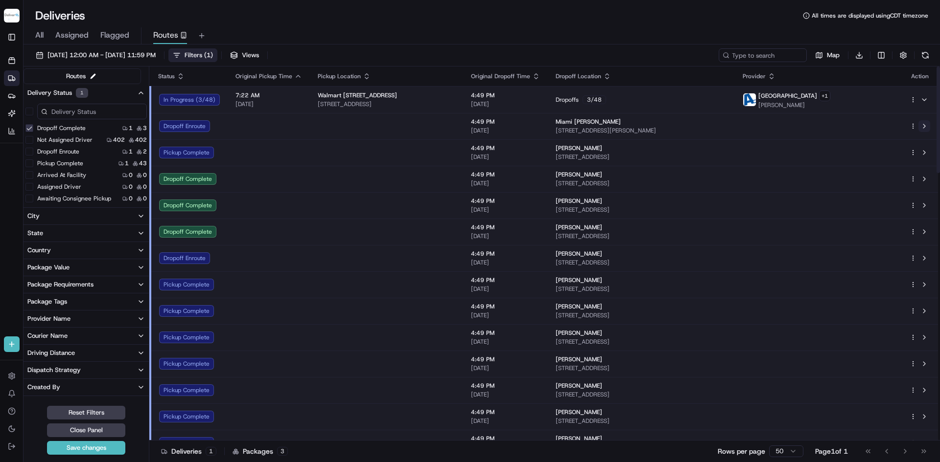
click at [921, 128] on button at bounding box center [924, 126] width 12 height 12
click at [913, 101] on html "Deliverol dayle.kruger@deliverol.com Toggle Sidebar Orders Deliveries Providers…" at bounding box center [470, 231] width 940 height 462
click at [884, 130] on span "Delivery Details" at bounding box center [870, 131] width 44 height 8
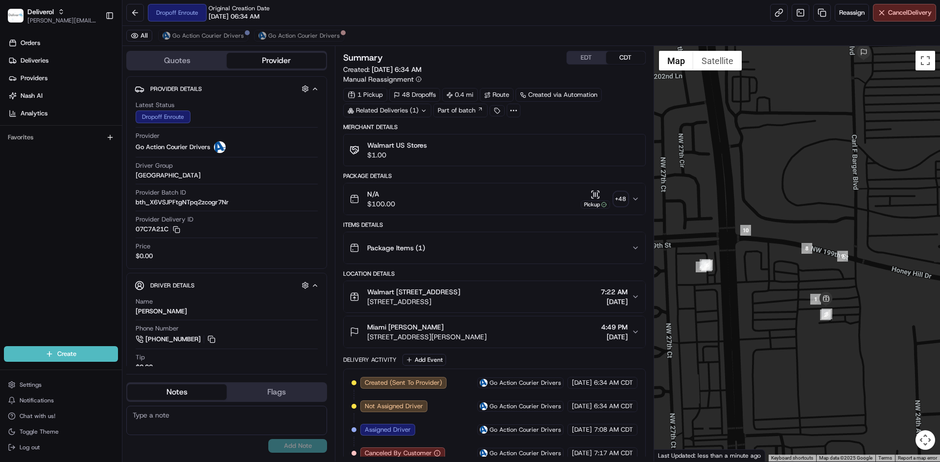
drag, startPoint x: 720, startPoint y: 240, endPoint x: 768, endPoint y: 168, distance: 87.1
click at [768, 168] on div at bounding box center [797, 254] width 286 height 416
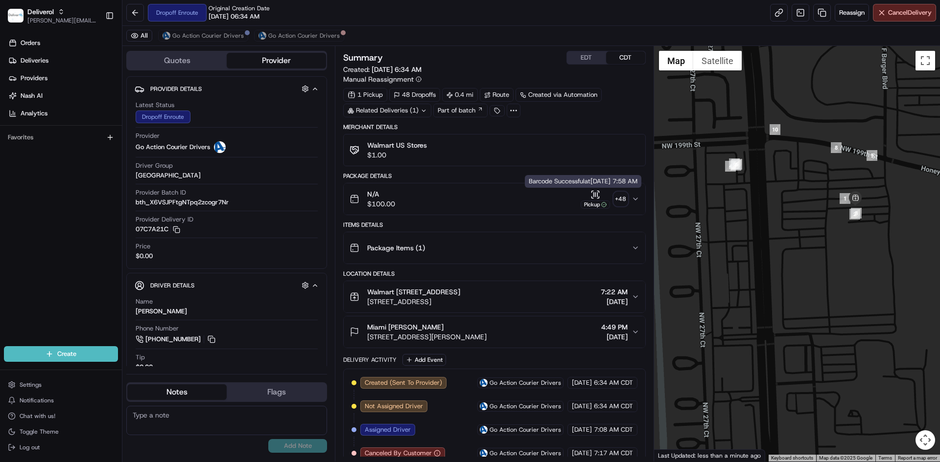
click at [594, 196] on icon "button" at bounding box center [595, 195] width 10 height 10
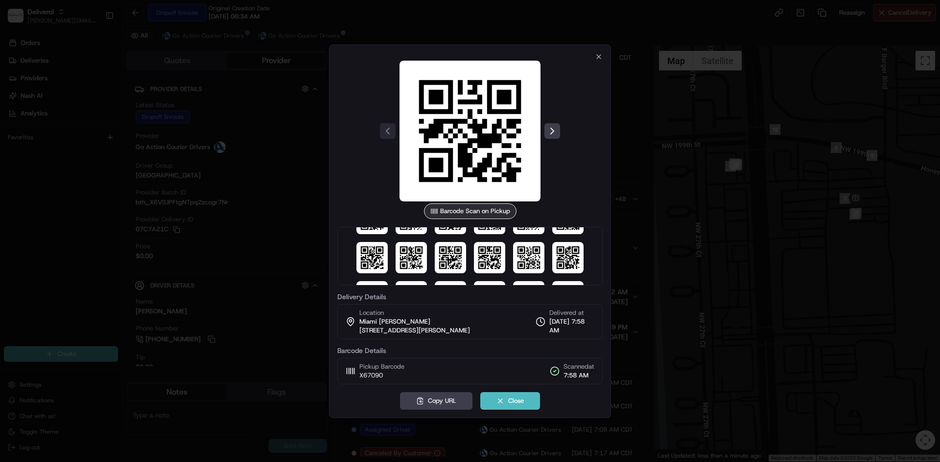
scroll to position [302, 0]
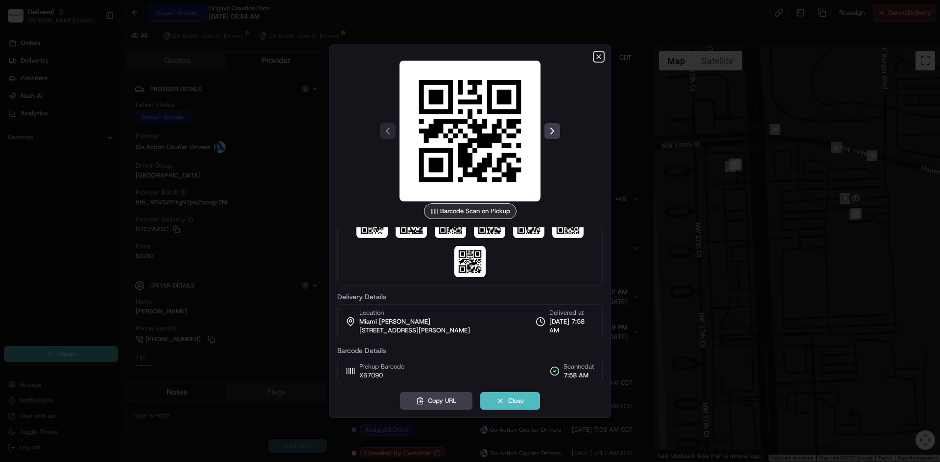
click at [596, 59] on icon "button" at bounding box center [599, 57] width 8 height 8
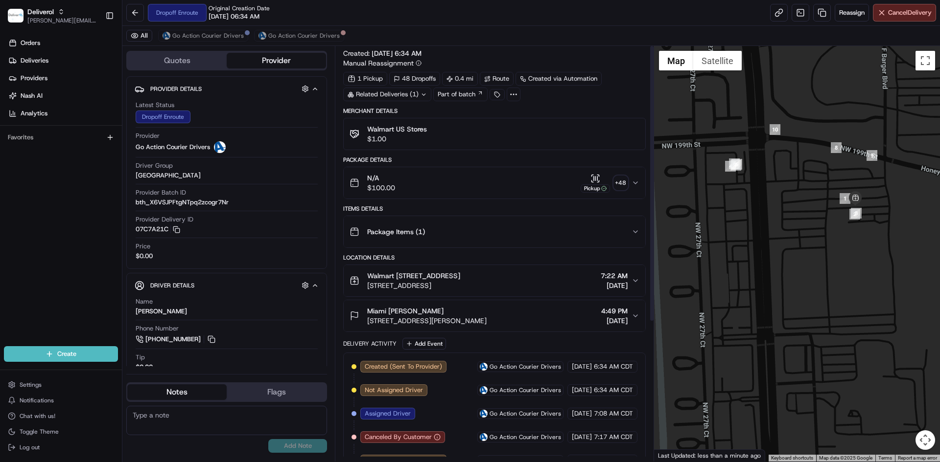
scroll to position [0, 0]
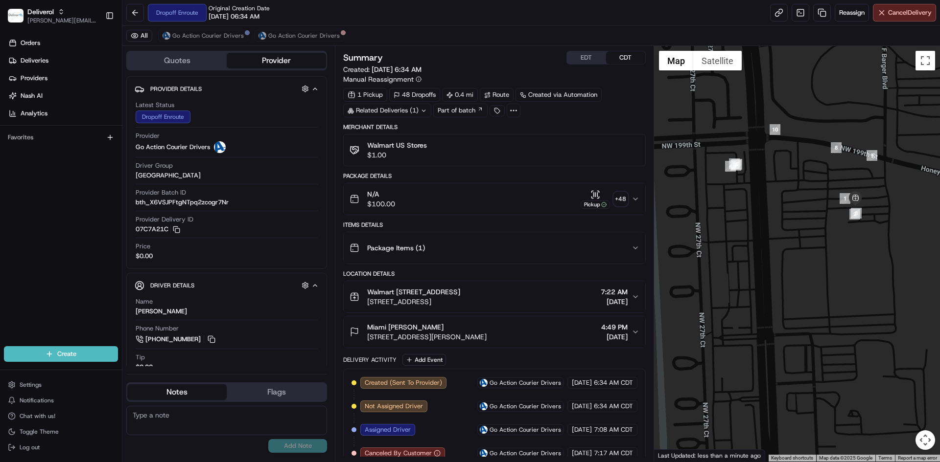
click at [631, 198] on icon "button" at bounding box center [635, 199] width 8 height 8
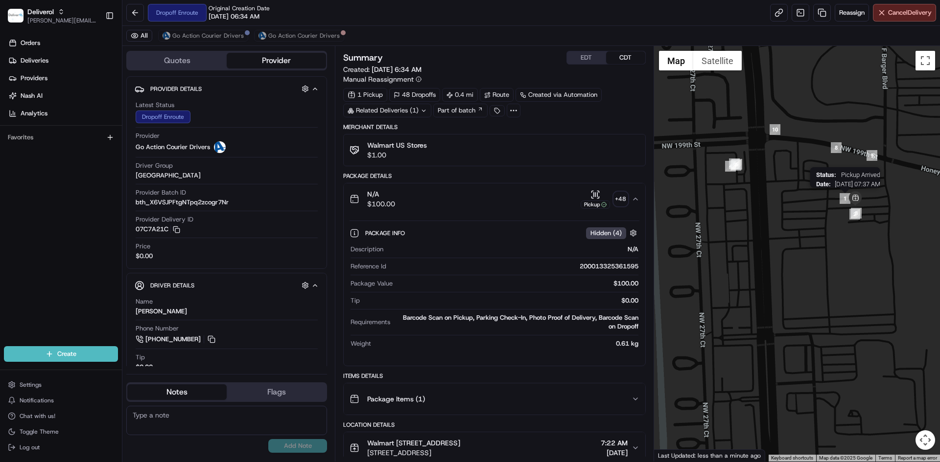
click at [843, 200] on img "1" at bounding box center [844, 198] width 11 height 11
click at [873, 159] on img "9" at bounding box center [871, 155] width 11 height 11
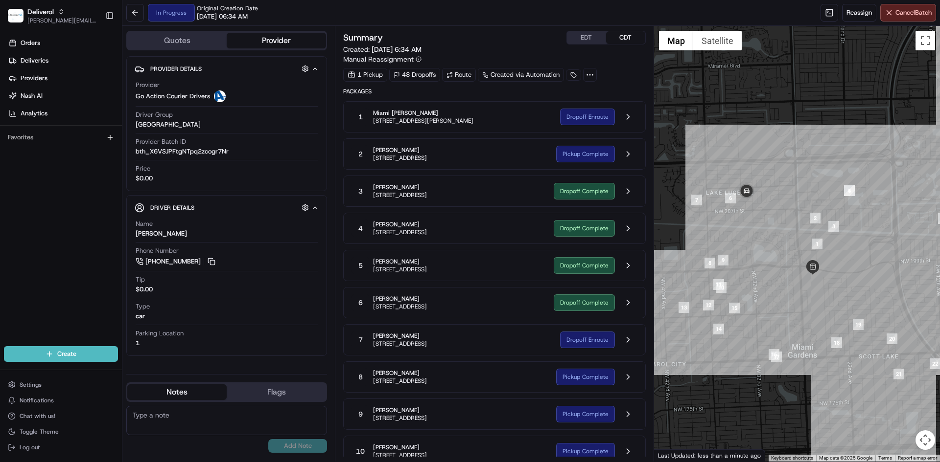
drag, startPoint x: 858, startPoint y: 273, endPoint x: 852, endPoint y: 258, distance: 15.8
click at [852, 258] on div at bounding box center [797, 244] width 286 height 436
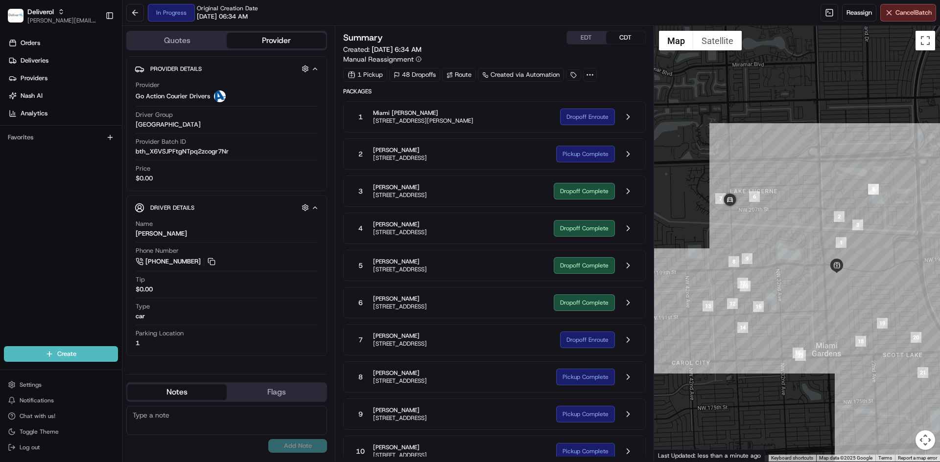
drag, startPoint x: 742, startPoint y: 233, endPoint x: 768, endPoint y: 232, distance: 26.0
click at [768, 232] on div at bounding box center [797, 244] width 286 height 436
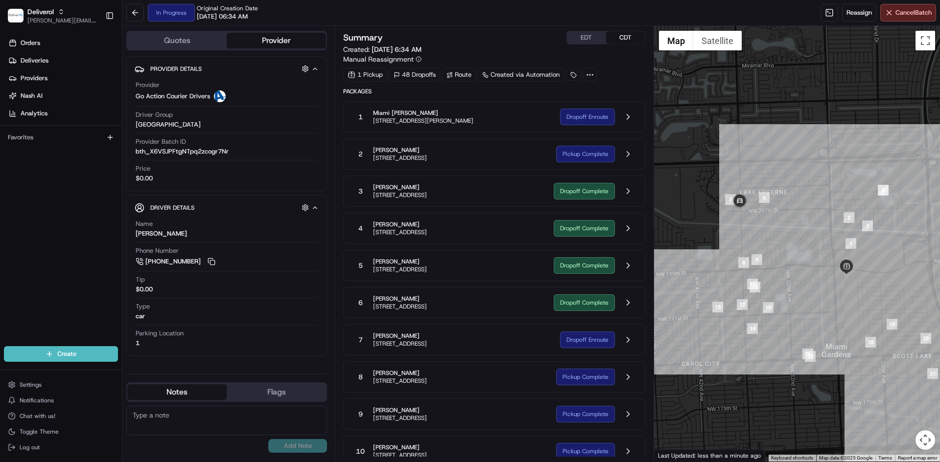
drag, startPoint x: 751, startPoint y: 228, endPoint x: 763, endPoint y: 229, distance: 11.8
click at [763, 229] on div at bounding box center [797, 244] width 286 height 436
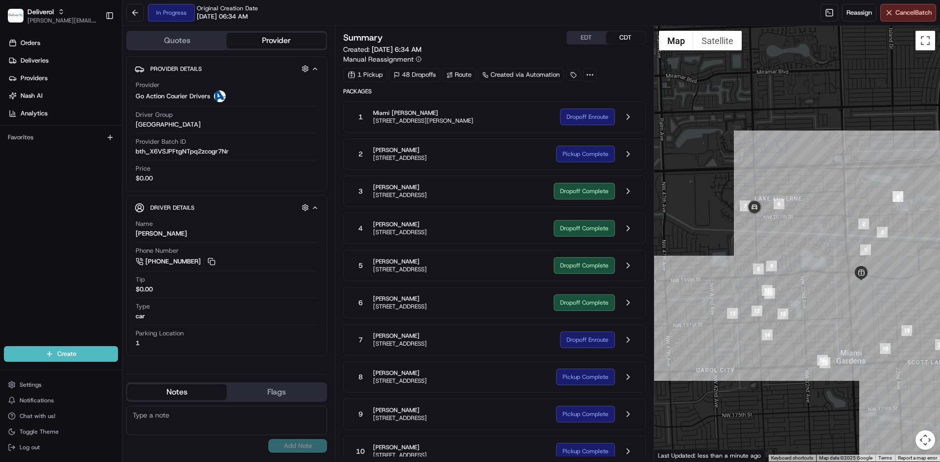
drag, startPoint x: 753, startPoint y: 224, endPoint x: 768, endPoint y: 230, distance: 16.9
click at [768, 230] on div at bounding box center [797, 244] width 286 height 436
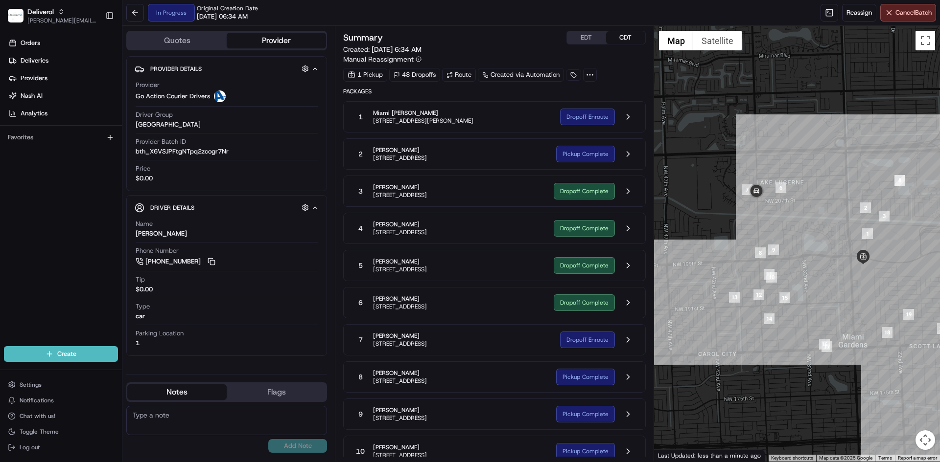
drag, startPoint x: 759, startPoint y: 229, endPoint x: 762, endPoint y: 213, distance: 16.4
click at [762, 213] on div at bounding box center [797, 244] width 286 height 436
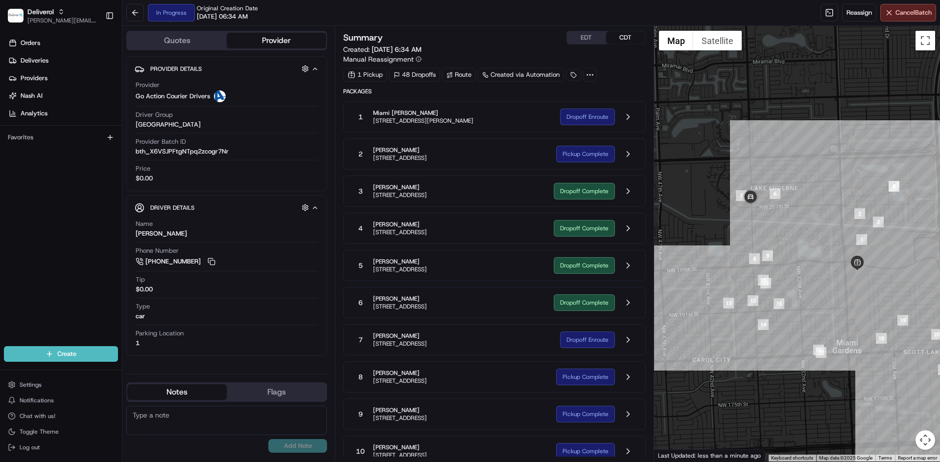
drag, startPoint x: 766, startPoint y: 215, endPoint x: 760, endPoint y: 222, distance: 8.7
click at [760, 222] on div at bounding box center [797, 244] width 286 height 436
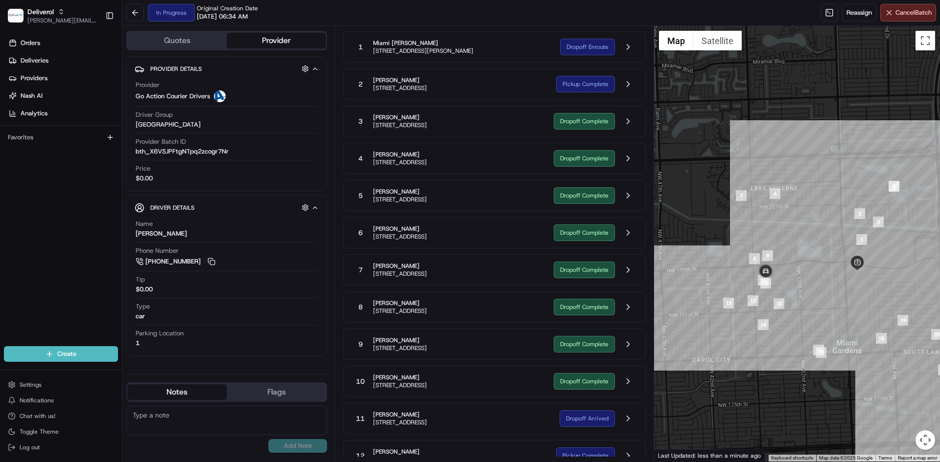
scroll to position [82, 0]
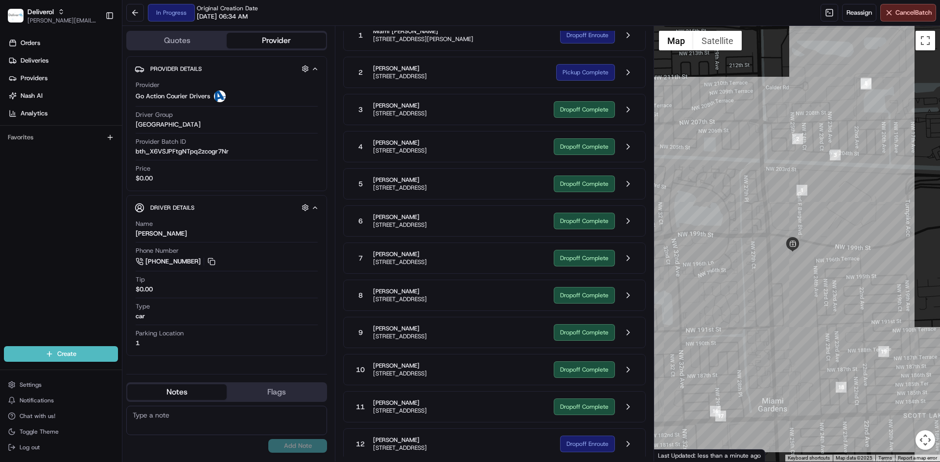
drag, startPoint x: 875, startPoint y: 289, endPoint x: 708, endPoint y: 267, distance: 168.8
click at [708, 267] on div at bounding box center [797, 244] width 286 height 436
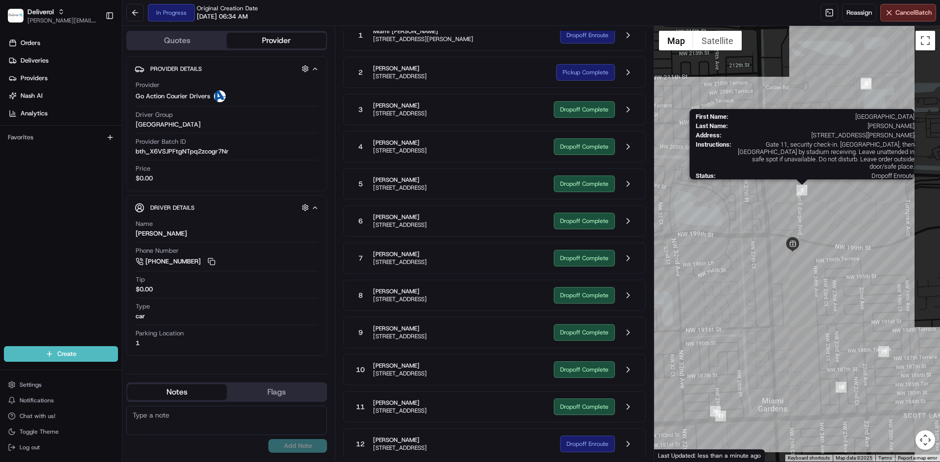
click at [803, 191] on img "1" at bounding box center [801, 190] width 11 height 11
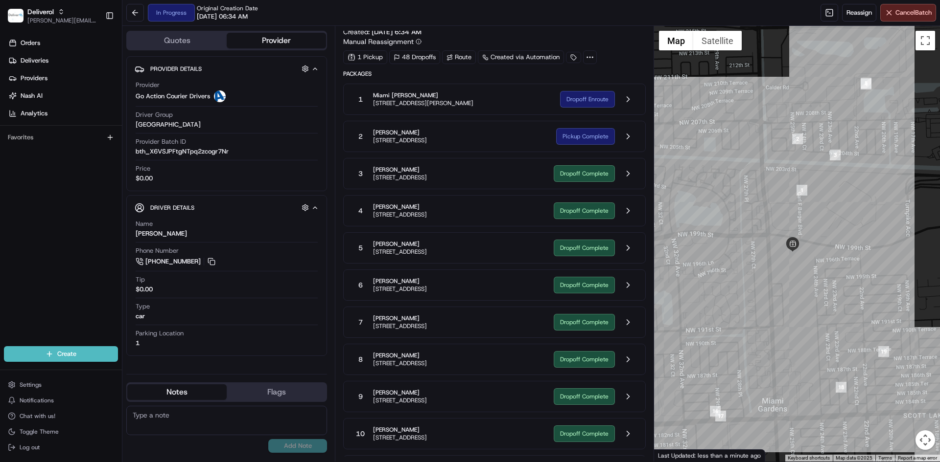
scroll to position [0, 0]
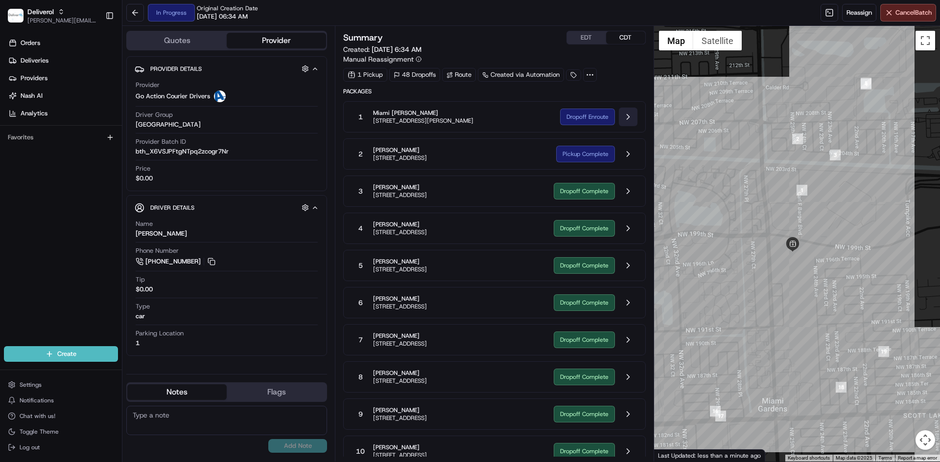
click at [630, 117] on button at bounding box center [628, 117] width 19 height 19
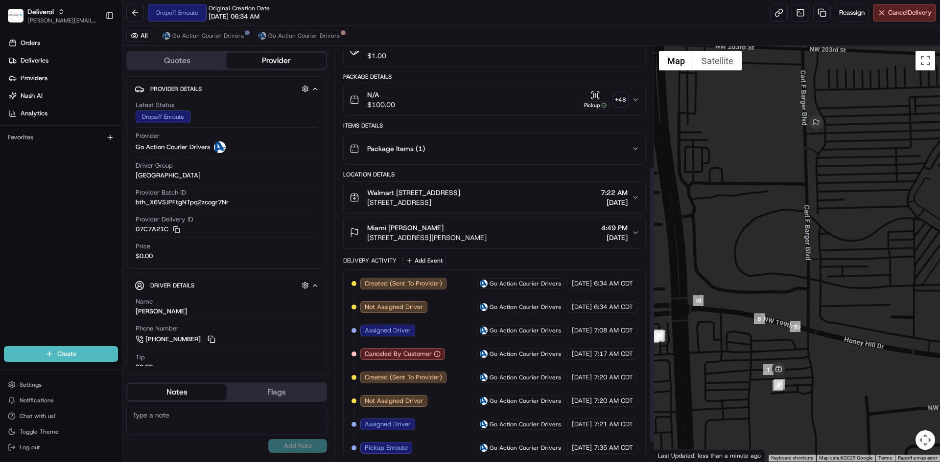
scroll to position [208, 0]
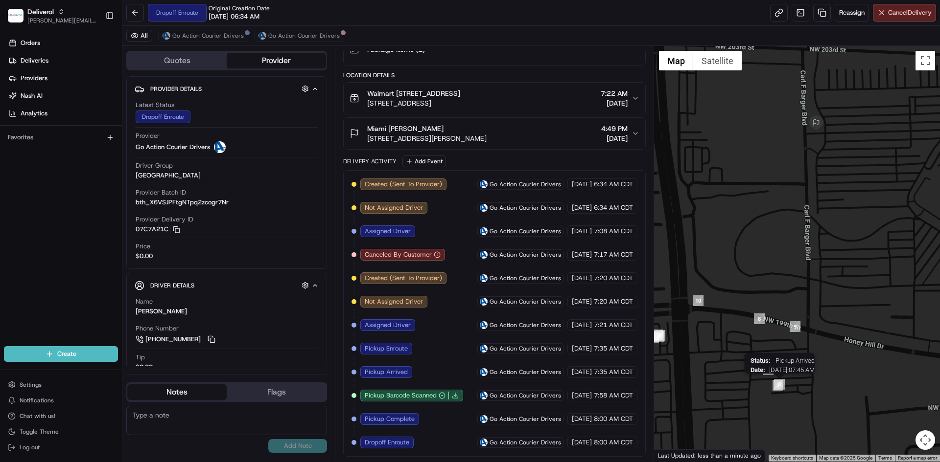
click at [780, 386] on img "3" at bounding box center [779, 384] width 11 height 11
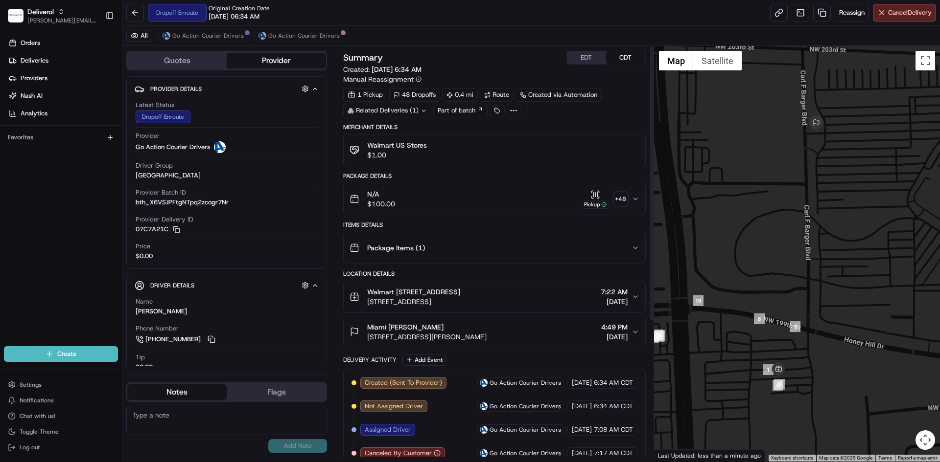
click at [625, 245] on div "Package Items ( 1 )" at bounding box center [489, 248] width 281 height 20
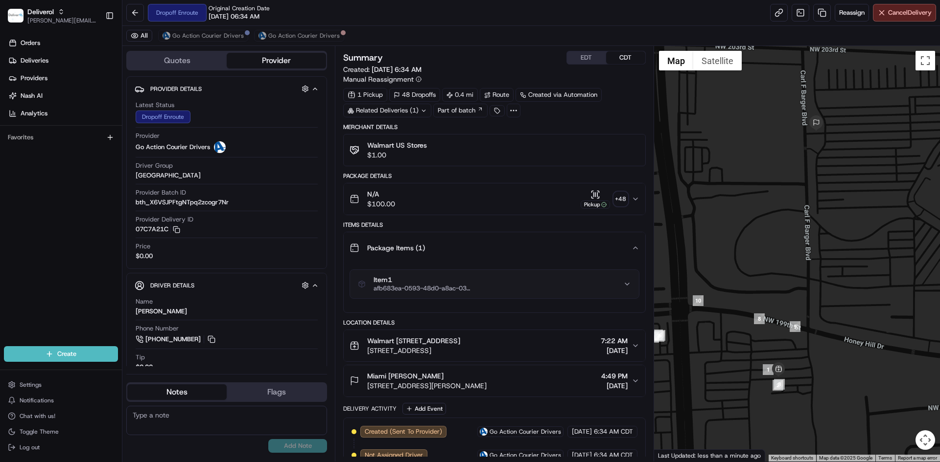
click at [625, 245] on div "Package Items ( 1 )" at bounding box center [489, 248] width 281 height 20
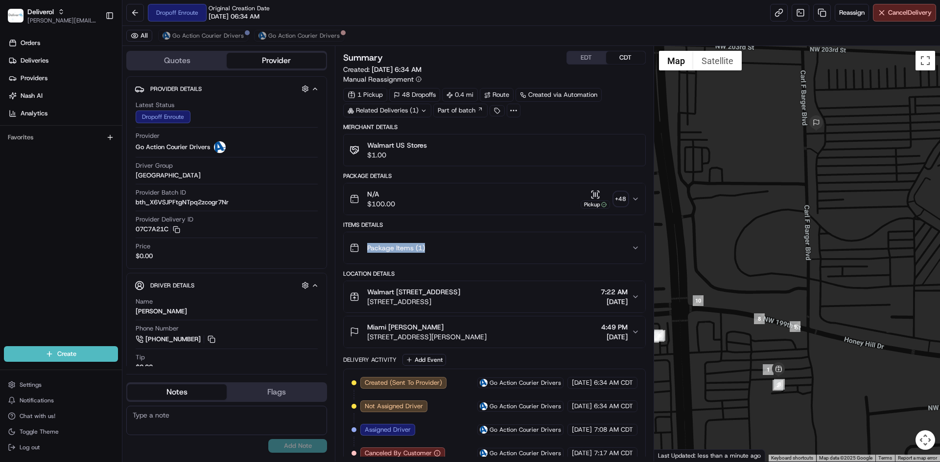
click at [625, 245] on div "Package Items ( 1 )" at bounding box center [489, 248] width 281 height 20
click at [633, 248] on icon "button" at bounding box center [635, 248] width 8 height 8
click at [633, 252] on icon "button" at bounding box center [635, 248] width 8 height 8
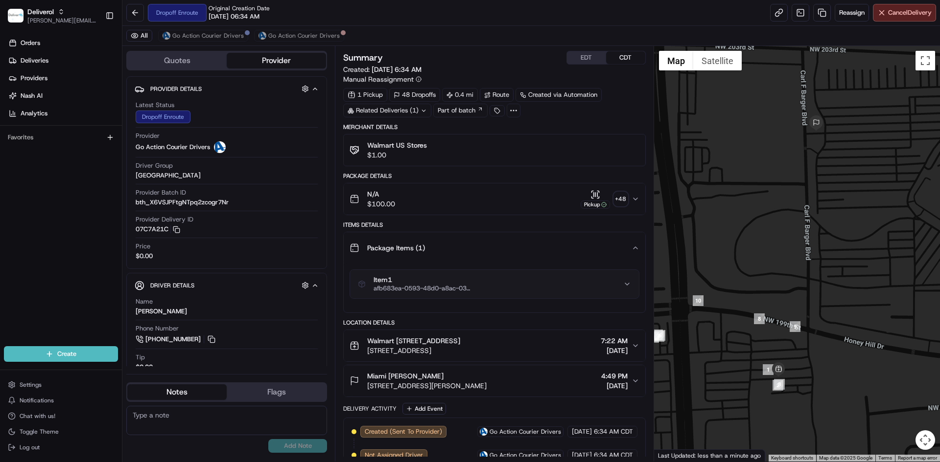
click at [636, 205] on button "N/A $100.00 Pickup + 48" at bounding box center [494, 199] width 301 height 31
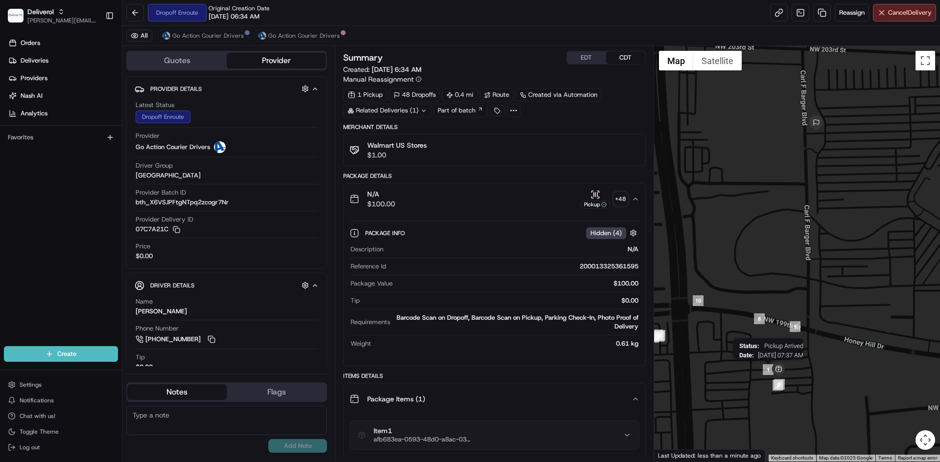
click at [766, 370] on img "1" at bounding box center [767, 370] width 11 height 11
click at [781, 387] on img "3" at bounding box center [779, 384] width 11 height 11
click at [139, 8] on button at bounding box center [135, 13] width 18 height 18
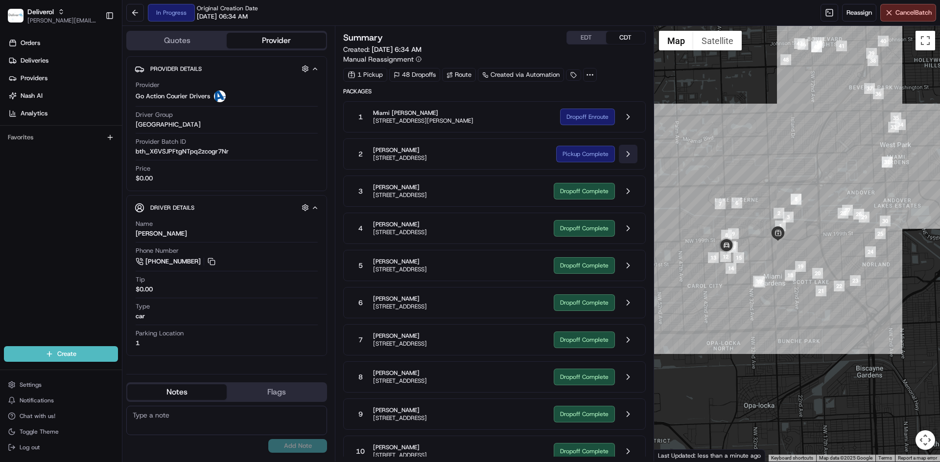
click at [630, 155] on button at bounding box center [628, 154] width 19 height 19
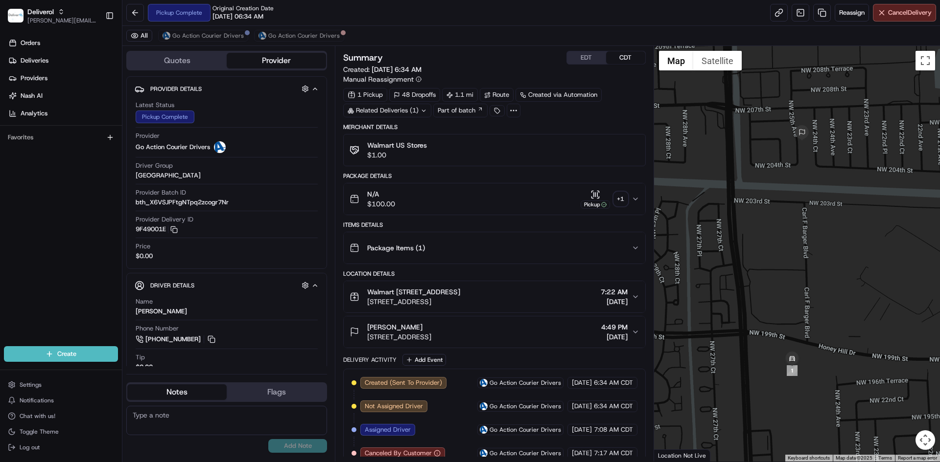
click at [528, 200] on div "N/A $100.00 Pickup + 1" at bounding box center [489, 199] width 281 height 20
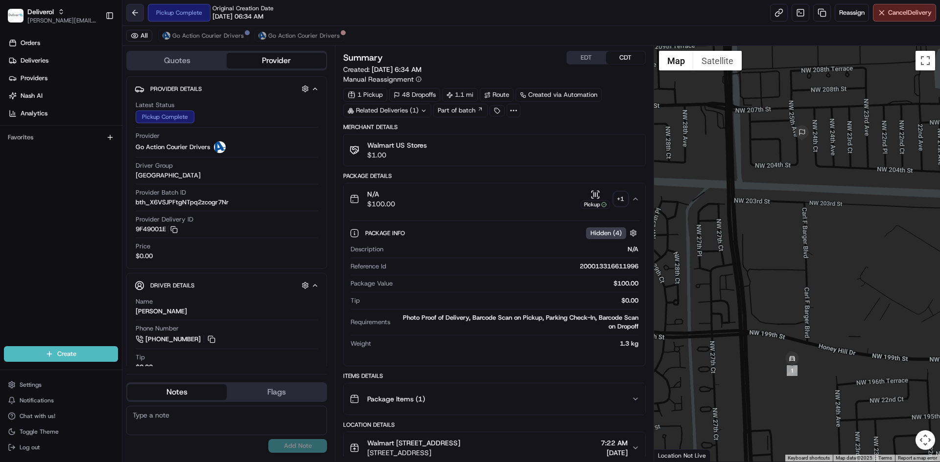
click at [131, 12] on button at bounding box center [135, 13] width 18 height 18
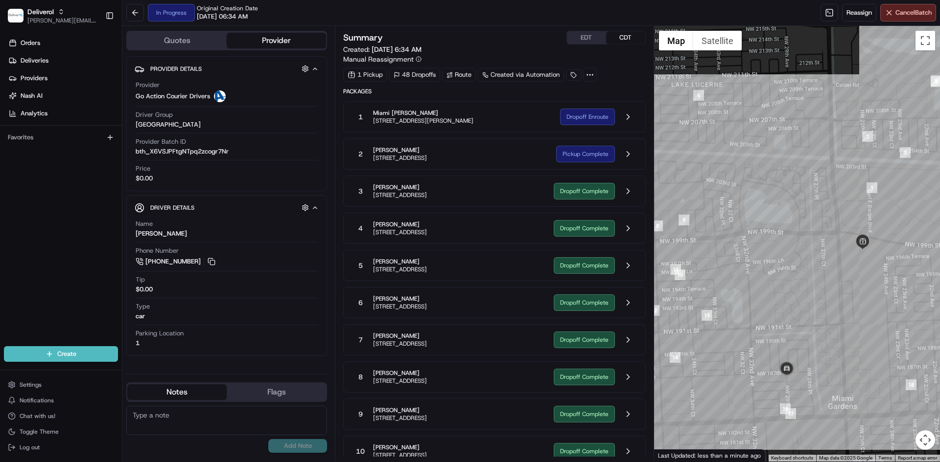
drag, startPoint x: 777, startPoint y: 165, endPoint x: 783, endPoint y: 317, distance: 151.3
click at [783, 317] on div at bounding box center [797, 244] width 286 height 436
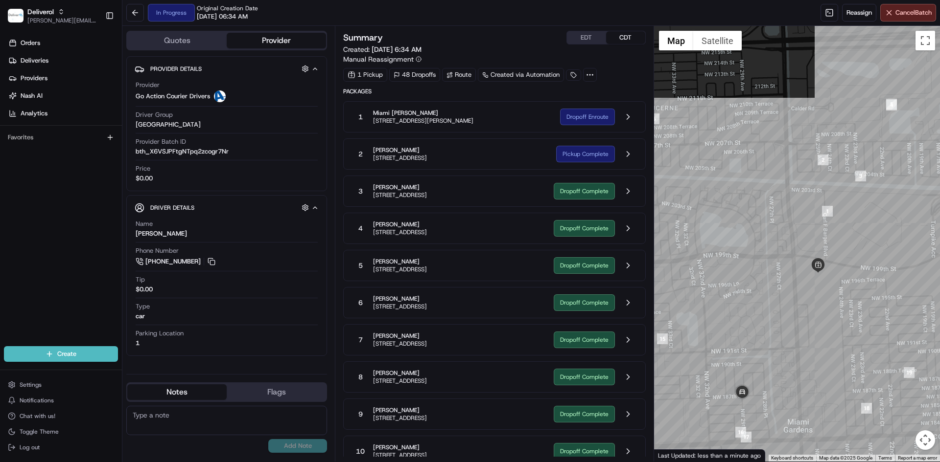
drag, startPoint x: 889, startPoint y: 230, endPoint x: 843, endPoint y: 256, distance: 53.1
click at [843, 256] on div at bounding box center [797, 244] width 286 height 436
